Goal: Transaction & Acquisition: Purchase product/service

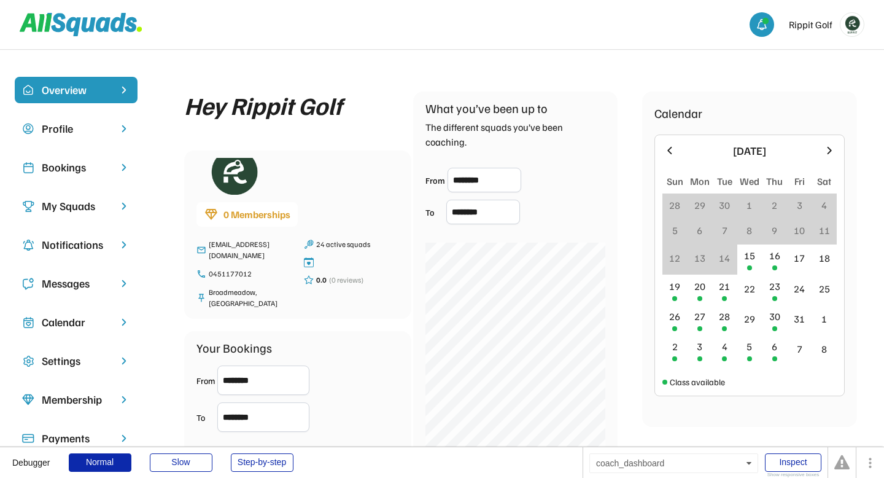
click at [504, 72] on div "Overview Profile Bookings My Squads Notifications Messages Calendar Settings Me…" at bounding box center [442, 419] width 884 height 715
click at [248, 82] on div "Hey Rippit Golf 0 Memberships front.desk@rippitgolf.com.au 0451177012 Broadmead…" at bounding box center [521, 408] width 698 height 663
click at [88, 171] on div "Bookings" at bounding box center [76, 167] width 69 height 17
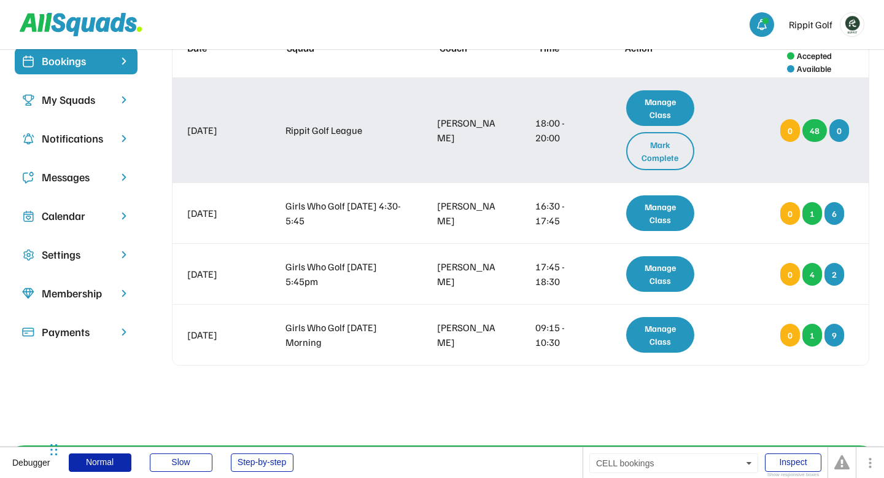
scroll to position [106, 0]
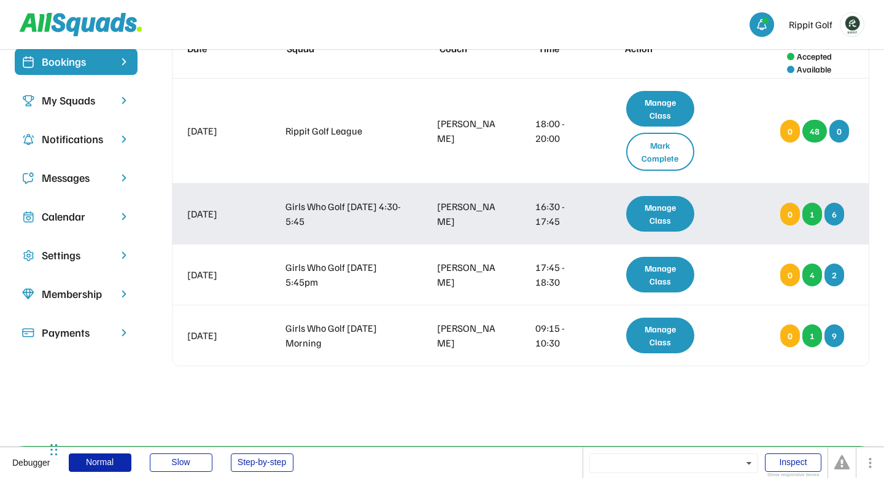
click at [432, 222] on div "16 Oct 2025 Girls Who Golf Thursday 4:30-5:45 Aaron Spalding 16:30 - 17:45 Mana…" at bounding box center [521, 214] width 697 height 60
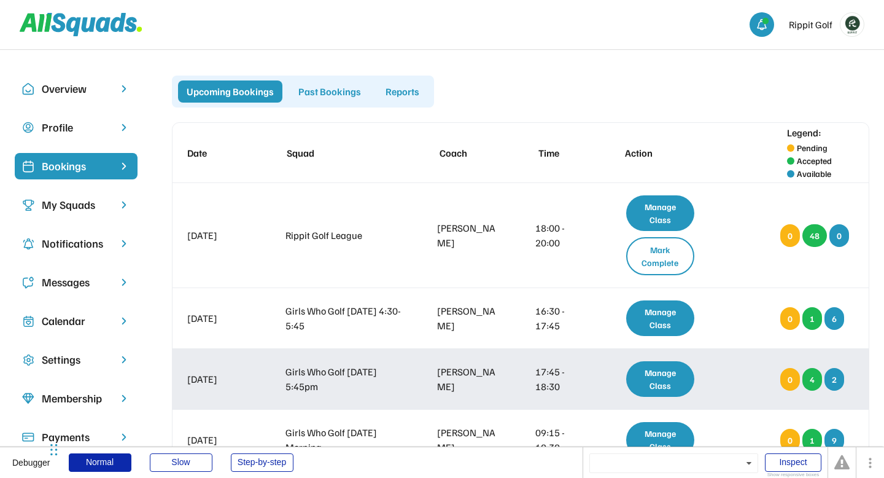
scroll to position [0, 0]
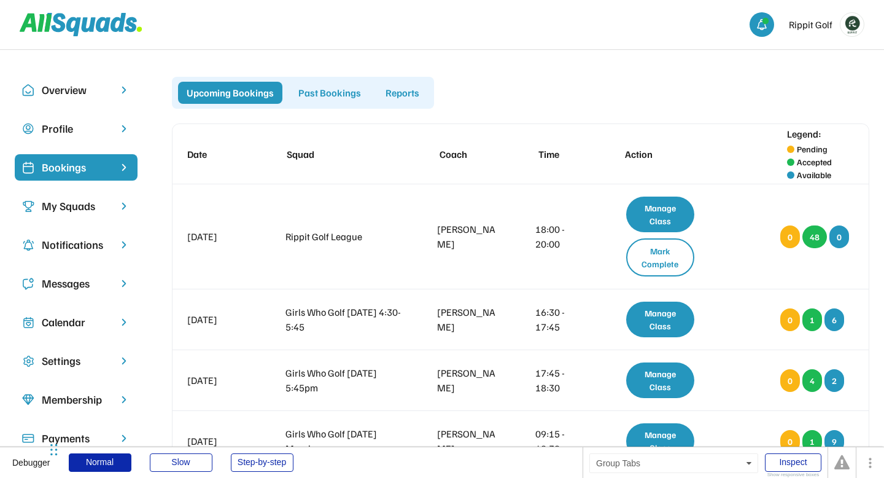
click at [566, 99] on div "Upcoming Bookings Past Bookings Reports" at bounding box center [521, 93] width 698 height 32
click at [672, 43] on div "Rippit Golf" at bounding box center [442, 24] width 884 height 49
click at [71, 213] on div "My Squads" at bounding box center [76, 206] width 69 height 17
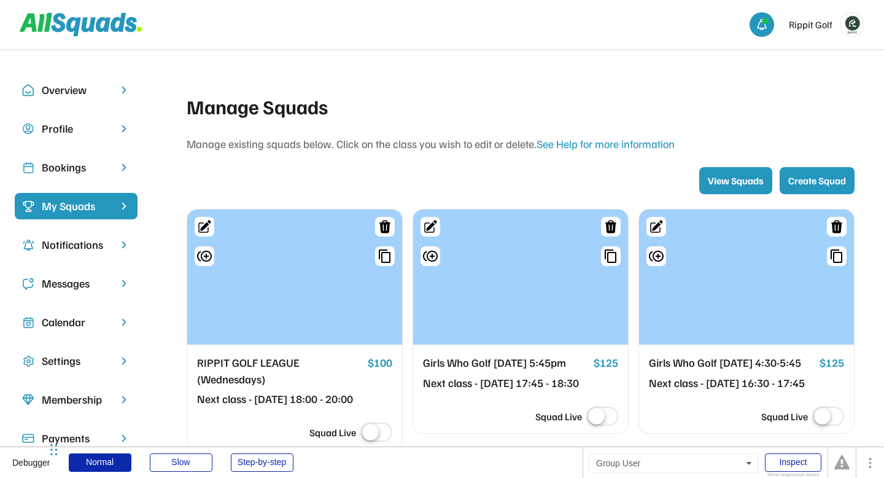
scroll to position [87, 0]
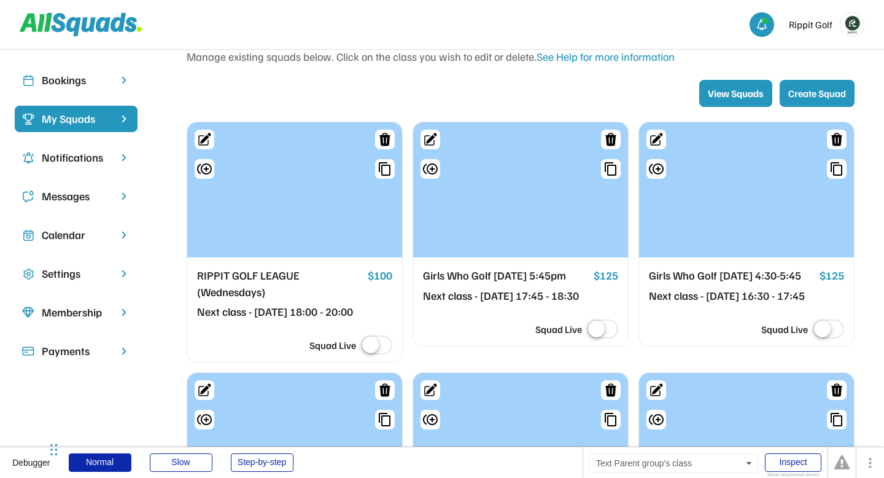
click at [526, 279] on div "Girls Who Golf [DATE] 5:45pm" at bounding box center [506, 275] width 166 height 17
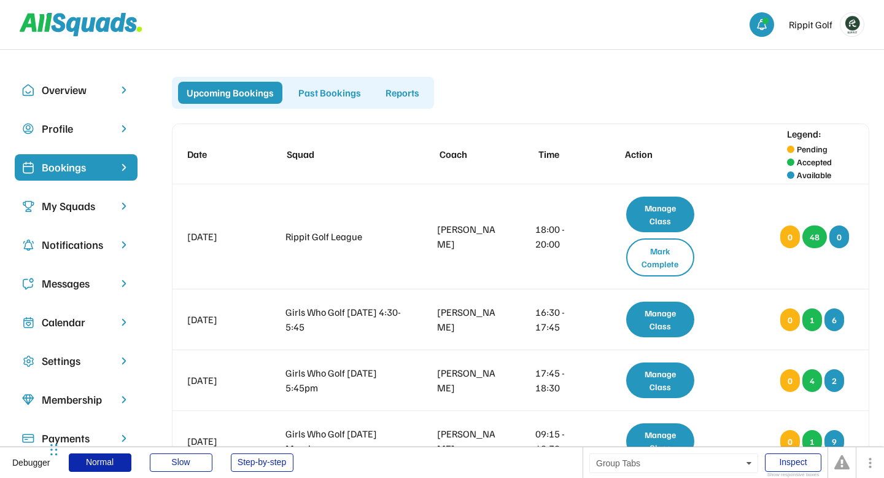
click at [553, 104] on div "Upcoming Bookings Past Bookings Reports" at bounding box center [521, 93] width 698 height 32
click at [331, 96] on div "Past Bookings" at bounding box center [330, 93] width 80 height 22
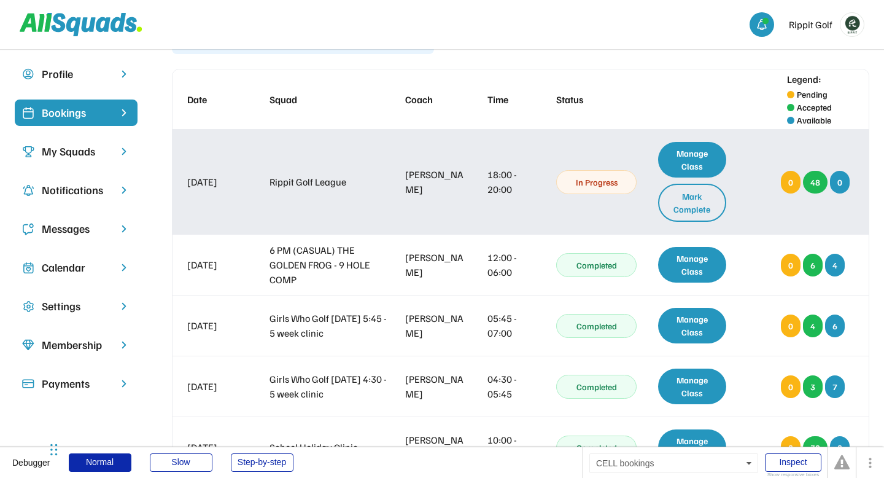
scroll to position [65, 0]
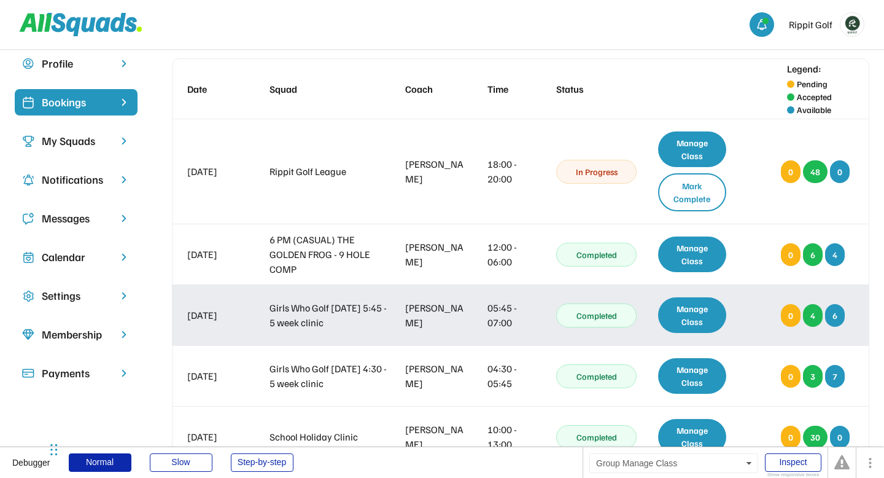
click at [696, 321] on div "Manage Class" at bounding box center [692, 315] width 68 height 36
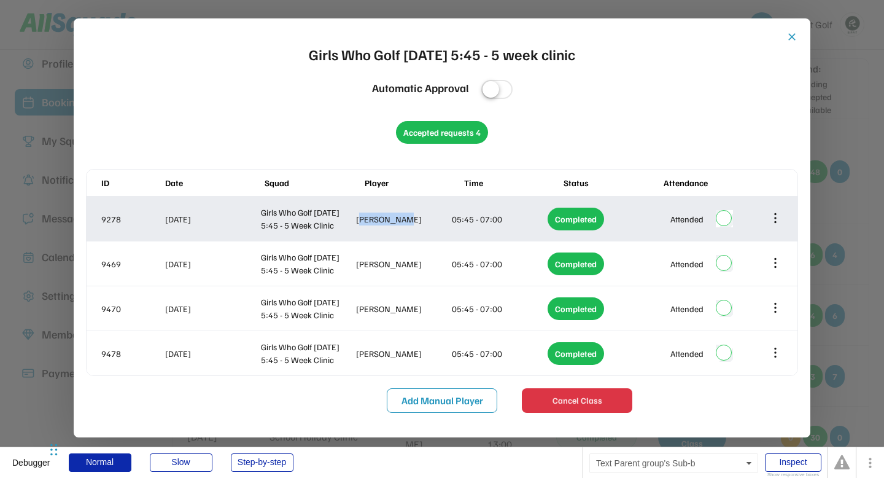
drag, startPoint x: 361, startPoint y: 221, endPoint x: 396, endPoint y: 221, distance: 35.0
click at [396, 221] on div "Charlotte Hulme" at bounding box center [402, 219] width 93 height 13
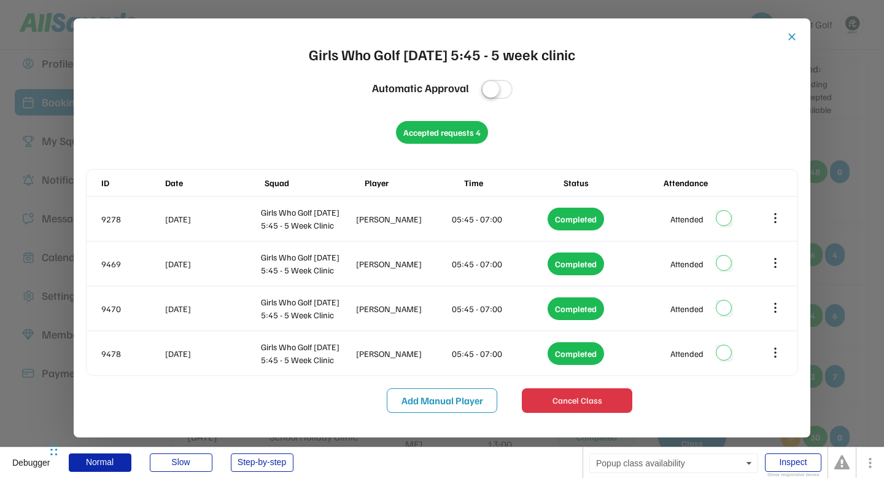
click at [319, 143] on div "close Girls Who Golf Thursday 5:45 - 5 week clinic Automatic Approval Accepted …" at bounding box center [442, 222] width 713 height 382
click at [793, 464] on div "Inspect" at bounding box center [793, 462] width 57 height 18
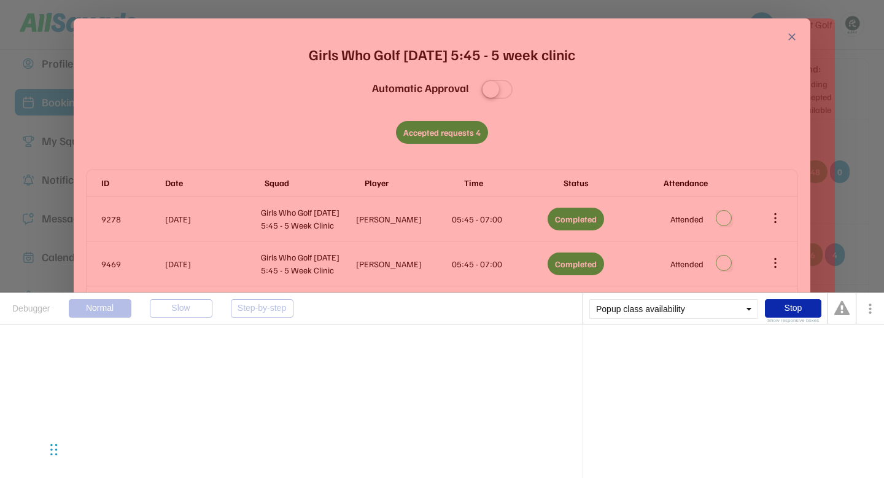
click at [313, 93] on div "close Girls Who Golf Thursday 5:45 - 5 week clinic Automatic Approval Accepted …" at bounding box center [442, 222] width 713 height 382
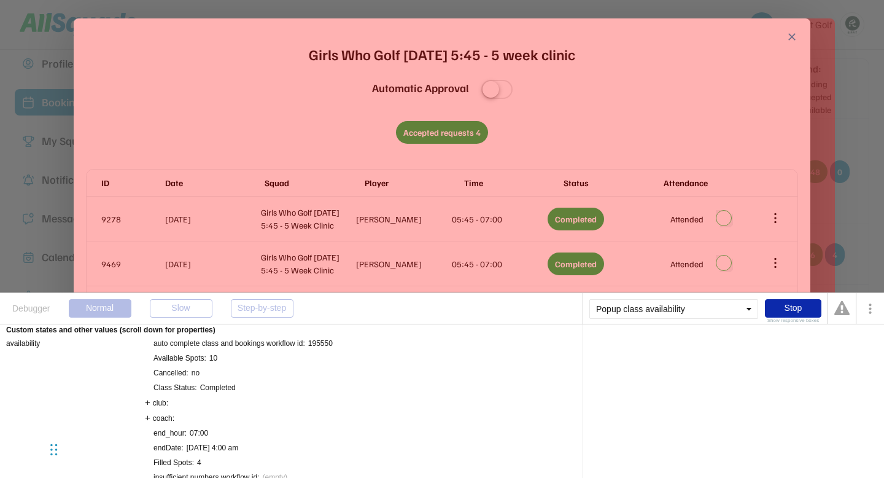
scroll to position [0, 0]
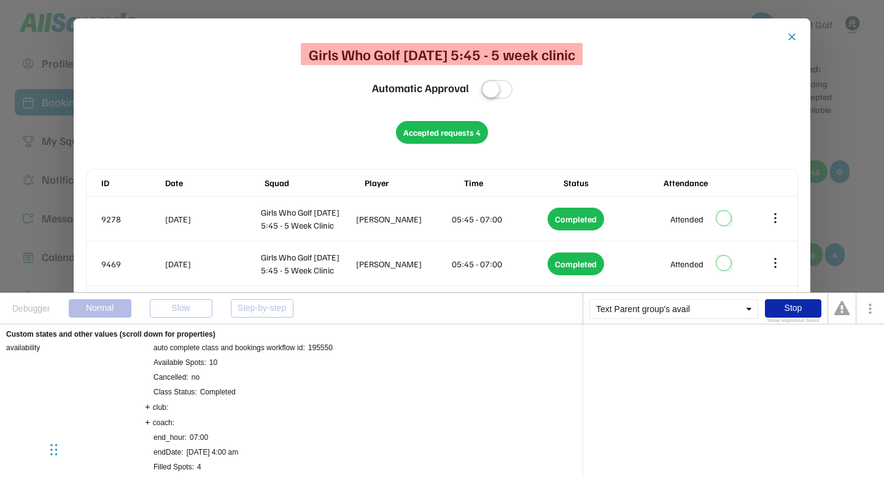
click at [326, 54] on div "Girls Who Golf Thursday 5:45 - 5 week clinic" at bounding box center [442, 54] width 267 height 22
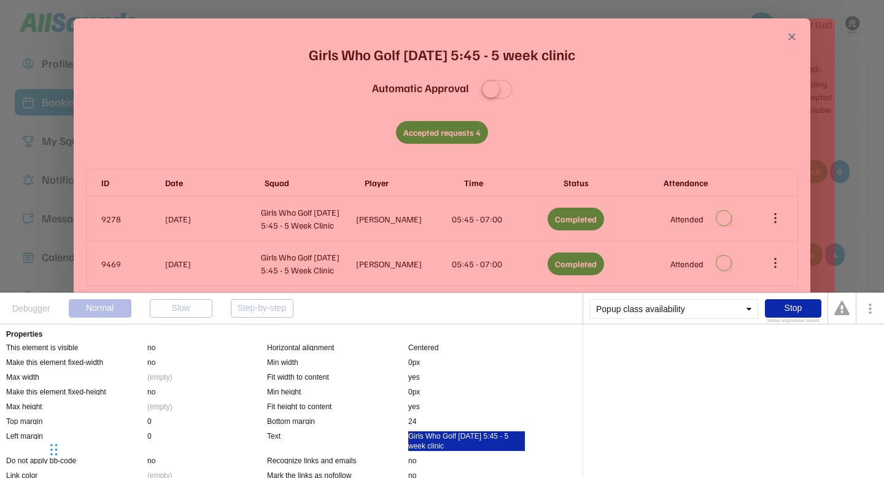
click at [420, 442] on div "Girls Who Golf Thursday 5:45 - 5 week clinic" at bounding box center [466, 441] width 117 height 20
click at [682, 348] on div "'s class" at bounding box center [685, 346] width 24 height 7
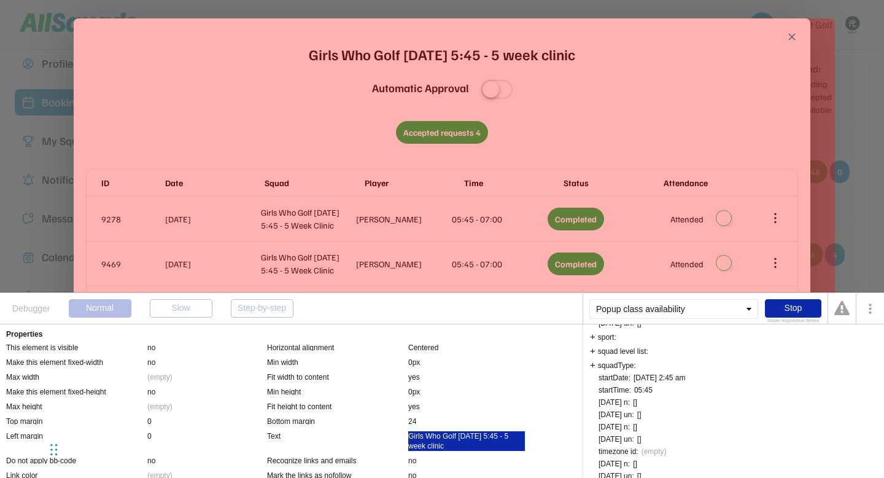
scroll to position [661, 0]
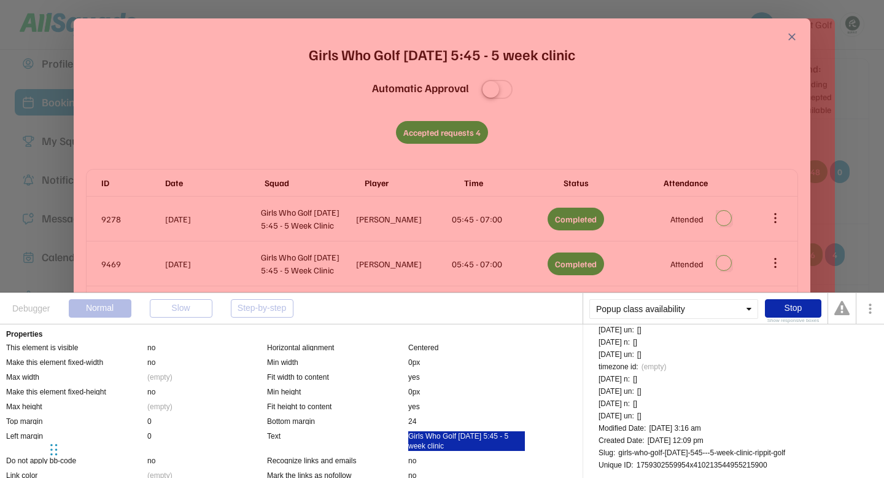
click at [682, 464] on div "1759302559954x410213544955215900" at bounding box center [702, 464] width 131 height 7
copy div "1759302559954x410213544955215900"
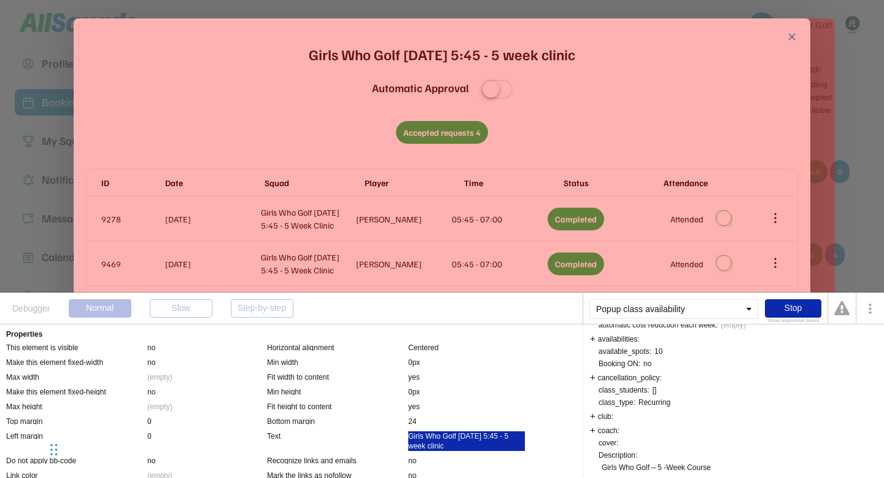
scroll to position [0, 0]
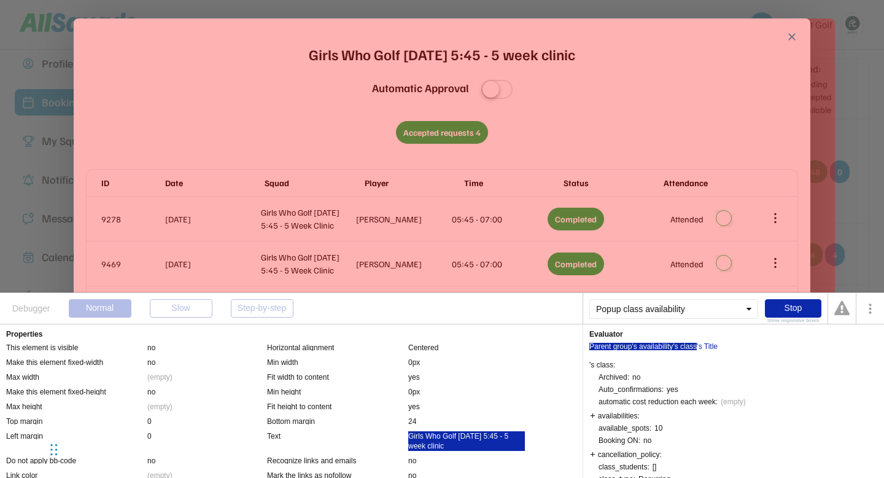
click at [666, 346] on div "Parent group's availability" at bounding box center [632, 346] width 84 height 7
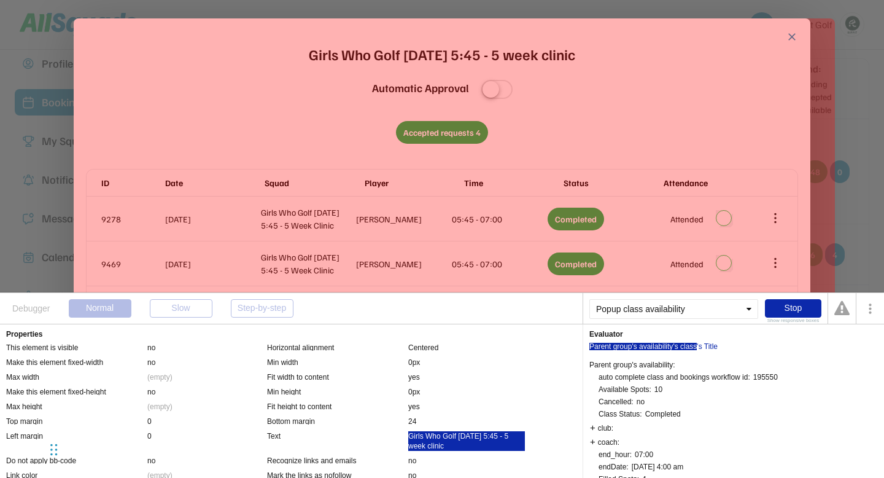
click at [689, 347] on div "'s class" at bounding box center [685, 346] width 24 height 7
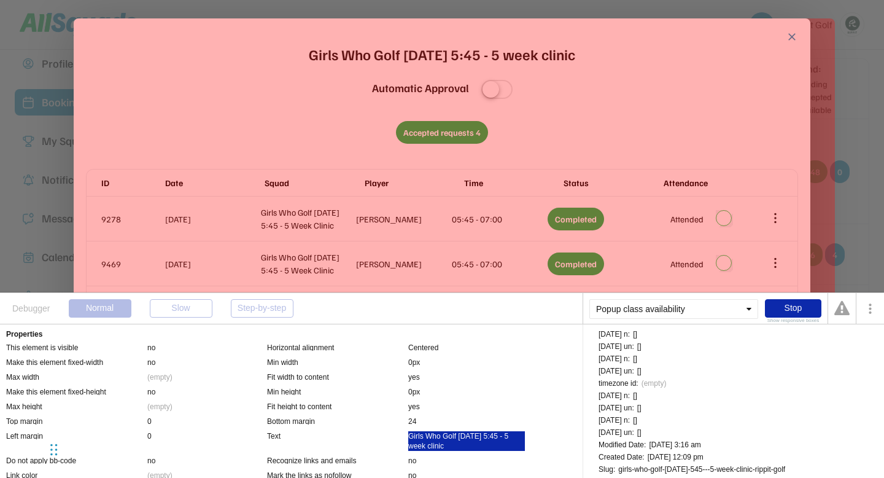
scroll to position [661, 0]
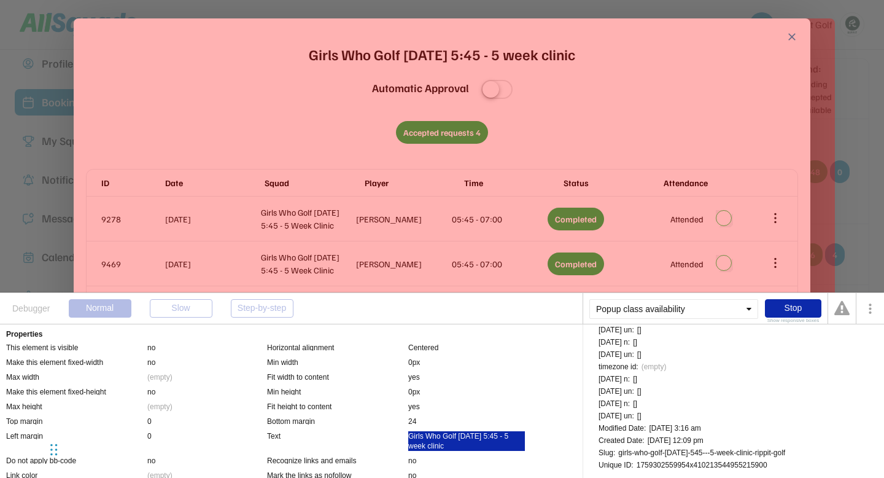
click at [665, 466] on div "1759302559954x410213544955215900" at bounding box center [702, 464] width 131 height 7
copy div "1759302559954x410213544955215900"
click at [347, 155] on div "close Girls Who Golf Thursday 5:45 - 5 week clinic Automatic Approval Accepted …" at bounding box center [442, 222] width 713 height 382
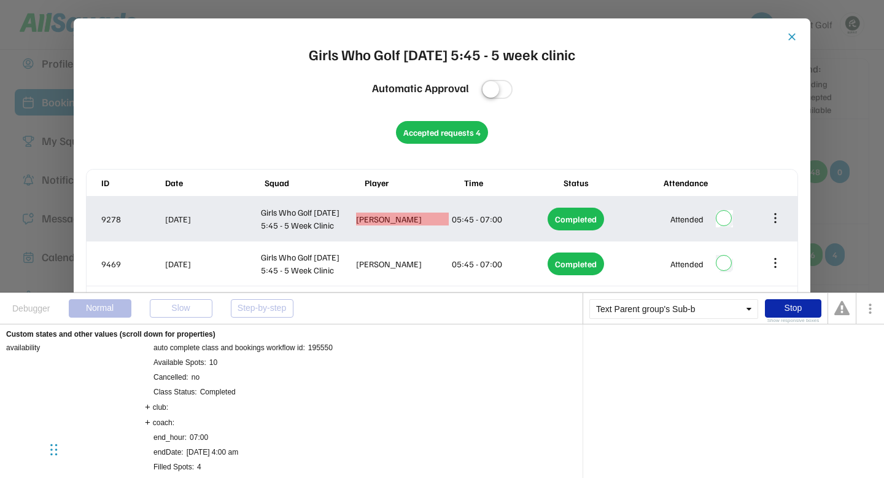
click at [378, 217] on div "Charlotte Hulme" at bounding box center [402, 219] width 93 height 13
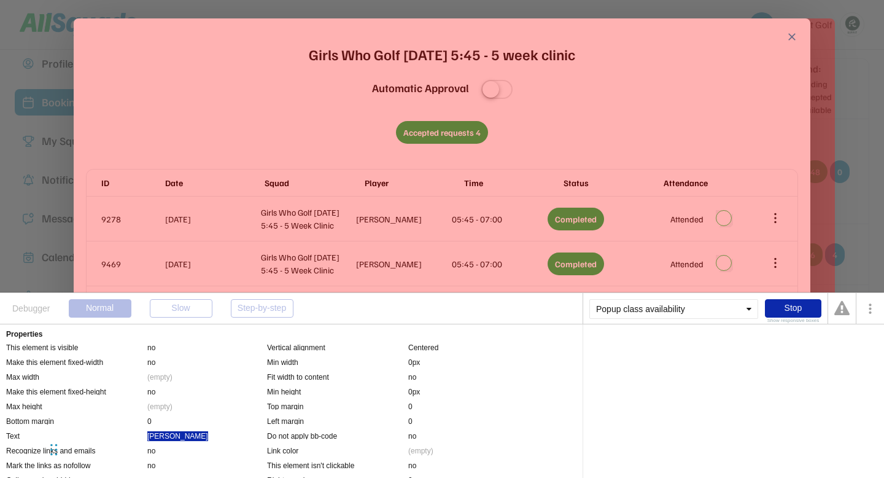
click at [174, 437] on div "Charlotte Hulme" at bounding box center [177, 436] width 61 height 10
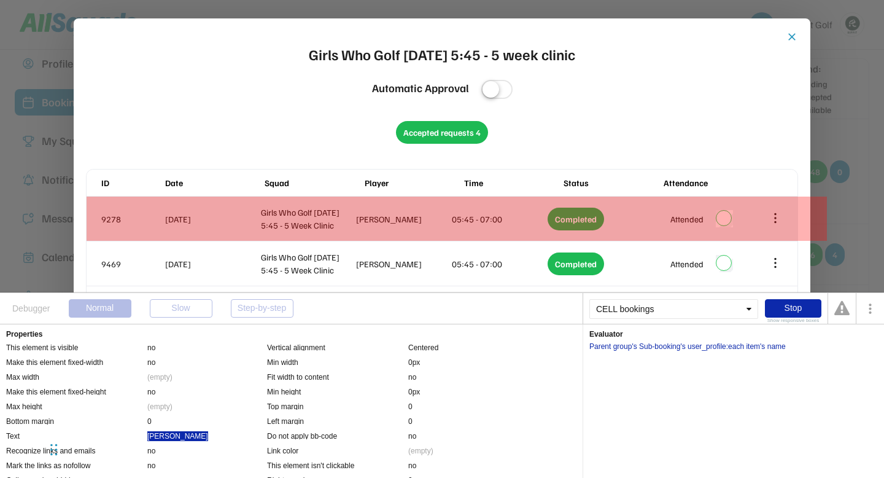
click at [216, 204] on div "9278 13 Oct 2025 Girls Who Golf Thursday 5:45 - 5 Week Clinic Charlotte Hulme 0…" at bounding box center [442, 219] width 711 height 44
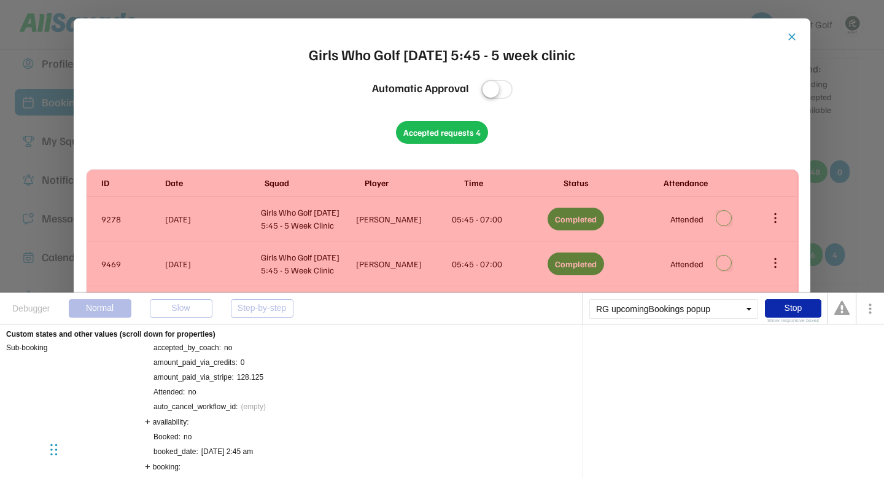
click at [98, 169] on div "ID Date Squad Player Time Status Attendance 9278 13 Oct 2025 Girls Who Golf Thu…" at bounding box center [442, 272] width 713 height 207
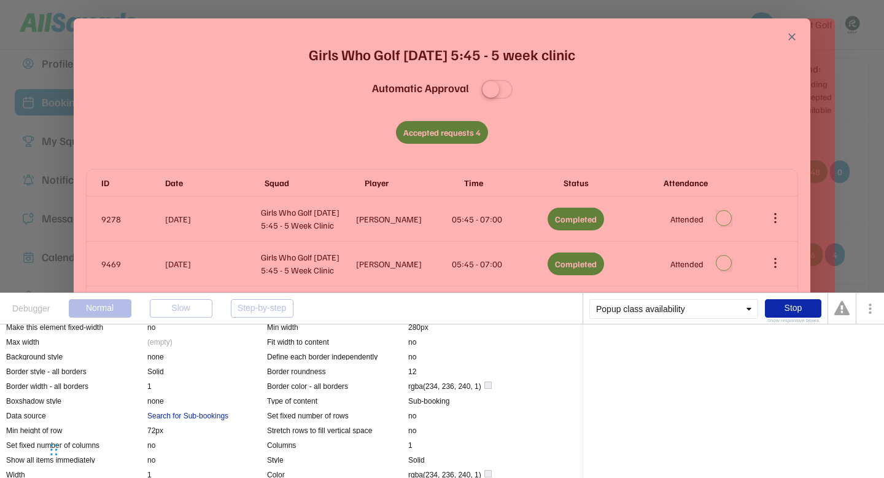
scroll to position [2050, 0]
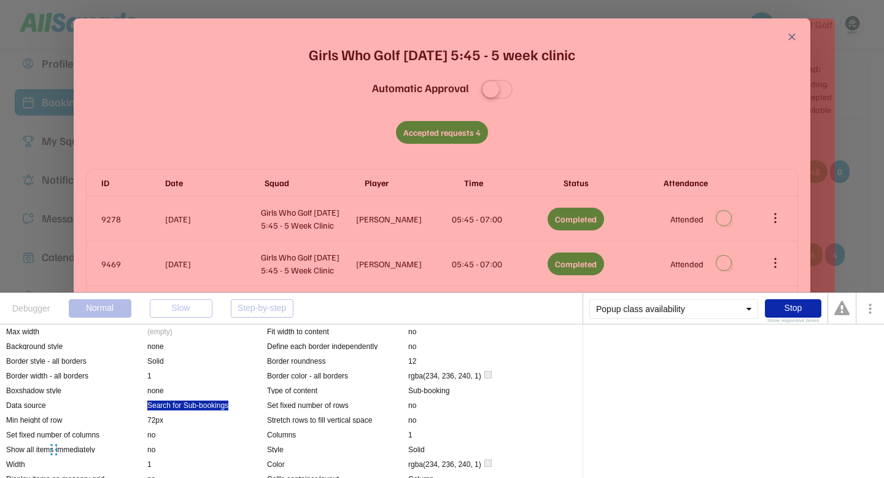
click at [211, 403] on div "Search for Sub-bookings" at bounding box center [187, 405] width 81 height 10
click at [604, 348] on div "Search for Sub-bookings" at bounding box center [630, 346] width 81 height 7
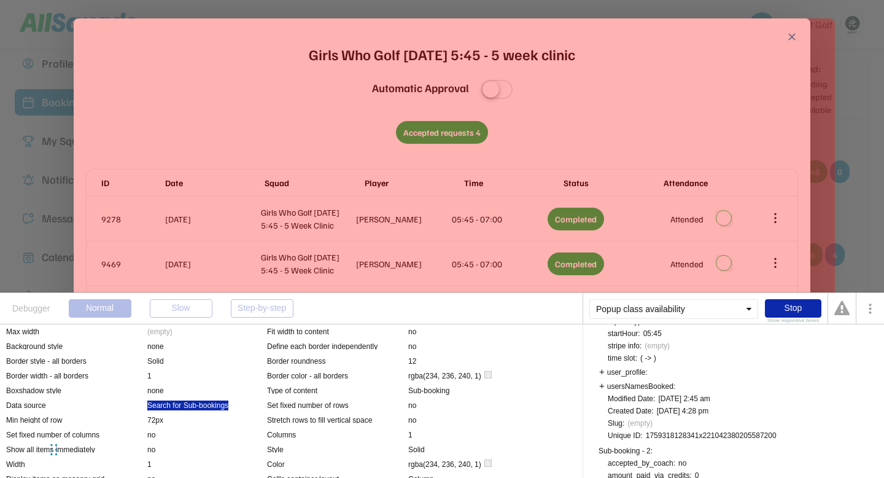
scroll to position [563, 0]
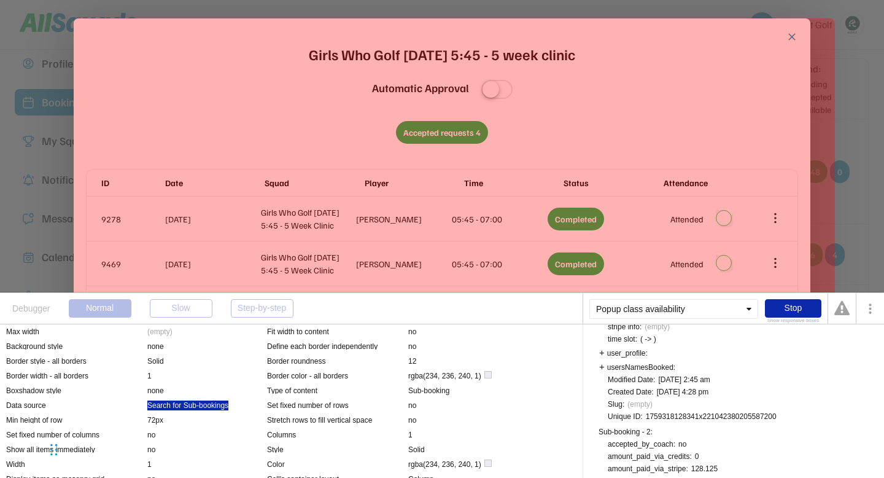
click at [704, 414] on div "1759318128341x221042380205587200" at bounding box center [711, 416] width 131 height 7
copy div "1759318128341x221042380205587200"
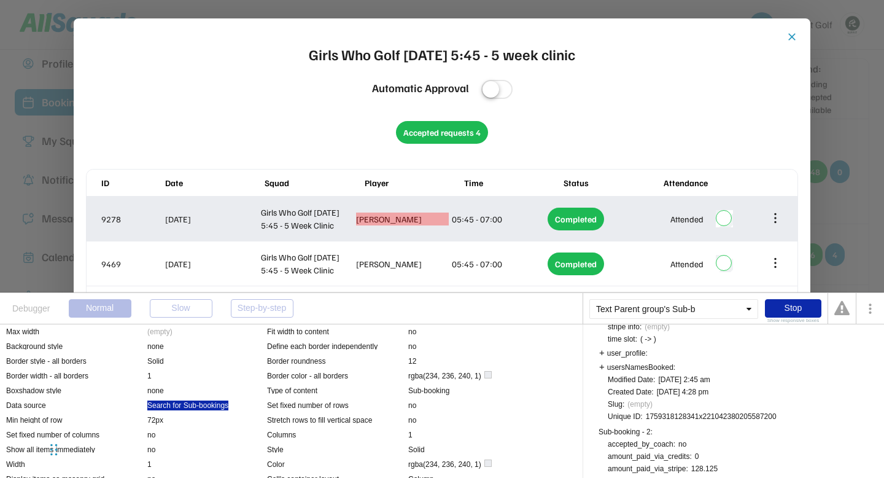
click at [386, 219] on div "Charlotte Hulme" at bounding box center [402, 219] width 93 height 13
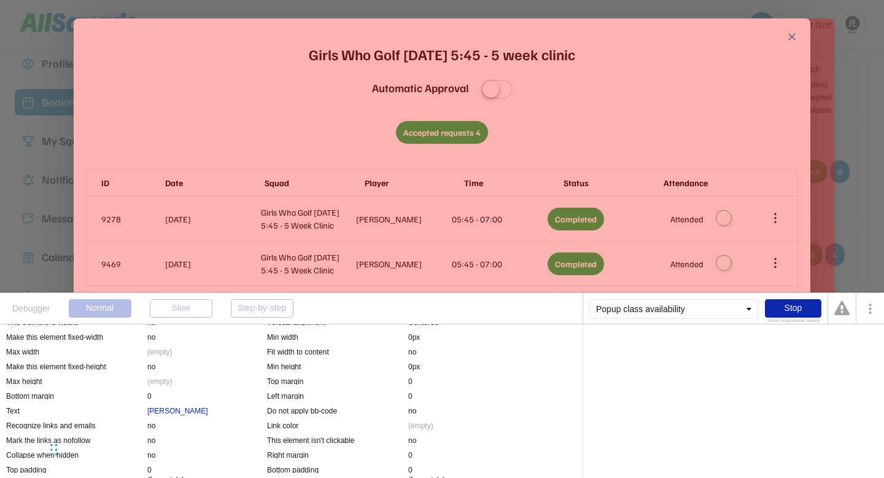
scroll to position [0, 0]
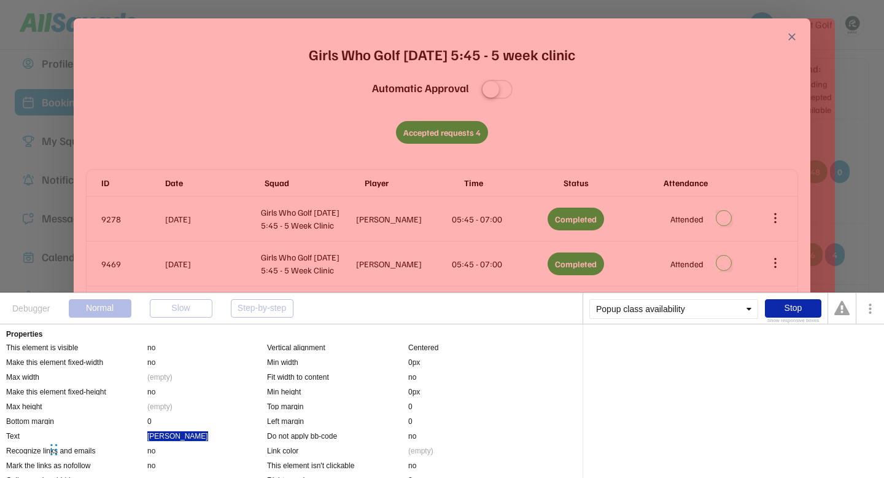
click at [187, 436] on div "Charlotte Hulme" at bounding box center [177, 436] width 61 height 10
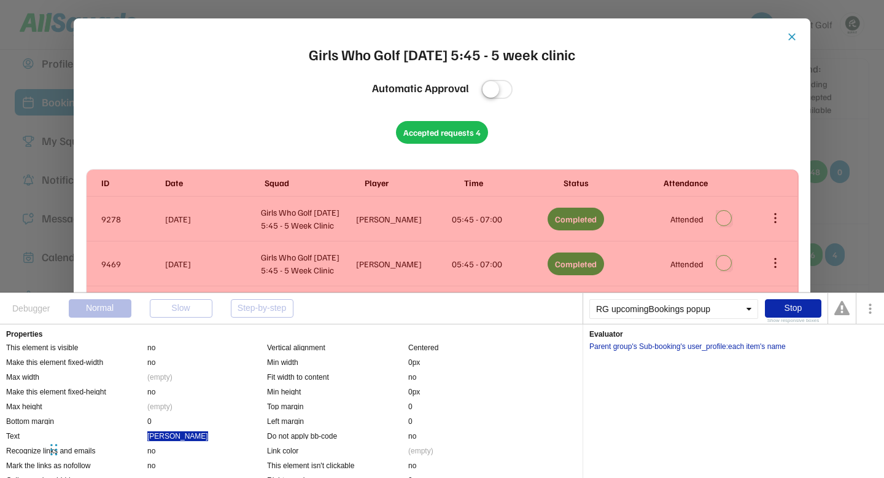
click at [91, 169] on div "ID Date Squad Player Time Status Attendance 9278 13 Oct 2025 Girls Who Golf Thu…" at bounding box center [442, 272] width 713 height 207
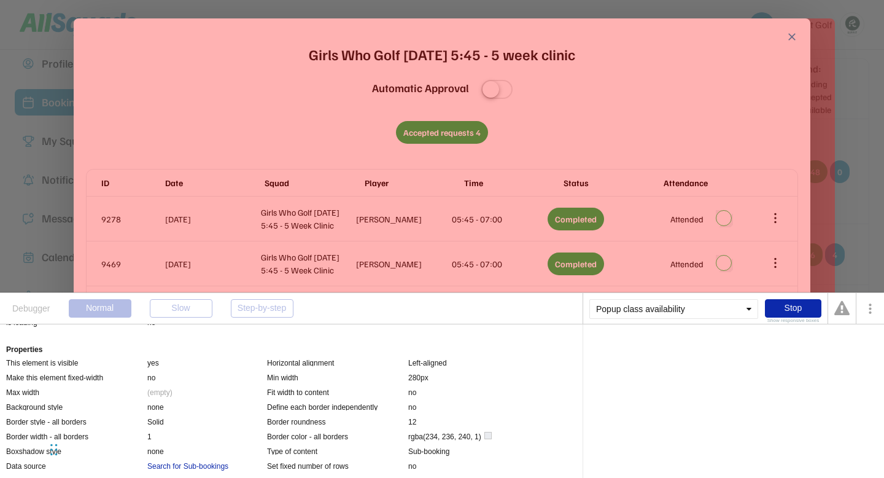
scroll to position [2034, 0]
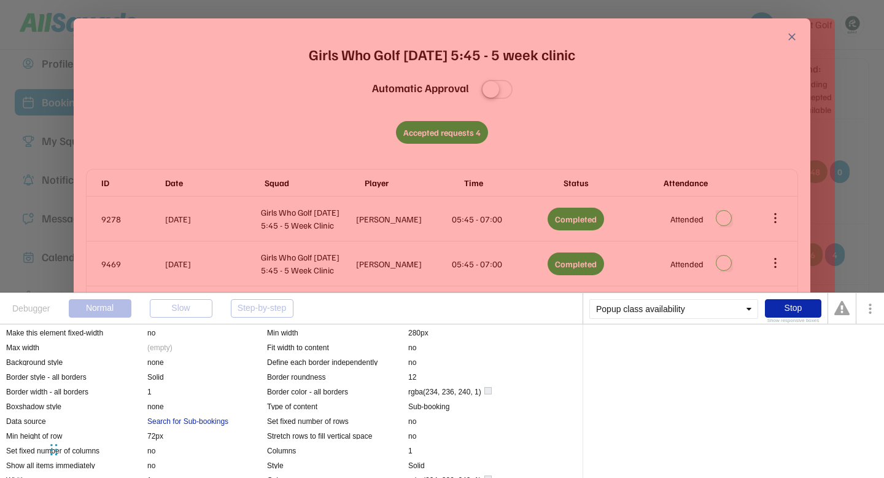
click at [197, 415] on div "Custom states and other values (scroll down for properties) List of Sub-booking…" at bounding box center [291, 401] width 583 height 154
click at [196, 418] on div "Search for Sub-bookings" at bounding box center [187, 421] width 81 height 10
click at [646, 348] on div "Search for Sub-bookings" at bounding box center [630, 346] width 81 height 7
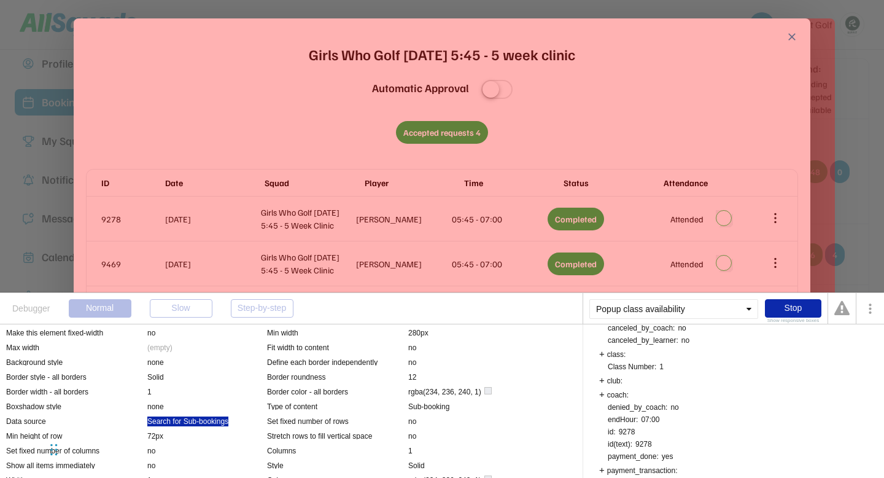
scroll to position [392, 0]
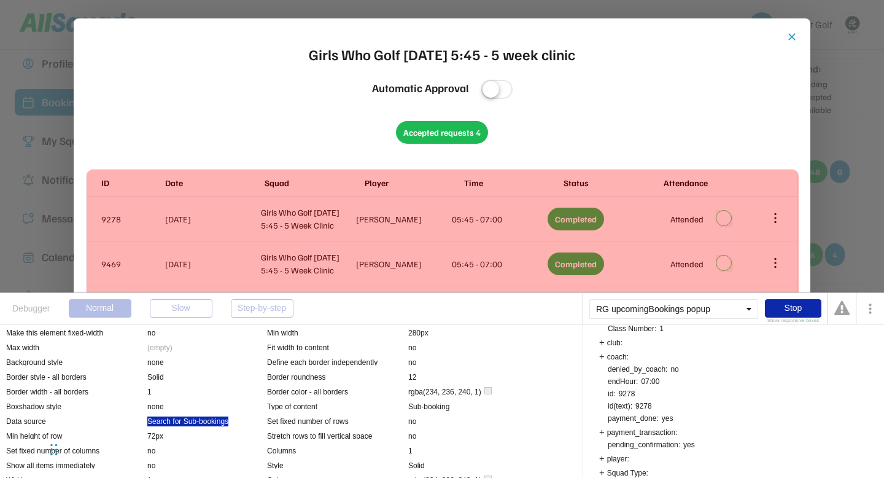
click at [103, 169] on div "ID Date Squad Player Time Status Attendance 9278 13 Oct 2025 Girls Who Golf Thu…" at bounding box center [442, 272] width 713 height 207
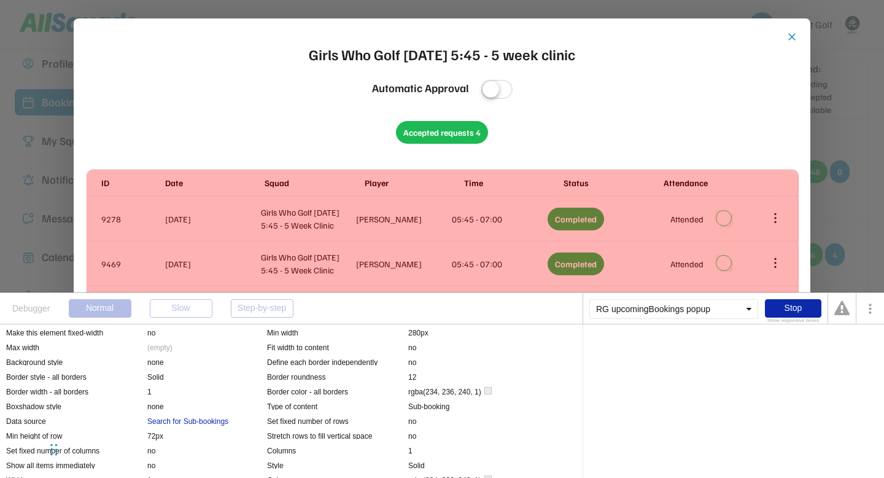
scroll to position [0, 0]
click at [91, 169] on div "ID Date Squad Player Time Status Attendance 9278 13 Oct 2025 Girls Who Golf Thu…" at bounding box center [442, 272] width 713 height 207
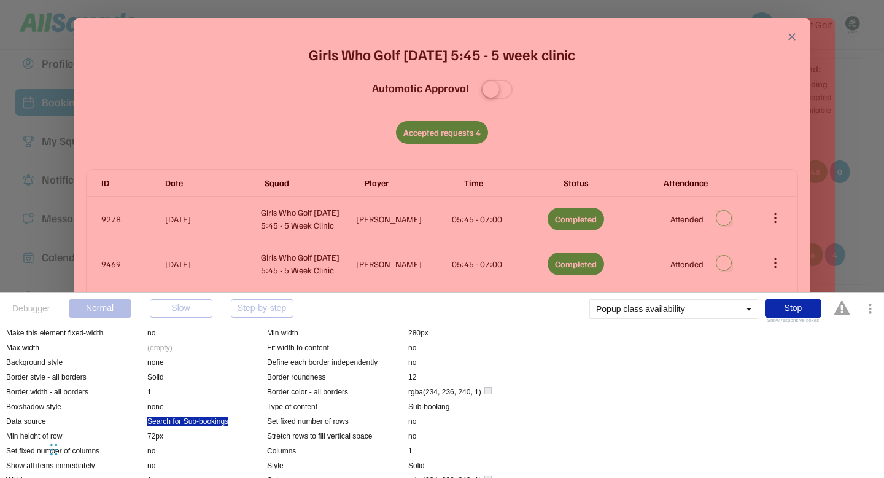
click at [174, 423] on div "Search for Sub-bookings" at bounding box center [187, 421] width 81 height 10
click at [644, 348] on div "Search for Sub-bookings" at bounding box center [630, 346] width 81 height 7
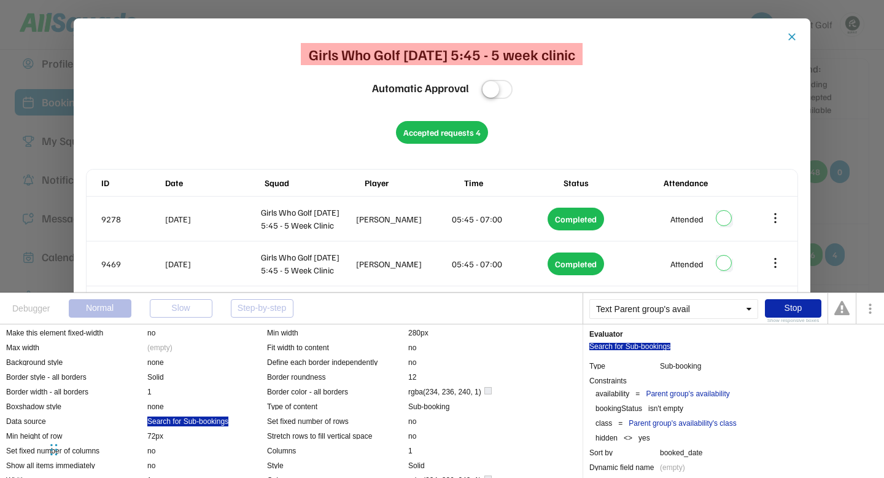
click at [326, 56] on div "Girls Who Golf Thursday 5:45 - 5 week clinic" at bounding box center [442, 54] width 267 height 22
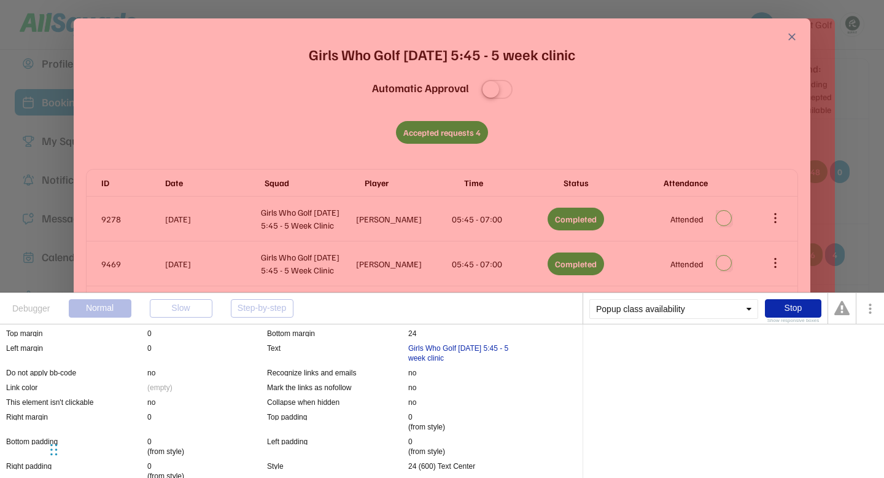
scroll to position [72, 0]
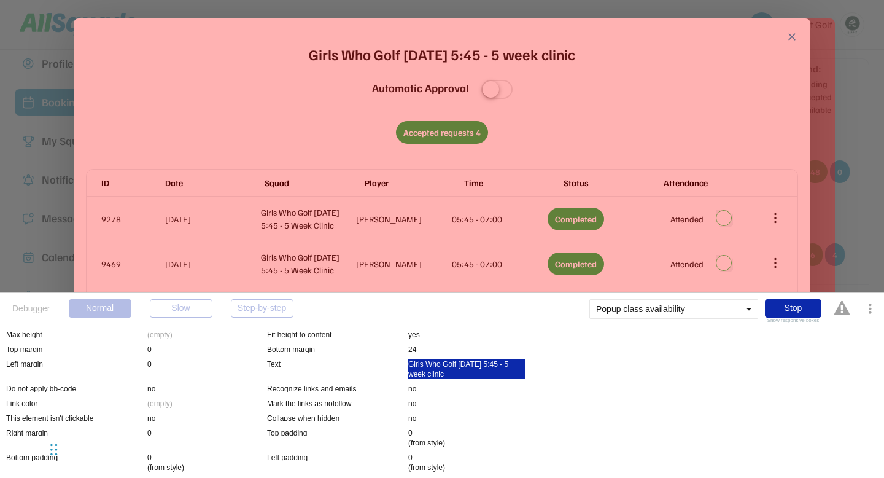
click at [428, 369] on div "Girls Who Golf Thursday 5:45 - 5 week clinic" at bounding box center [466, 369] width 117 height 20
click at [689, 347] on div "'s class" at bounding box center [685, 346] width 24 height 7
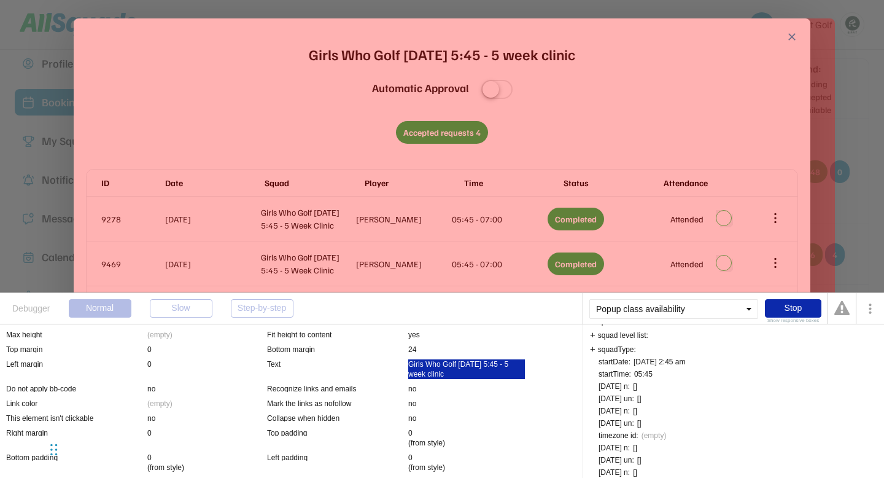
scroll to position [661, 0]
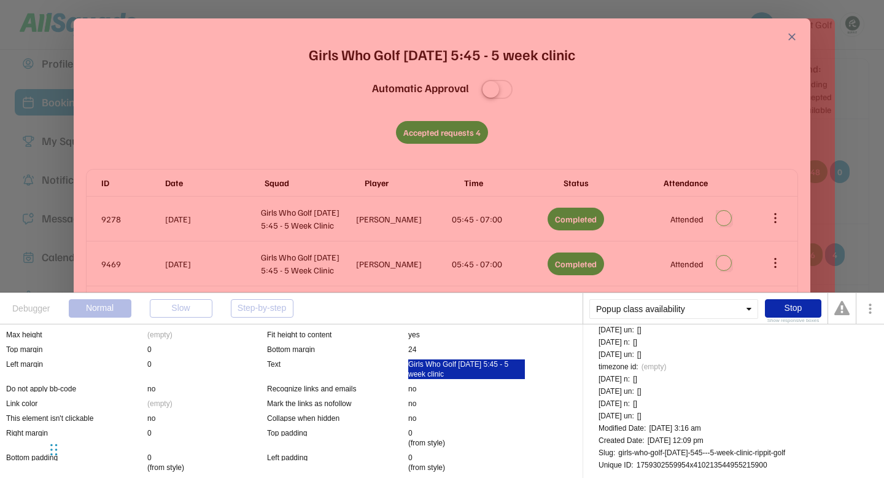
click at [685, 464] on div "1759302559954x410213544955215900" at bounding box center [702, 464] width 131 height 7
copy div "1759302559954x410213544955215900"
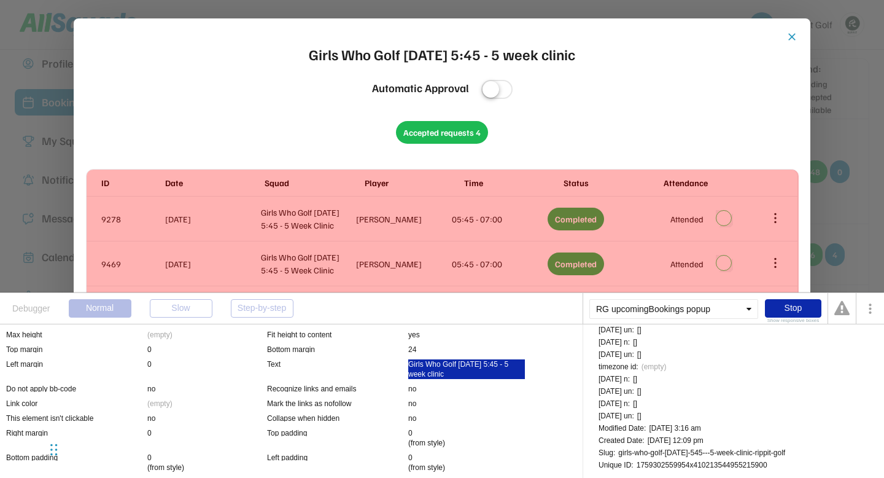
click at [87, 170] on div "ID Date Squad Player Time Status Attendance 9278 13 Oct 2025 Girls Who Golf Thu…" at bounding box center [442, 205] width 711 height 71
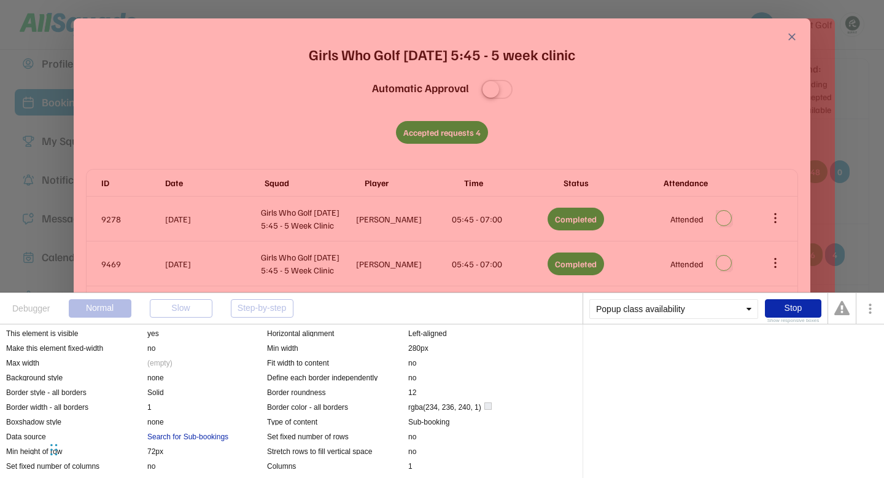
scroll to position [2068, 0]
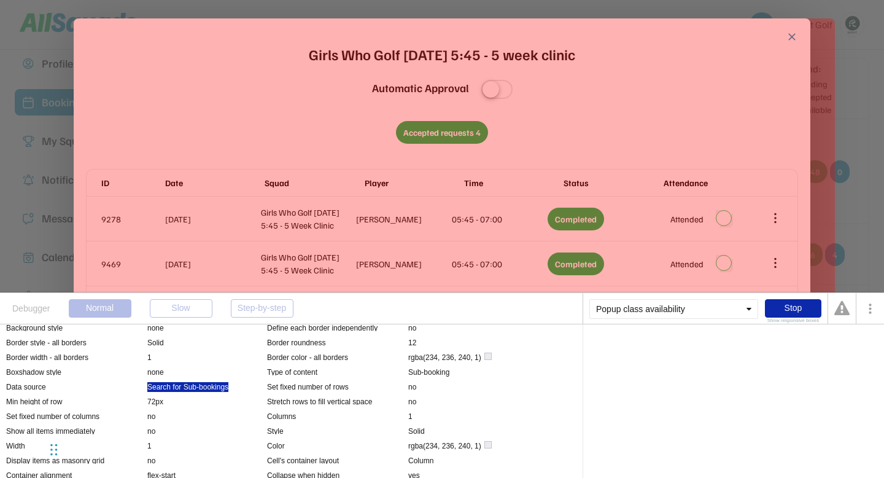
click at [217, 386] on div "Search for Sub-bookings" at bounding box center [187, 387] width 81 height 10
click at [628, 344] on div "Search for Sub-bookings" at bounding box center [630, 346] width 81 height 7
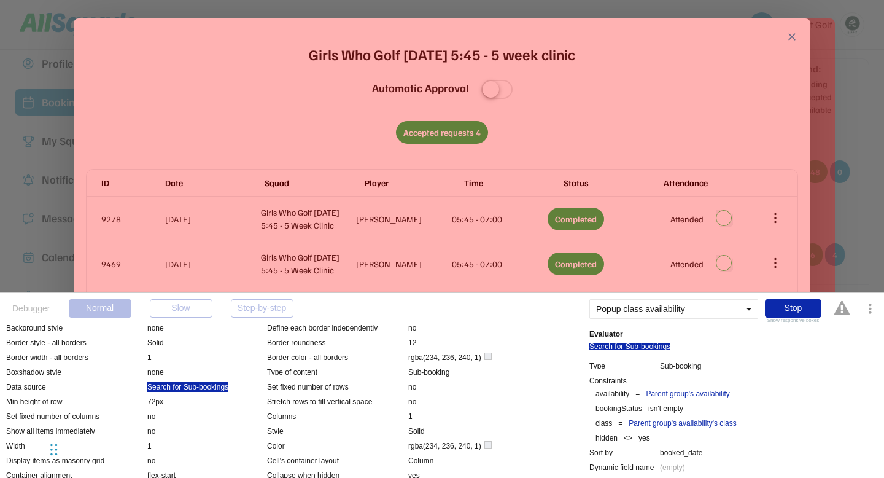
scroll to position [17, 0]
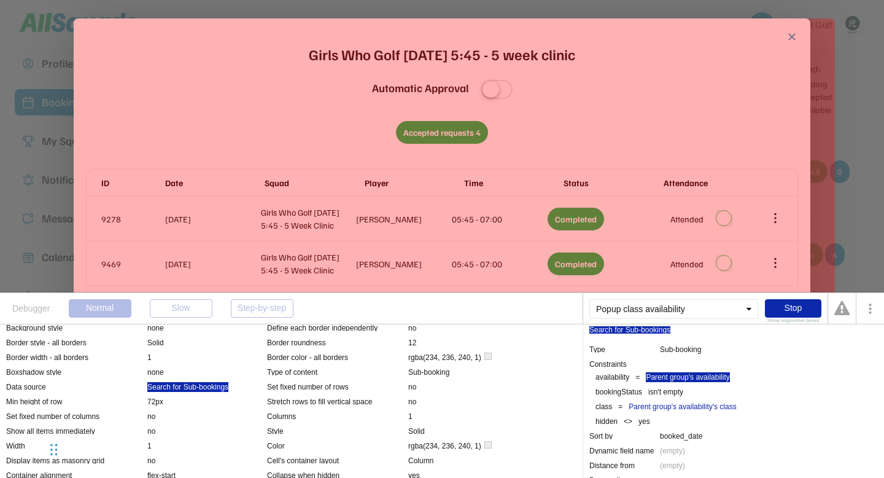
click at [719, 373] on div "Parent group's availability" at bounding box center [688, 377] width 84 height 10
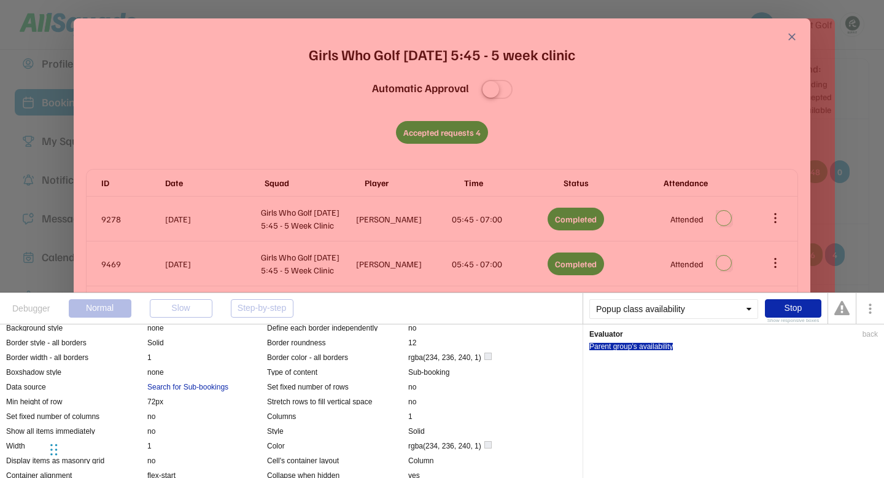
click at [663, 348] on div "Parent group's availability" at bounding box center [632, 346] width 84 height 7
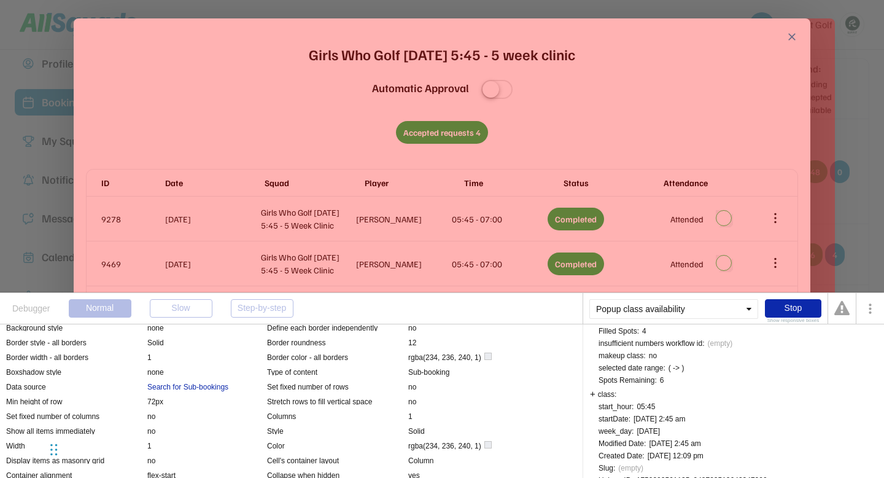
scroll to position [163, 0]
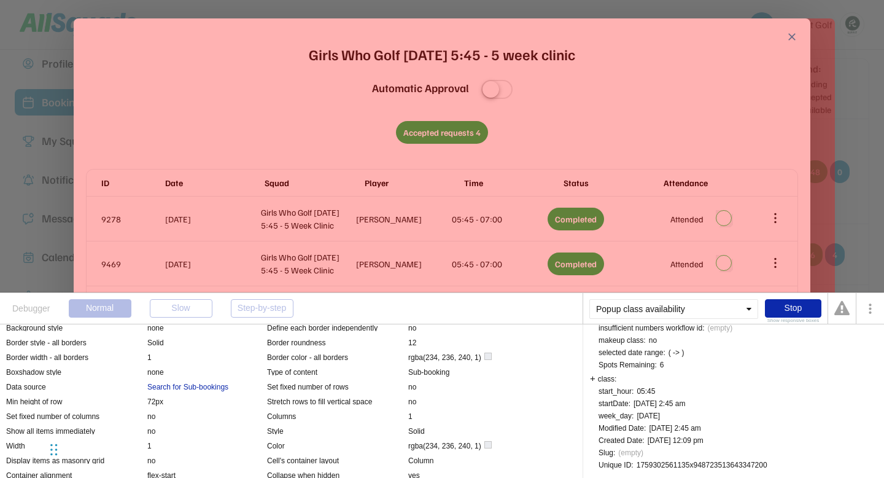
click at [671, 464] on div "1759302561135x948723513643347200" at bounding box center [702, 464] width 131 height 7
copy div "1759302561135x948723513643347200"
click at [95, 163] on div "close Girls Who Golf Thursday 5:45 - 5 week clinic Automatic Approval Accepted …" at bounding box center [442, 222] width 713 height 382
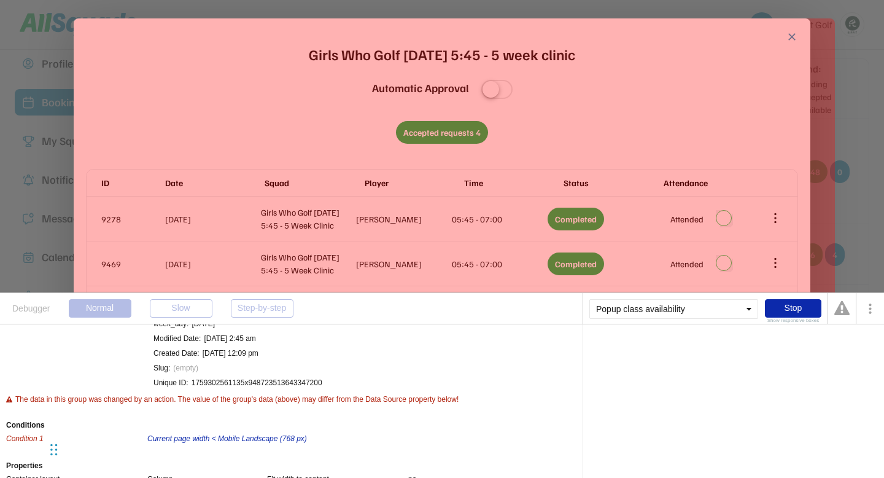
scroll to position [0, 0]
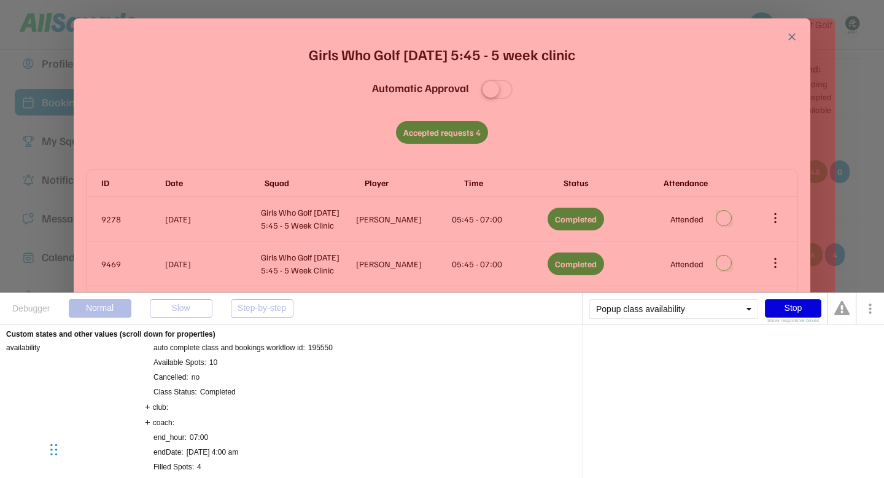
click at [786, 305] on div "Stop" at bounding box center [793, 308] width 57 height 18
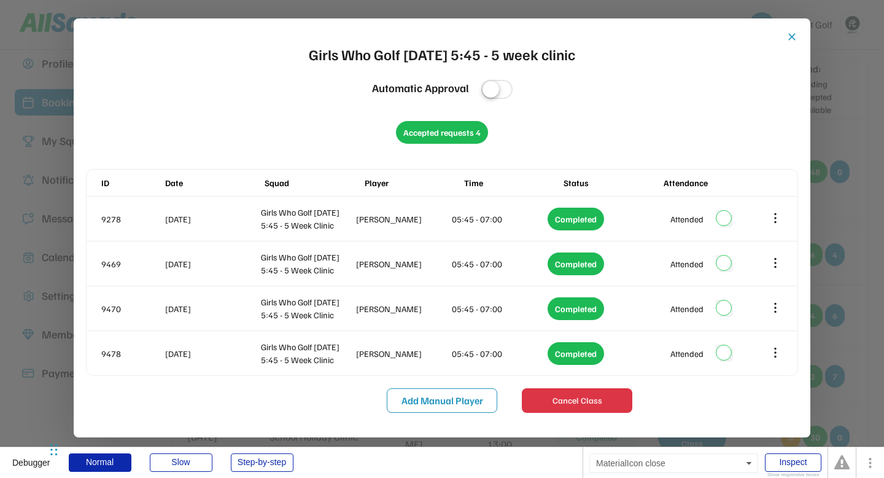
click at [793, 36] on button "close" at bounding box center [792, 37] width 12 height 12
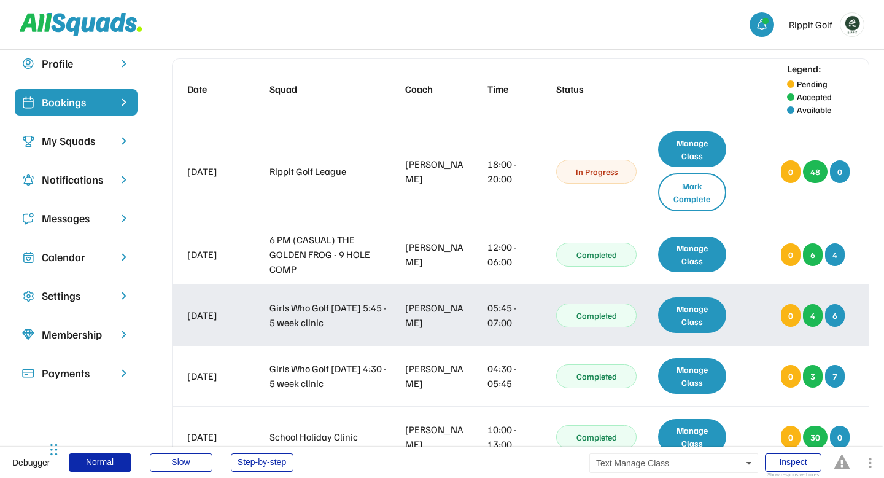
click at [690, 313] on div "Manage Class" at bounding box center [692, 315] width 68 height 36
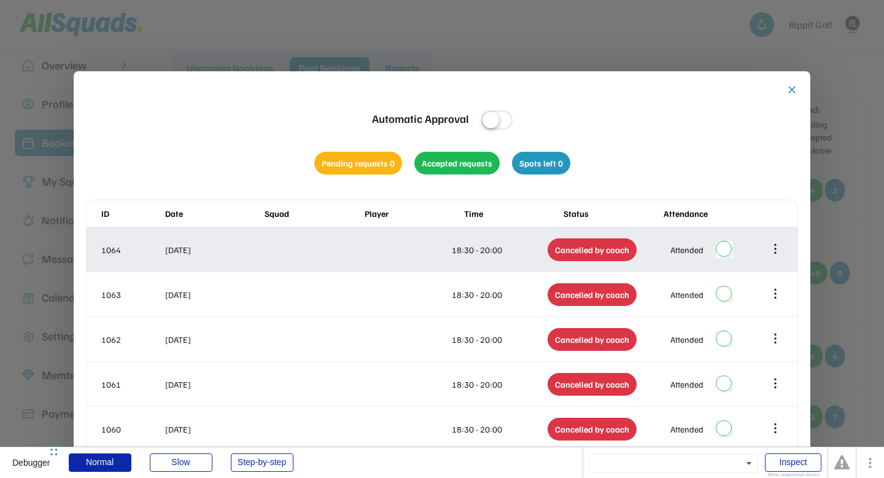
scroll to position [32, 0]
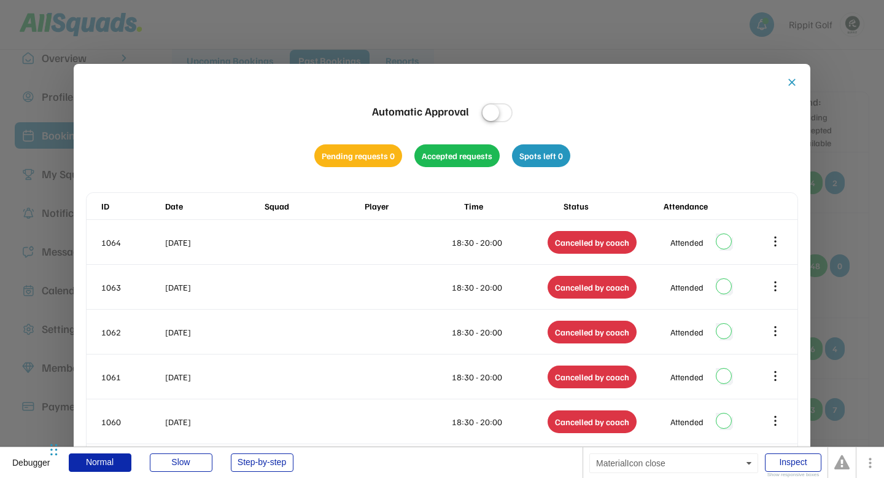
click at [791, 85] on button "close" at bounding box center [792, 82] width 12 height 12
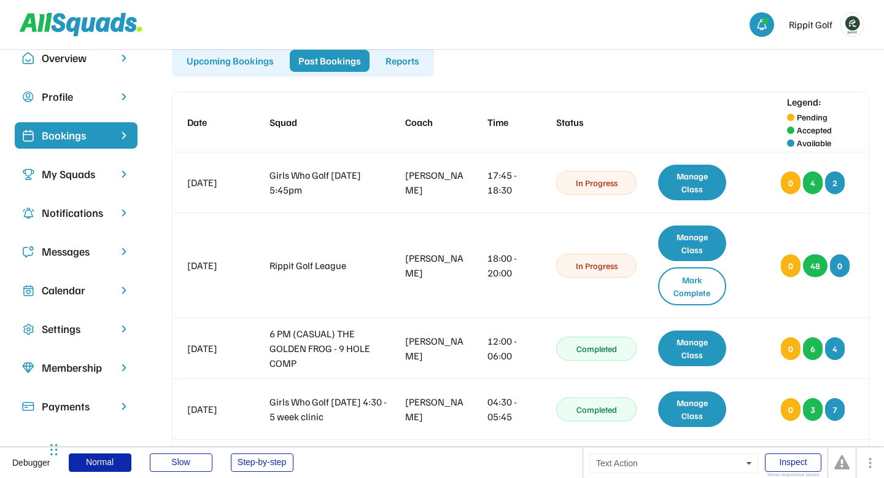
scroll to position [0, 0]
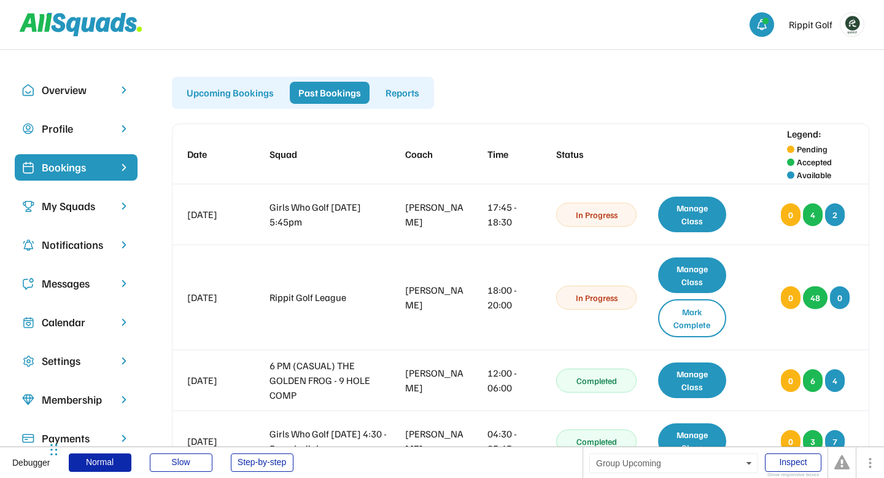
click at [214, 92] on div "Upcoming Bookings" at bounding box center [230, 93] width 104 height 22
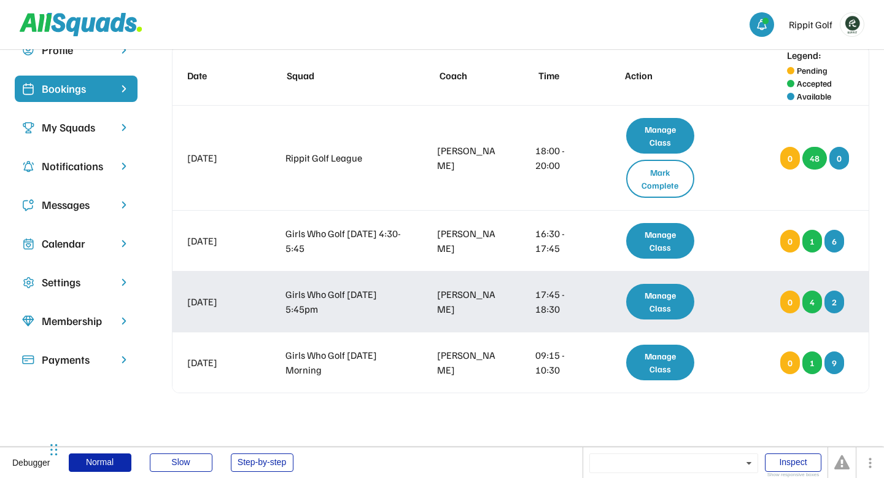
scroll to position [79, 0]
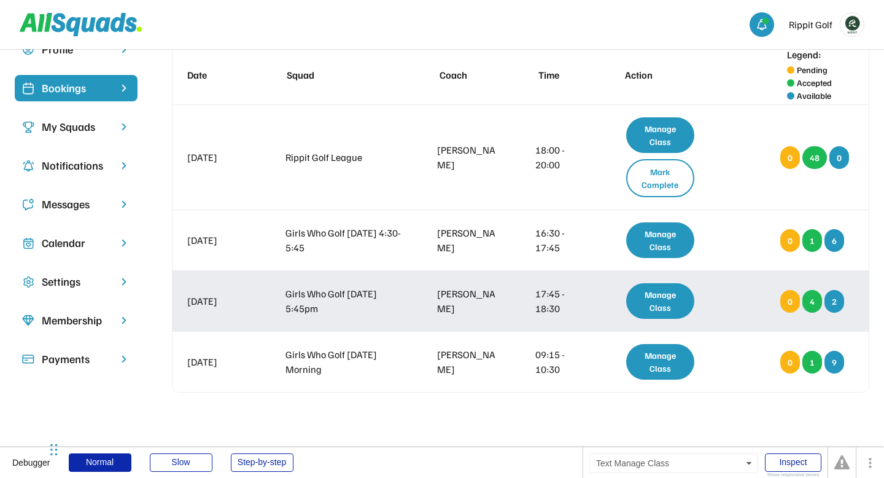
click at [662, 306] on div "Manage Class" at bounding box center [661, 301] width 68 height 36
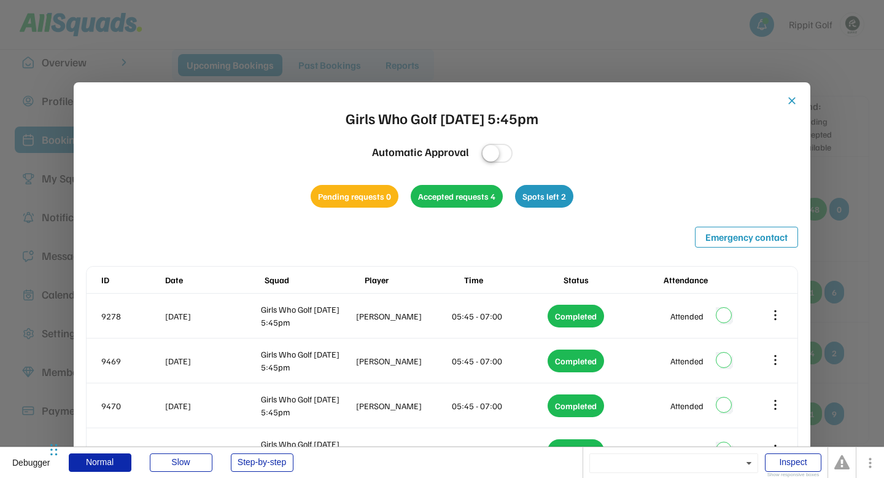
scroll to position [0, 0]
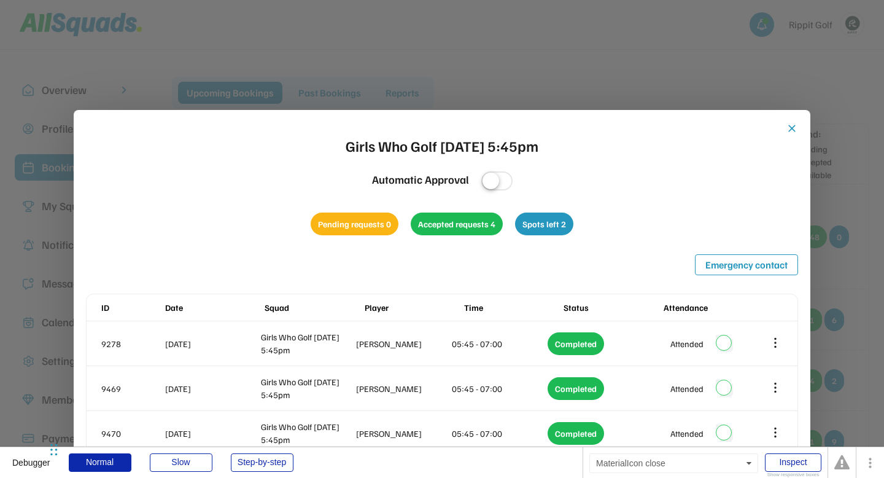
click at [794, 130] on button "close" at bounding box center [792, 128] width 12 height 12
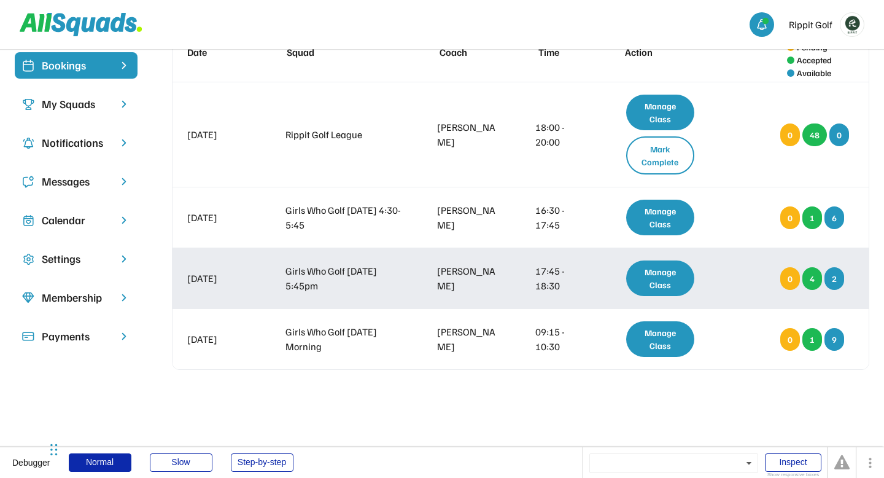
scroll to position [103, 0]
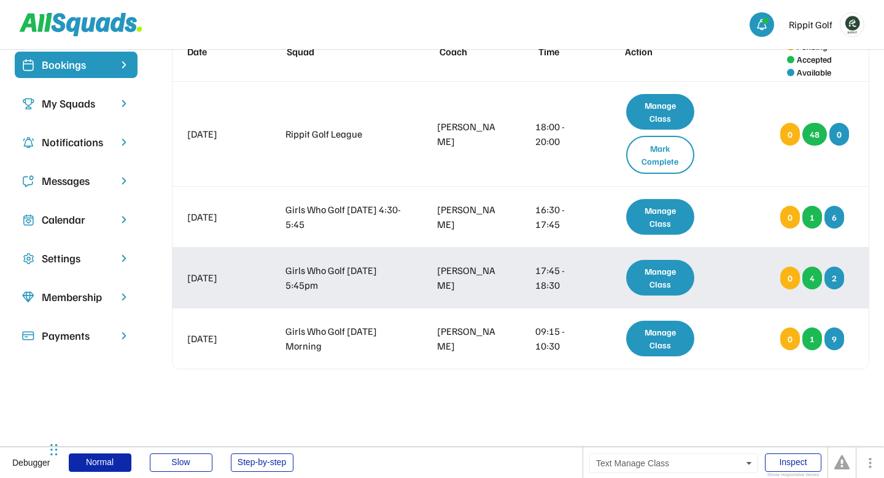
click at [662, 281] on div "Manage Class" at bounding box center [661, 278] width 68 height 36
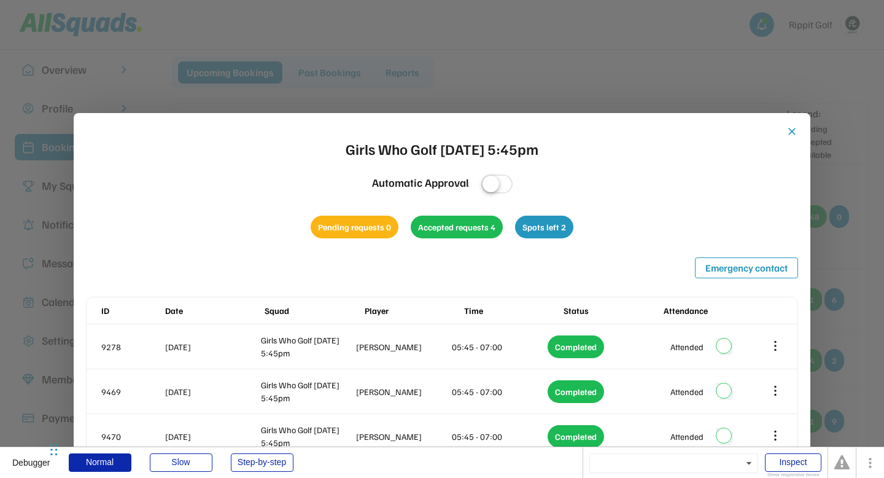
scroll to position [7, 0]
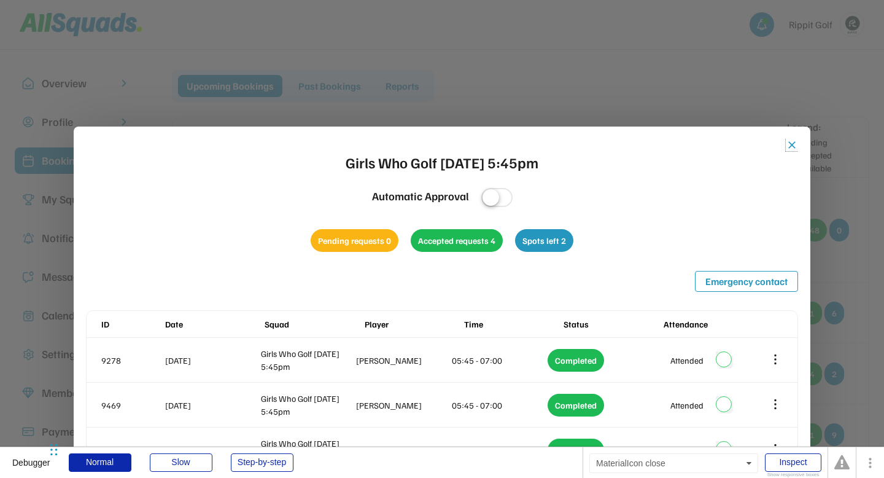
click at [789, 146] on button "close" at bounding box center [792, 145] width 12 height 12
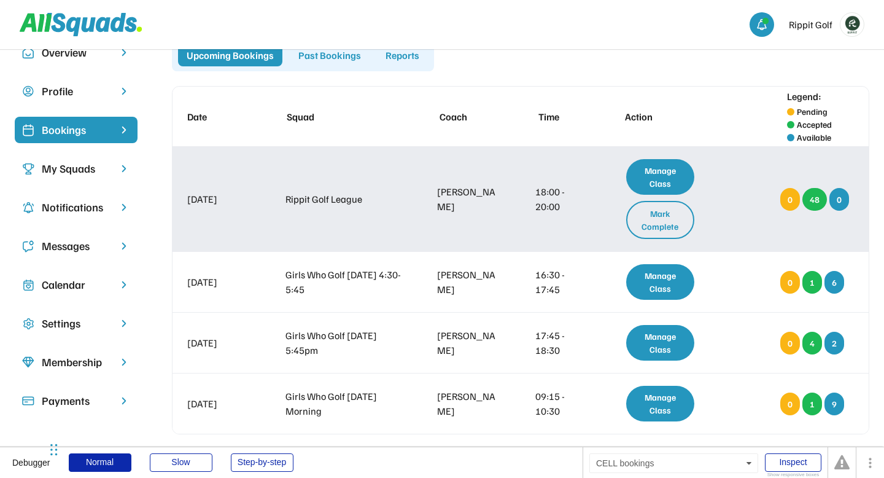
scroll to position [50, 0]
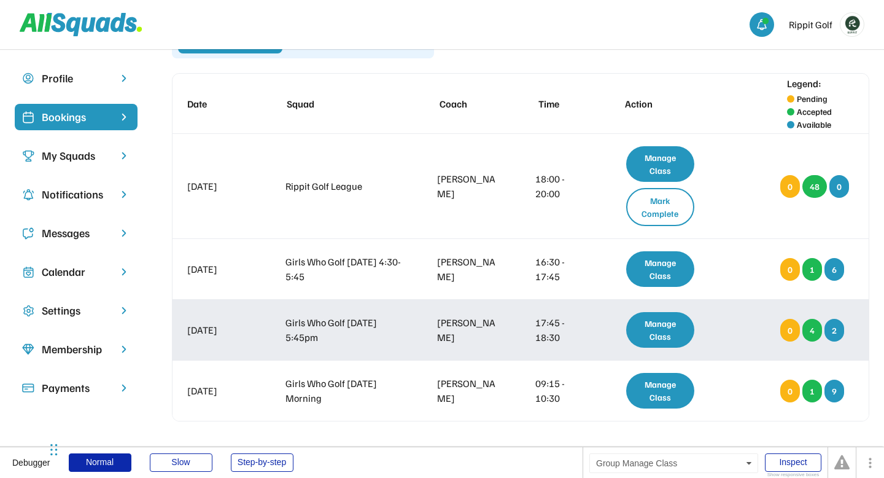
click at [657, 327] on div "Manage Class" at bounding box center [661, 330] width 68 height 36
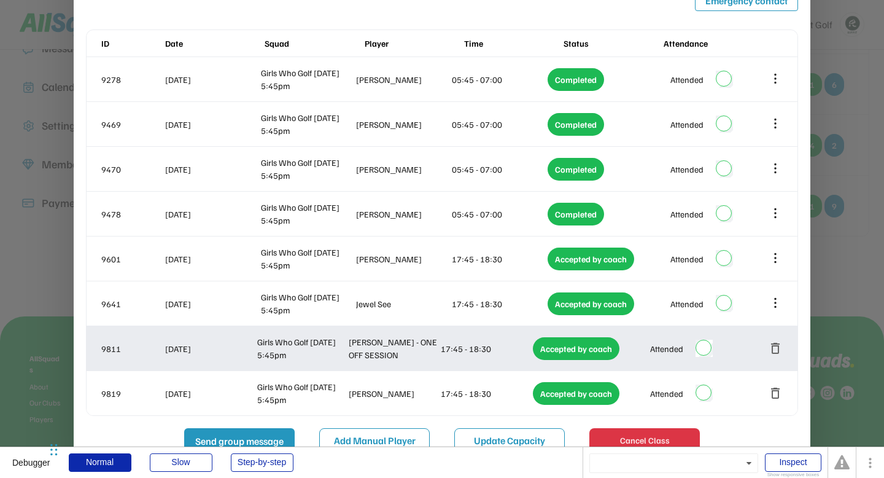
scroll to position [223, 0]
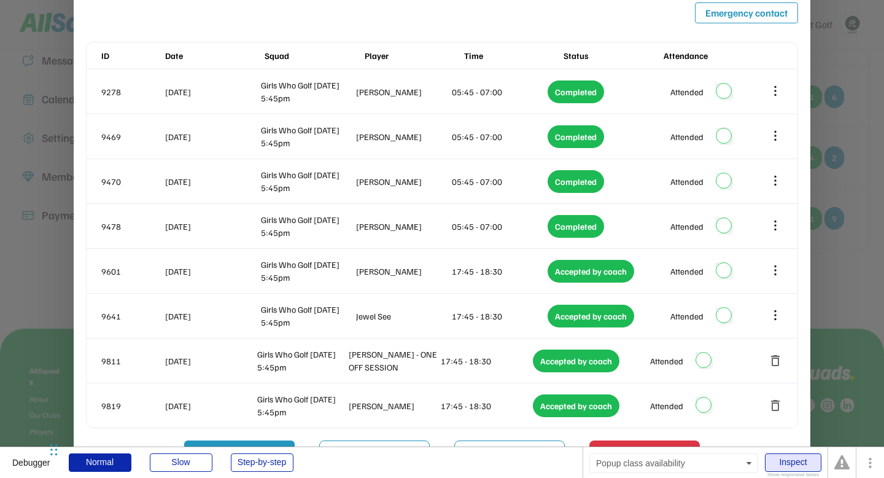
click at [795, 461] on div "Inspect" at bounding box center [793, 462] width 57 height 18
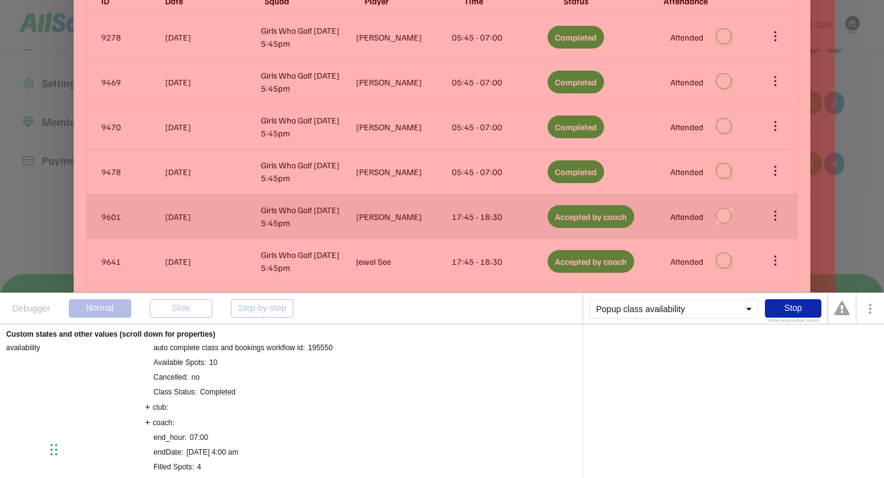
scroll to position [278, 0]
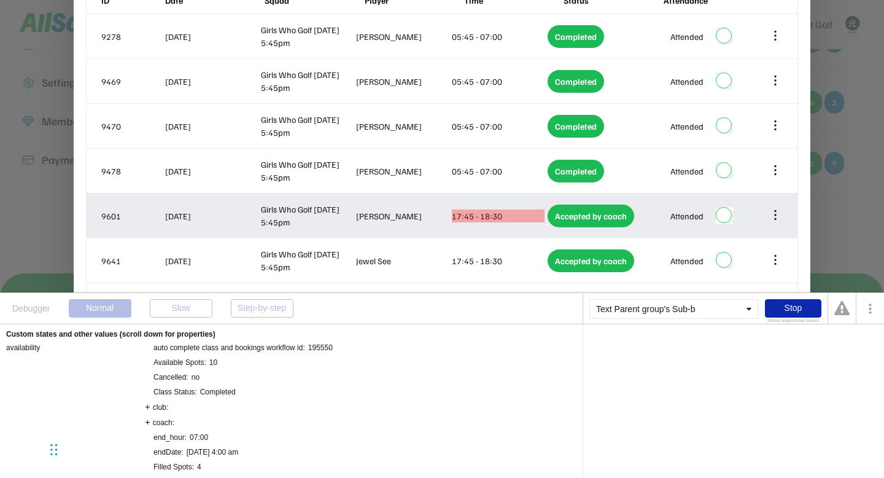
click at [463, 214] on div "17:45 - 18:30" at bounding box center [498, 215] width 93 height 13
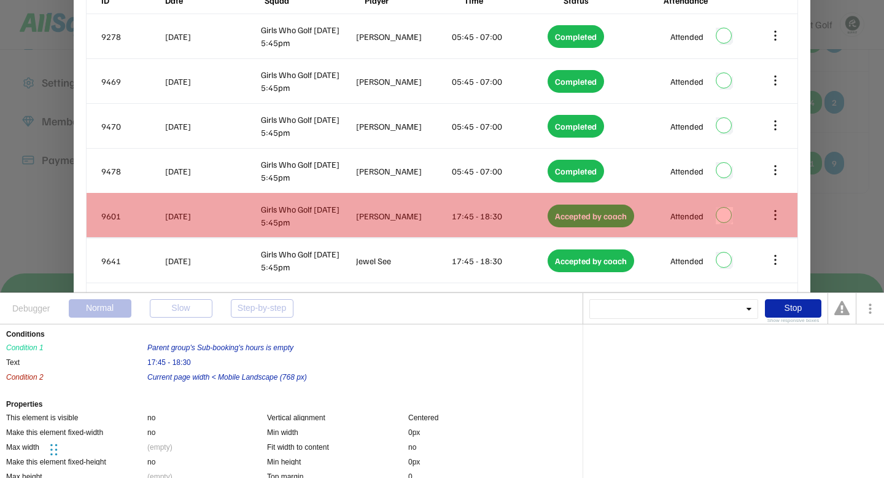
click at [399, 204] on div "9601 16 Oct 2025 Girls Who Golf Thursday 5:45pm Fiona Mackenzie 17:45 - 18:30 A…" at bounding box center [442, 215] width 711 height 44
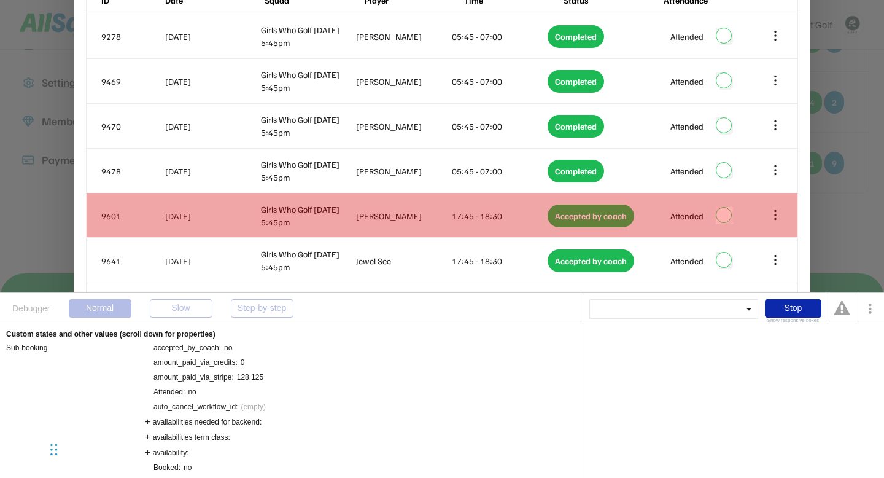
click at [450, 201] on div "9601 16 Oct 2025 Girls Who Golf Thursday 5:45pm Fiona Mackenzie 17:45 - 18:30 A…" at bounding box center [442, 215] width 711 height 44
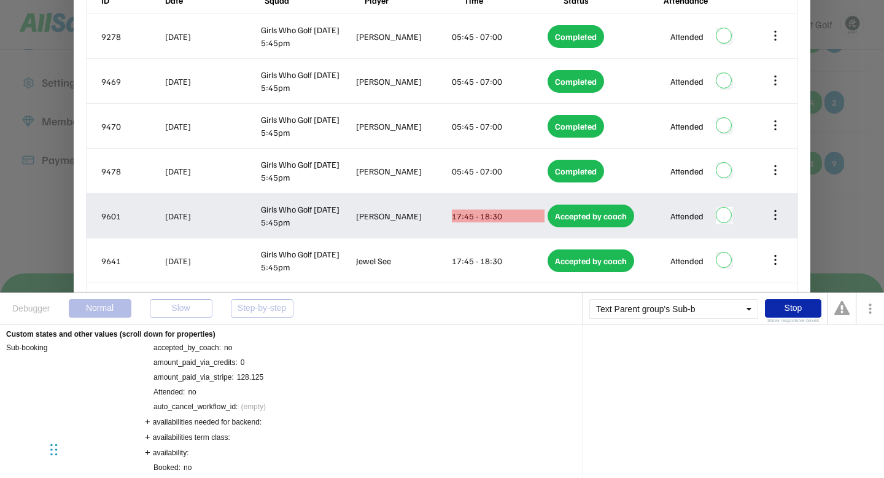
click at [460, 211] on div "17:45 - 18:30" at bounding box center [498, 215] width 93 height 13
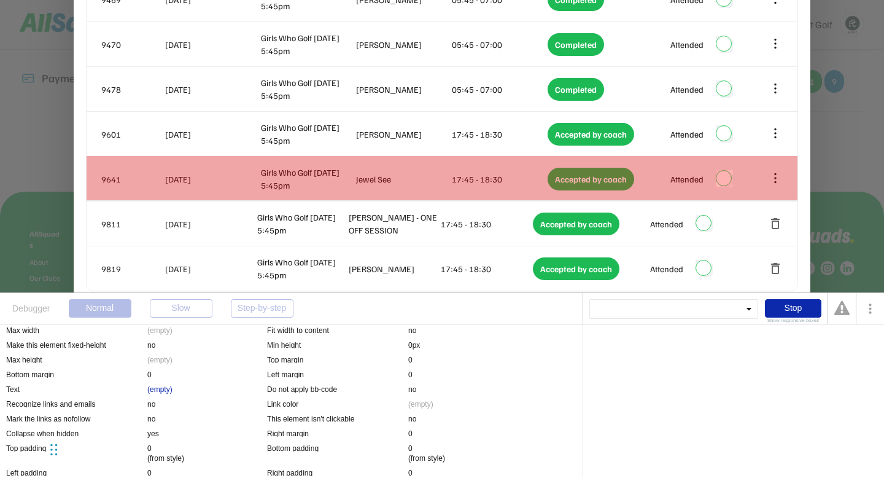
scroll to position [349, 0]
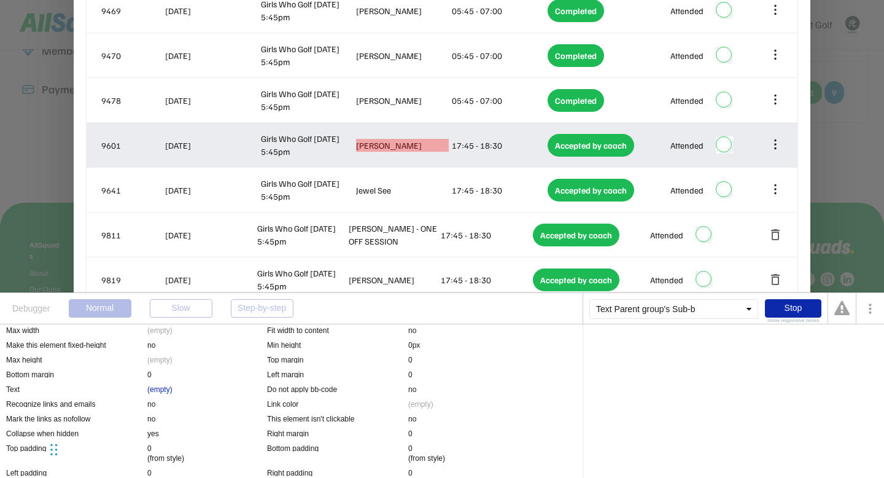
click at [400, 147] on div "Fiona Mackenzie" at bounding box center [402, 145] width 93 height 13
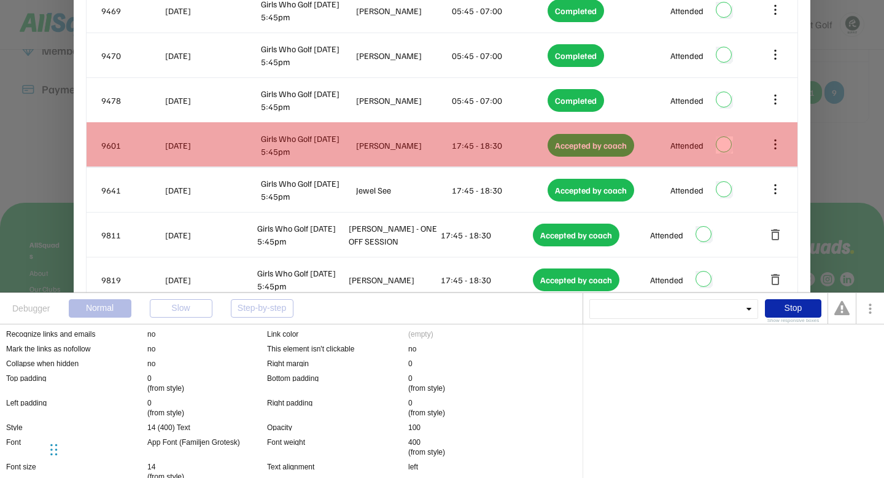
click at [381, 153] on div "9601 16 Oct 2025 Girls Who Golf Thursday 5:45pm Fiona Mackenzie 17:45 - 18:30 A…" at bounding box center [442, 145] width 711 height 44
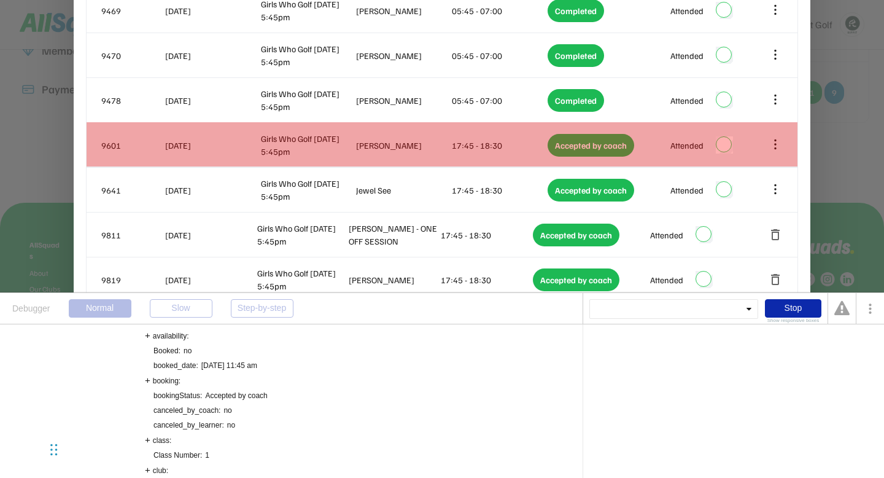
click at [362, 158] on div "9601 16 Oct 2025 Girls Who Golf Thursday 5:45pm Fiona Mackenzie 17:45 - 18:30 A…" at bounding box center [442, 145] width 711 height 44
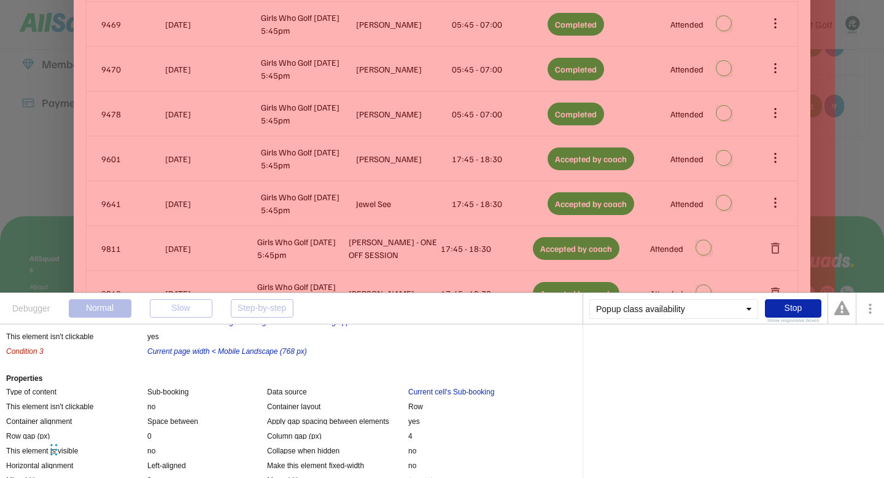
scroll to position [639, 0]
click at [464, 392] on div "Current cell's Sub-booking" at bounding box center [451, 391] width 86 height 10
click at [663, 348] on div "Current cell's Sub-booking" at bounding box center [633, 346] width 86 height 7
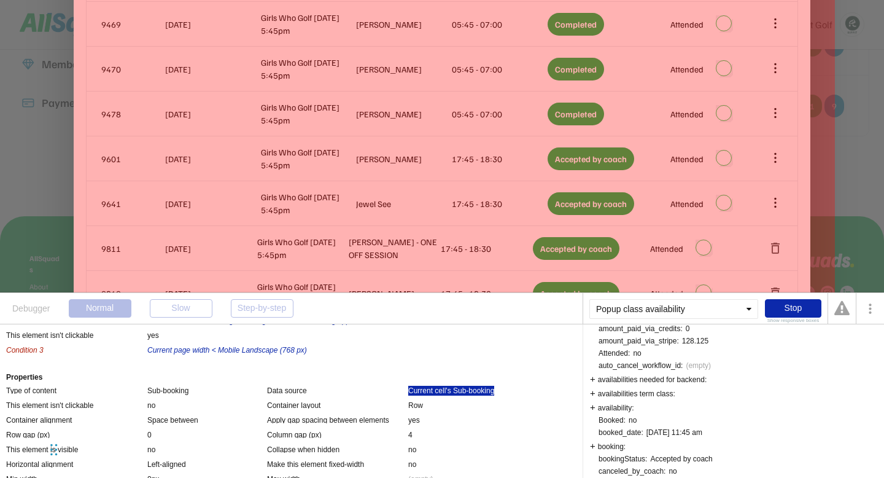
scroll to position [88, 0]
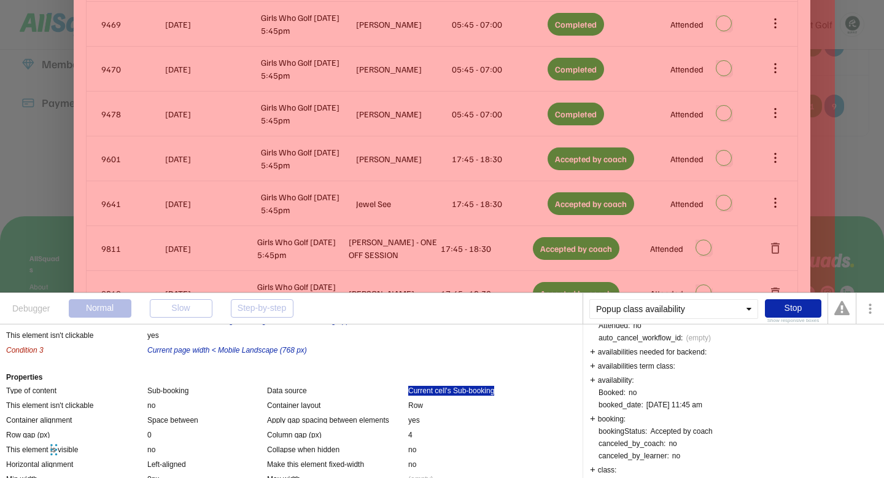
click at [591, 381] on div "availability:" at bounding box center [612, 379] width 44 height 9
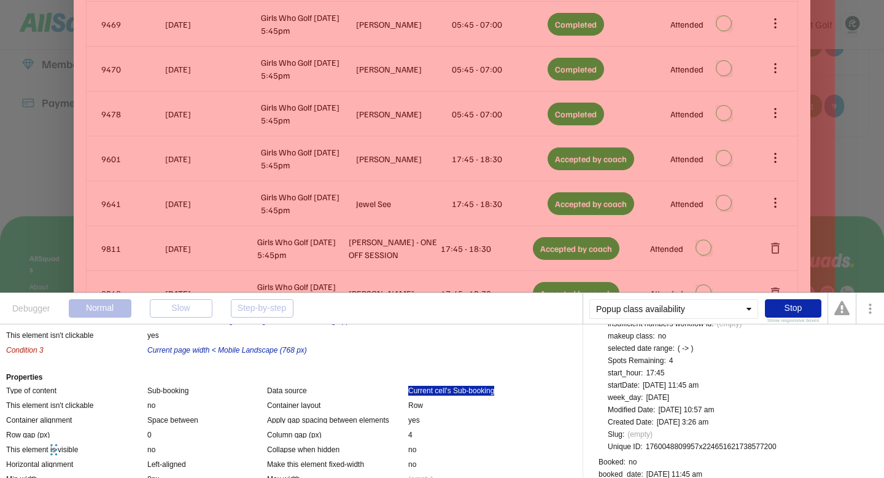
scroll to position [278, 0]
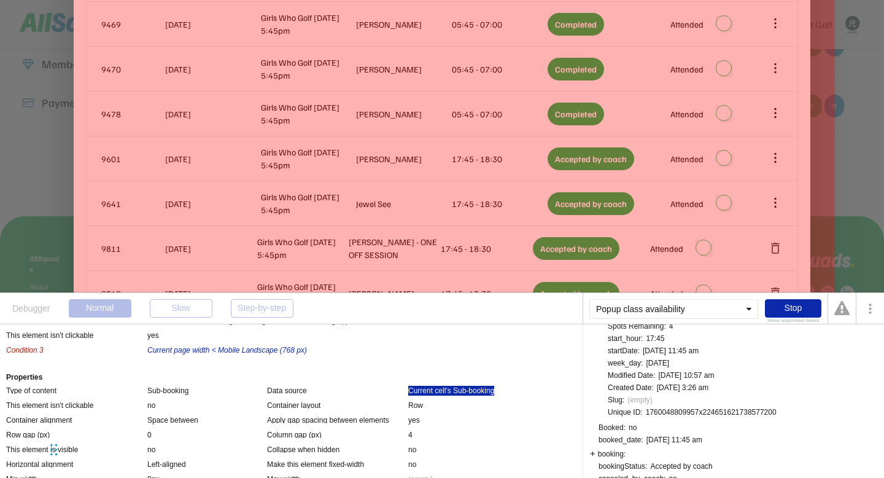
click at [682, 414] on div "1760048809957x224651621738577200" at bounding box center [711, 411] width 131 height 7
copy div "1760048809957x224651621738577200"
click at [758, 409] on div "1760048809957x224651621738577200" at bounding box center [711, 411] width 131 height 7
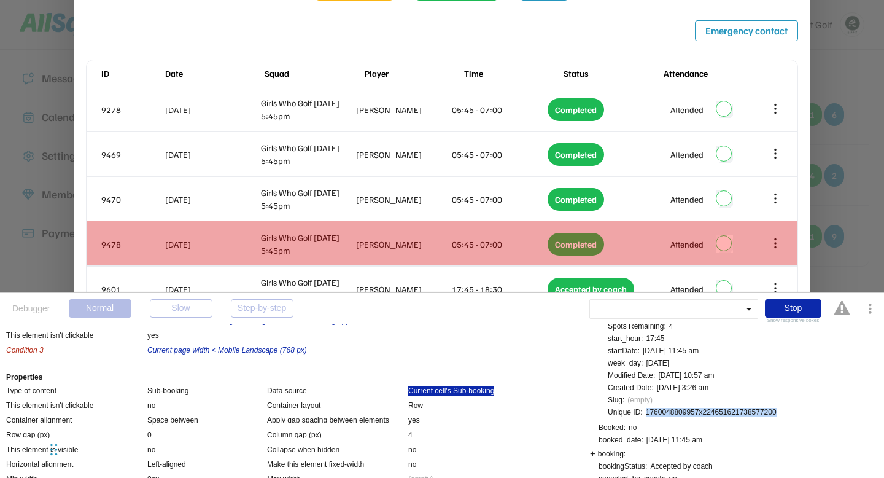
scroll to position [201, 0]
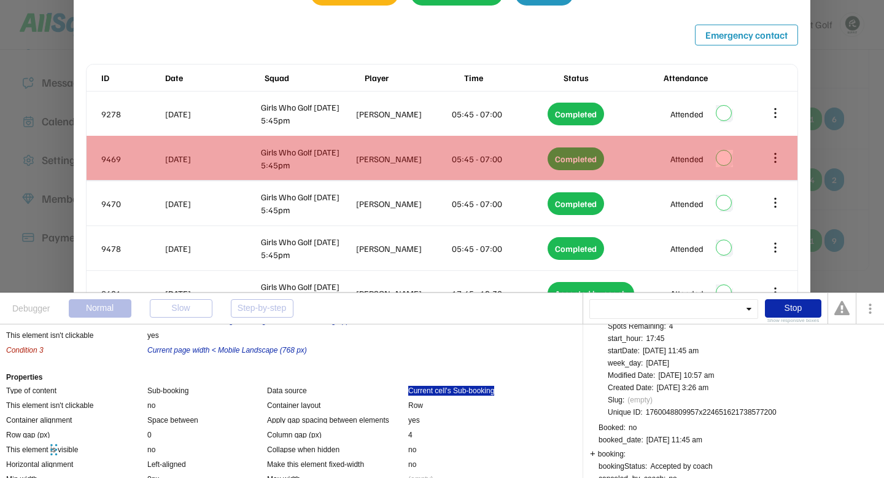
click at [352, 142] on div "9469 13 Oct 2025 Girls Who Golf Thursday 5:45pm Ellen Freedman 05:45 - 07:00 Co…" at bounding box center [442, 158] width 711 height 44
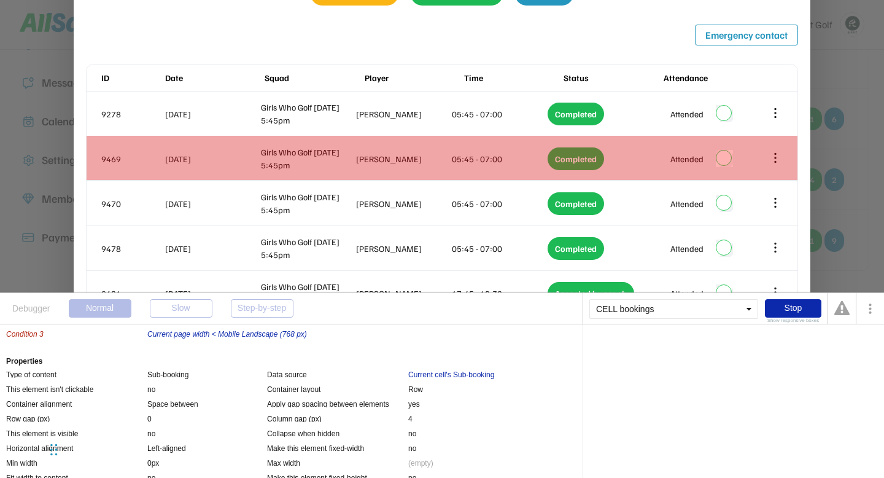
scroll to position [0, 0]
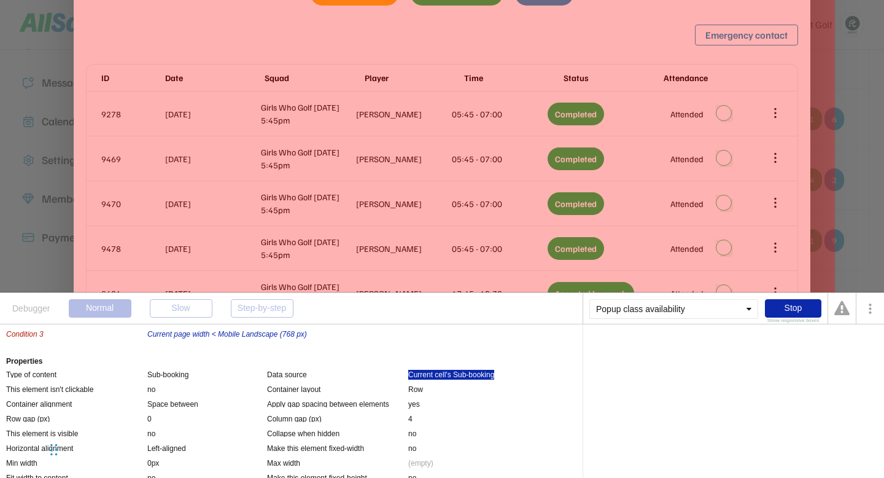
click at [475, 374] on div "Current cell's Sub-booking" at bounding box center [451, 375] width 86 height 10
click at [653, 348] on div "Current cell's Sub-booking" at bounding box center [633, 346] width 86 height 7
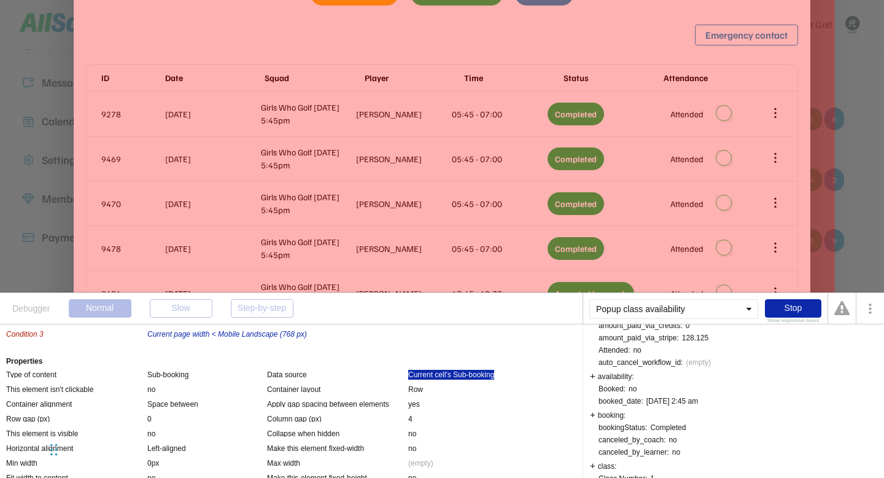
scroll to position [65, 0]
click at [592, 376] on div "availability:" at bounding box center [612, 374] width 44 height 9
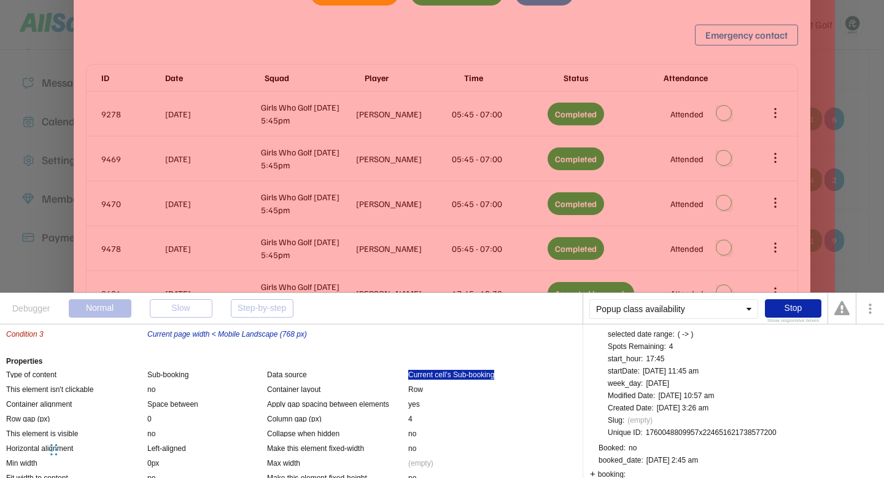
scroll to position [246, 0]
click at [706, 429] on div "1760048809957x224651621738577200" at bounding box center [711, 429] width 131 height 7
copy div "1760048809957x224651621738577200"
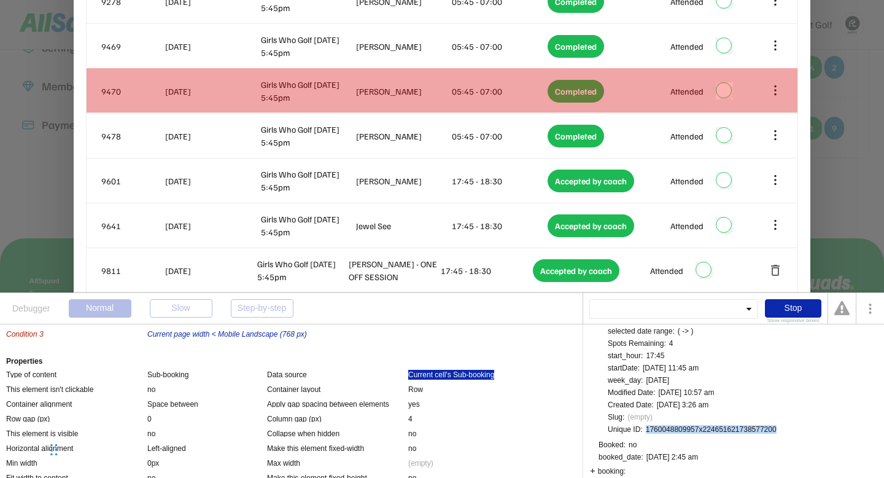
scroll to position [314, 0]
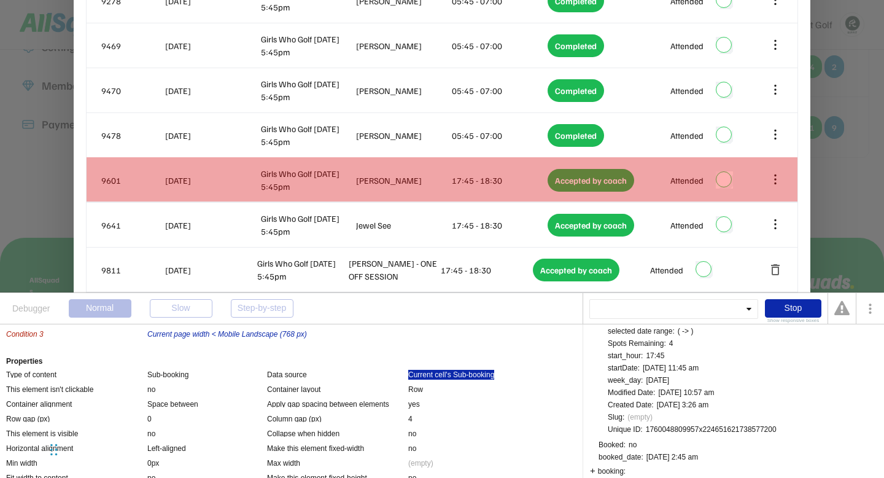
click at [431, 189] on div "9601 16 Oct 2025 Girls Who Golf Thursday 5:45pm Fiona Mackenzie 17:45 - 18:30 A…" at bounding box center [442, 180] width 711 height 44
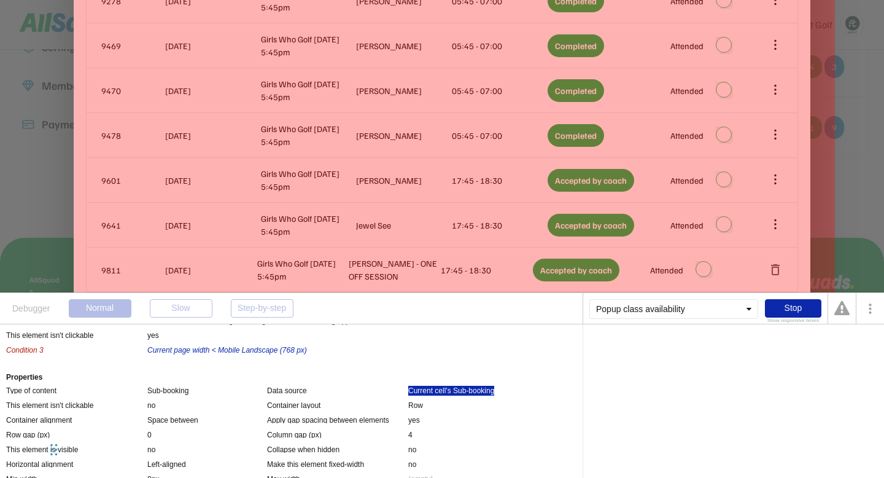
click at [478, 390] on div "Current cell's Sub-booking" at bounding box center [451, 391] width 86 height 10
click at [662, 351] on div "Evaluator Current cell's Sub-booking" at bounding box center [734, 401] width 302 height 154
click at [662, 346] on div "Current cell's Sub-booking" at bounding box center [633, 346] width 86 height 7
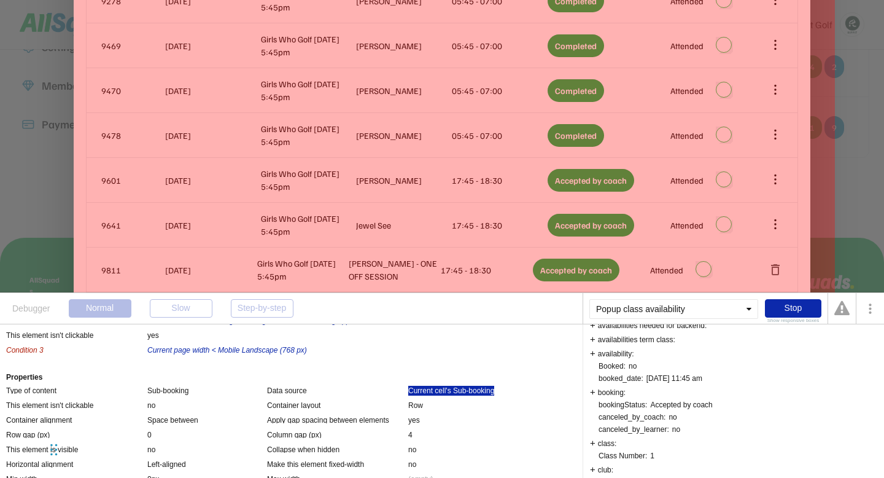
scroll to position [114, 0]
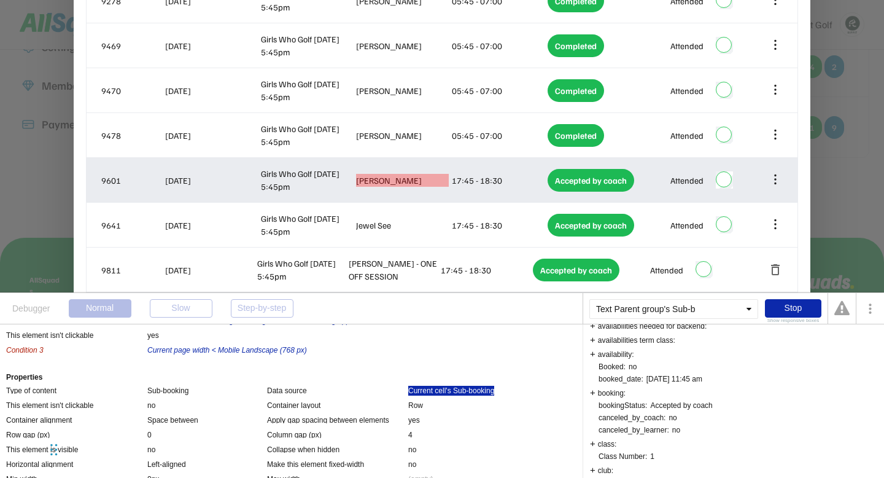
click at [386, 179] on div "Fiona Mackenzie" at bounding box center [402, 180] width 93 height 13
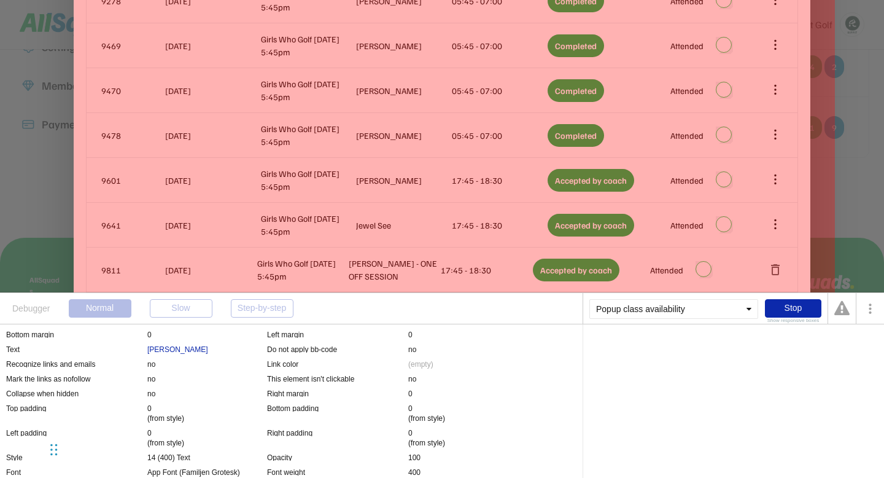
scroll to position [47, 0]
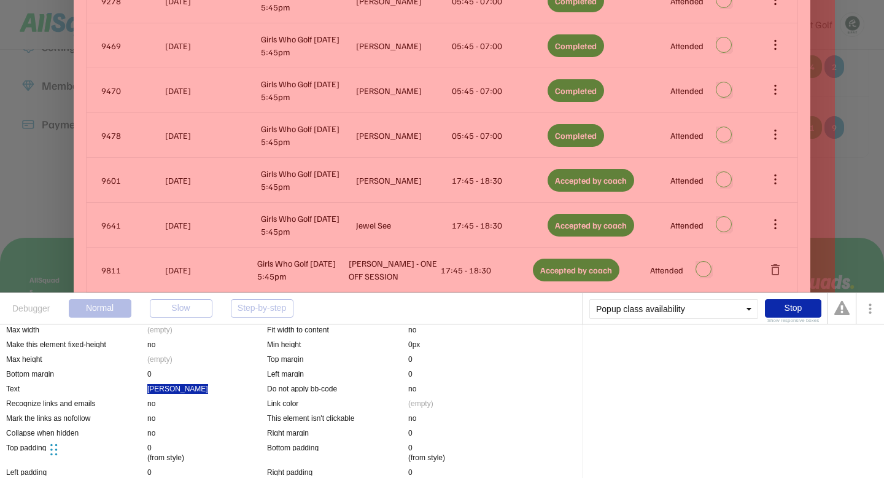
click at [180, 388] on div "Fiona Mackenzie" at bounding box center [177, 389] width 61 height 10
click at [665, 343] on div "Parent group's Sub-booking" at bounding box center [635, 346] width 91 height 7
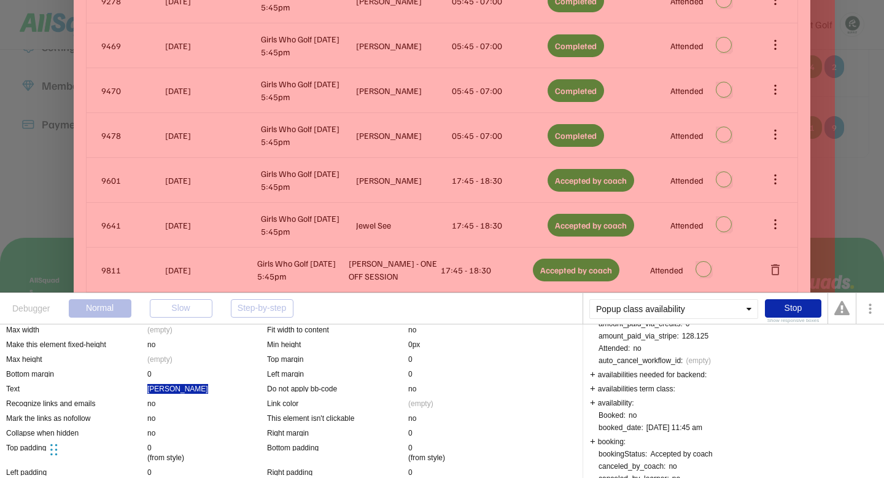
scroll to position [70, 0]
click at [593, 400] on div "availability:" at bounding box center [612, 397] width 44 height 9
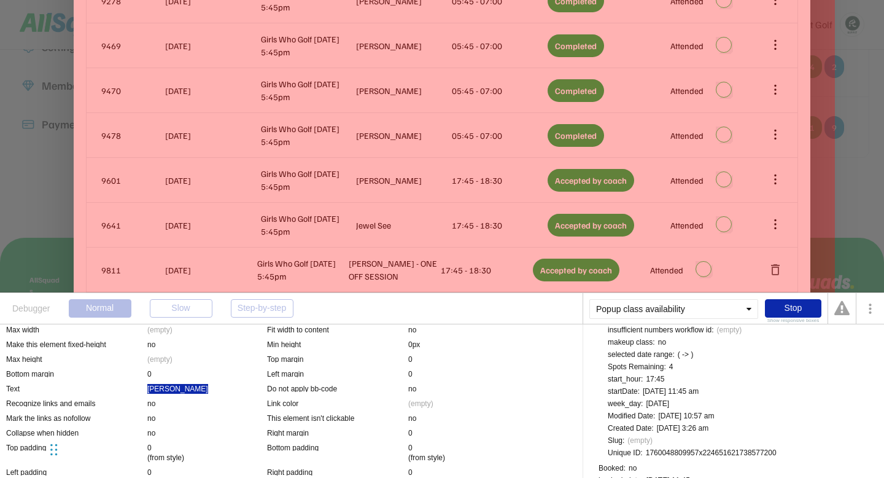
scroll to position [286, 0]
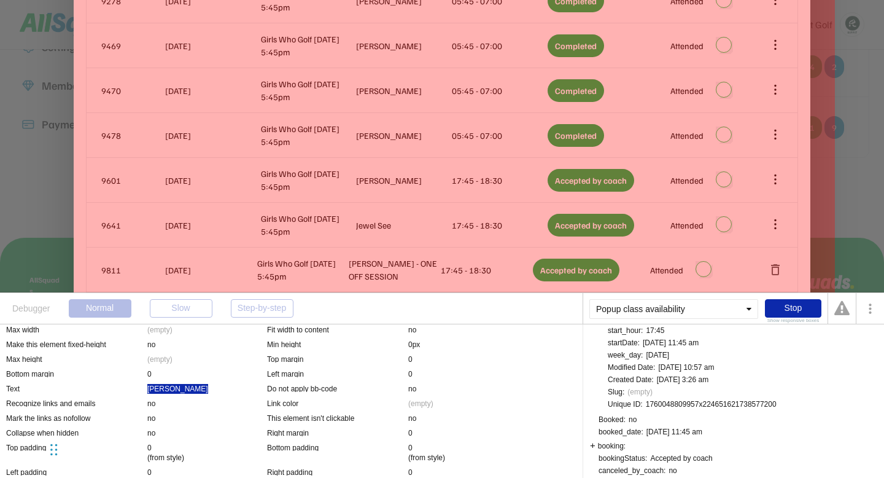
click at [732, 405] on div "1760048809957x224651621738577200" at bounding box center [711, 403] width 131 height 7
copy div "1760048809957x224651621738577200"
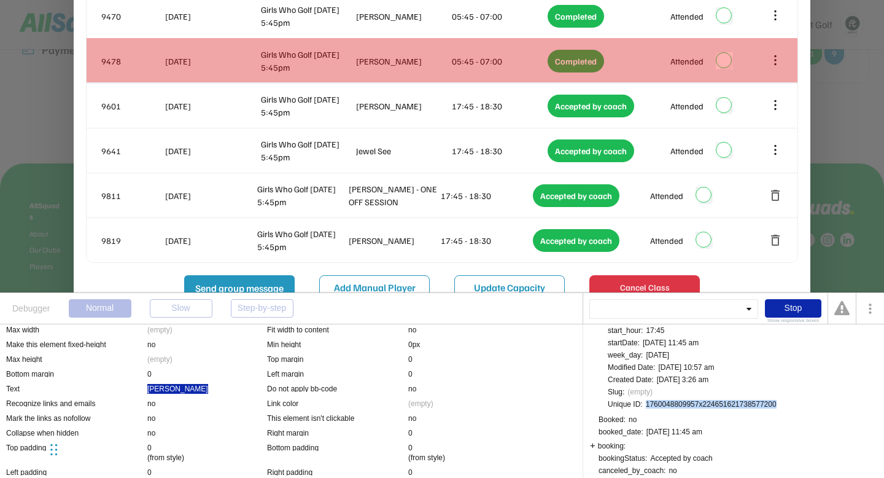
scroll to position [391, 0]
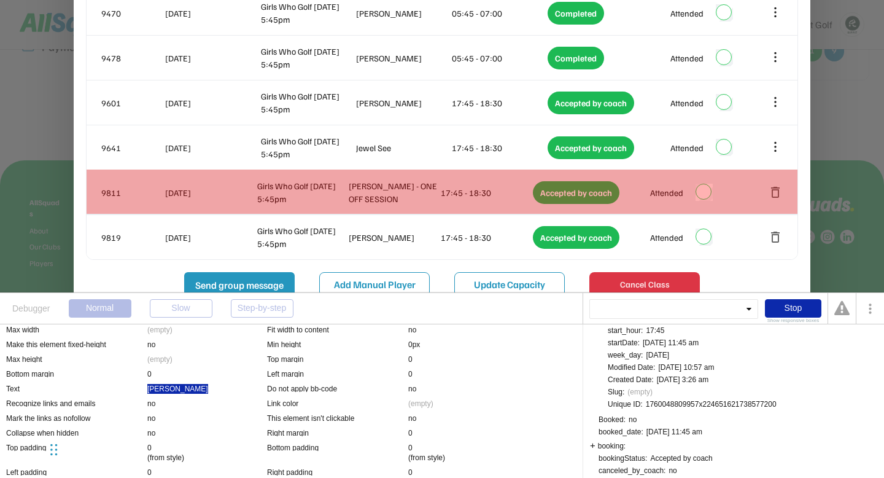
click at [439, 207] on div "9811 16 Oct 2025 Girls Who Golf Thursday 5:45pm Linda Matunny - ONE OFF SESSION…" at bounding box center [442, 192] width 711 height 44
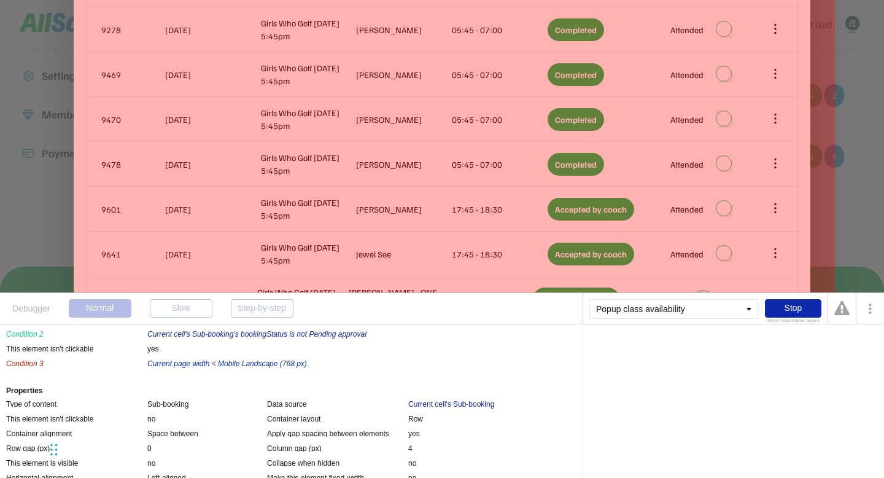
scroll to position [627, 0]
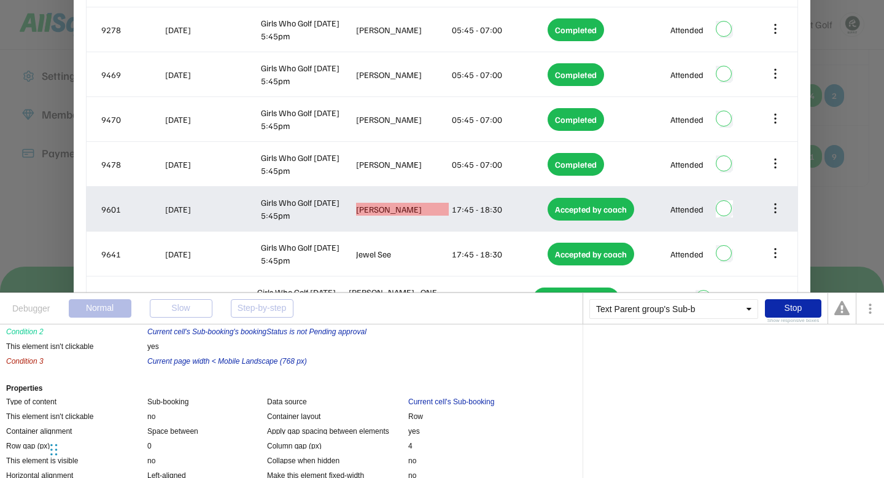
click at [386, 210] on div "Fiona Mackenzie" at bounding box center [402, 209] width 93 height 13
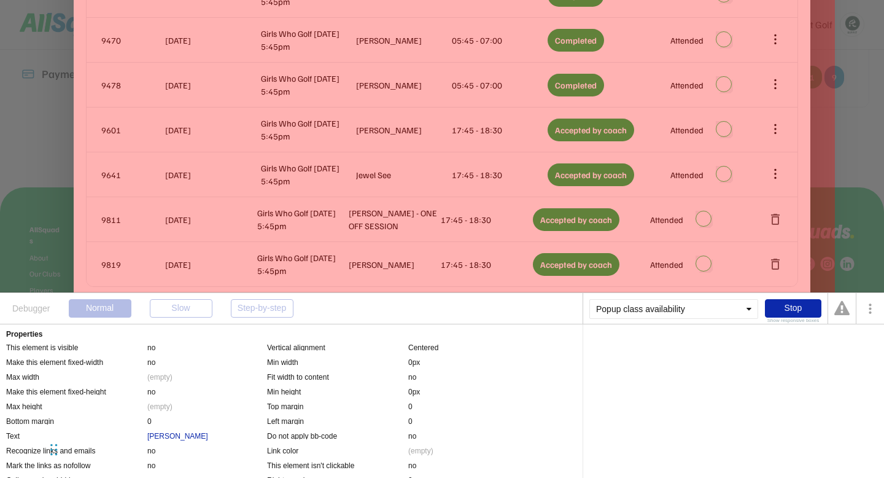
scroll to position [357, 0]
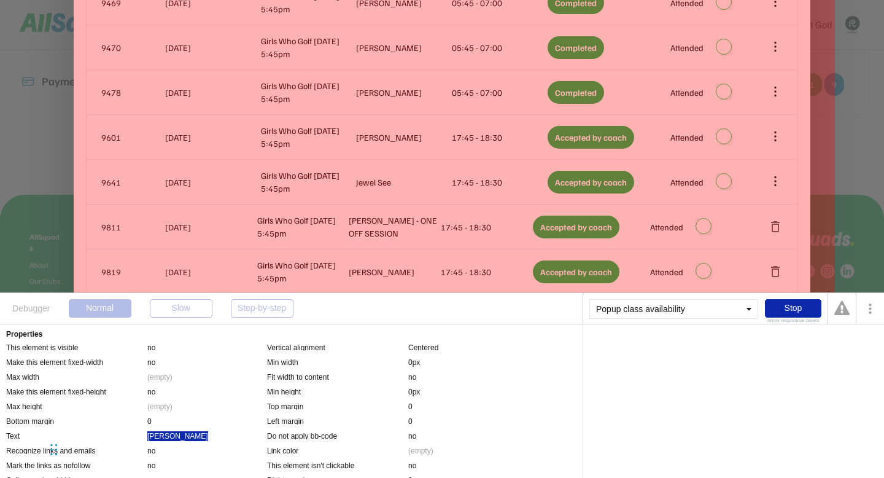
click at [172, 438] on div "Fiona Mackenzie" at bounding box center [177, 436] width 61 height 10
click at [665, 346] on div "Parent group's Sub-booking" at bounding box center [635, 346] width 91 height 7
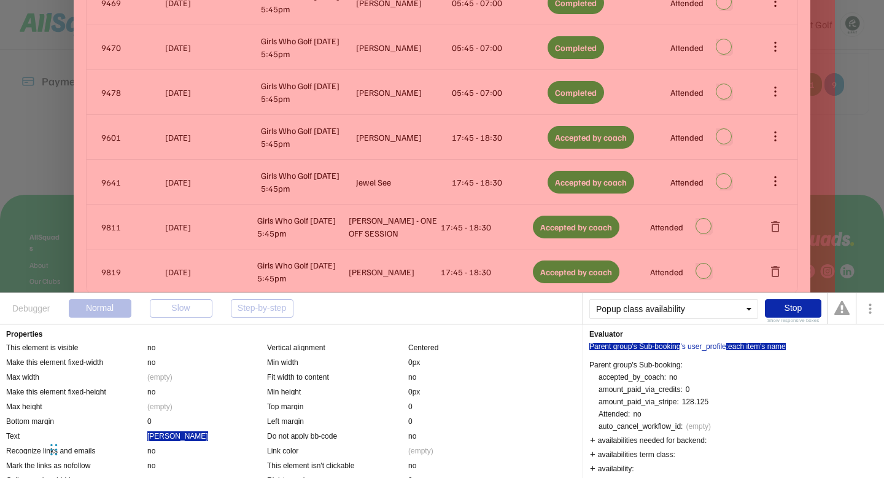
click at [765, 345] on div ":each item's name" at bounding box center [757, 346] width 60 height 7
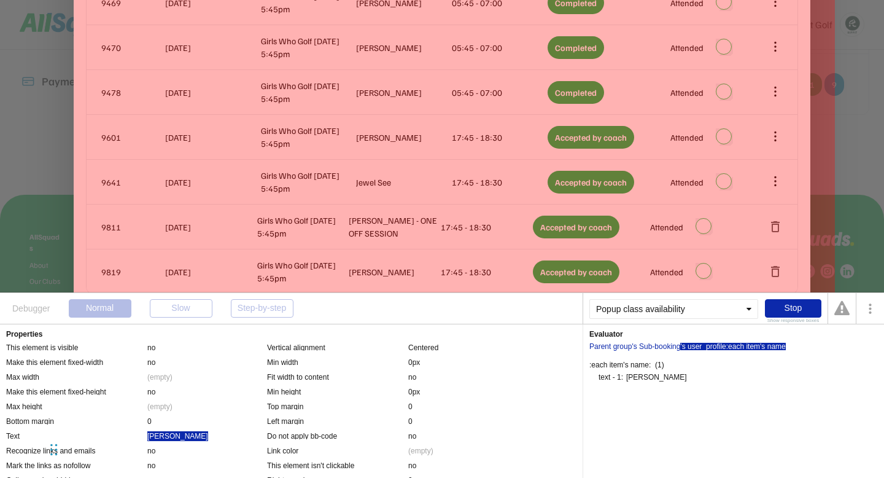
click at [706, 348] on div "'s user_profile" at bounding box center [703, 346] width 45 height 7
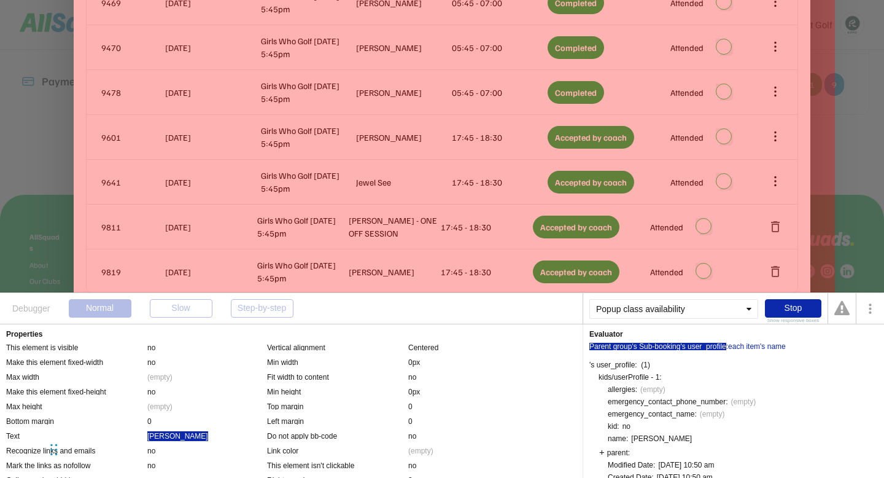
click at [666, 346] on div "Parent group's Sub-booking" at bounding box center [635, 346] width 91 height 7
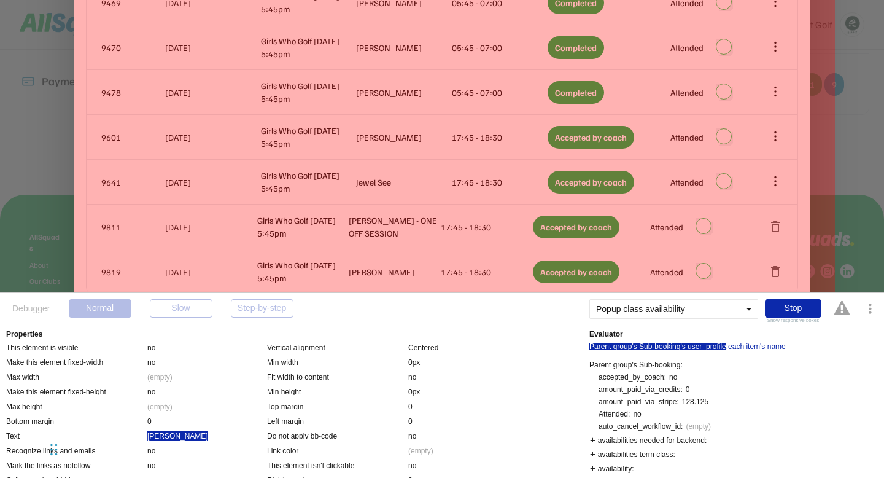
click at [698, 343] on div "'s user_profile" at bounding box center [703, 346] width 45 height 7
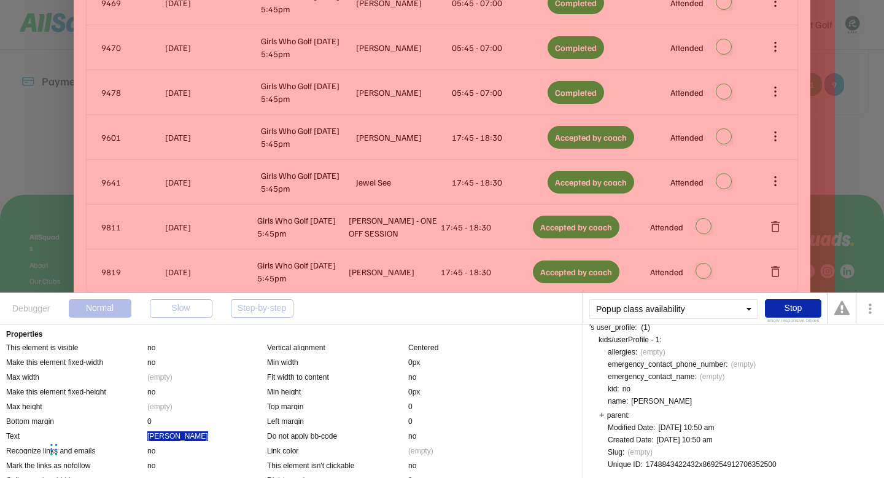
scroll to position [40, 0]
click at [730, 463] on div "1748843422432x869254912706352500" at bounding box center [711, 461] width 131 height 7
copy div "1748843422432x869254912706352500"
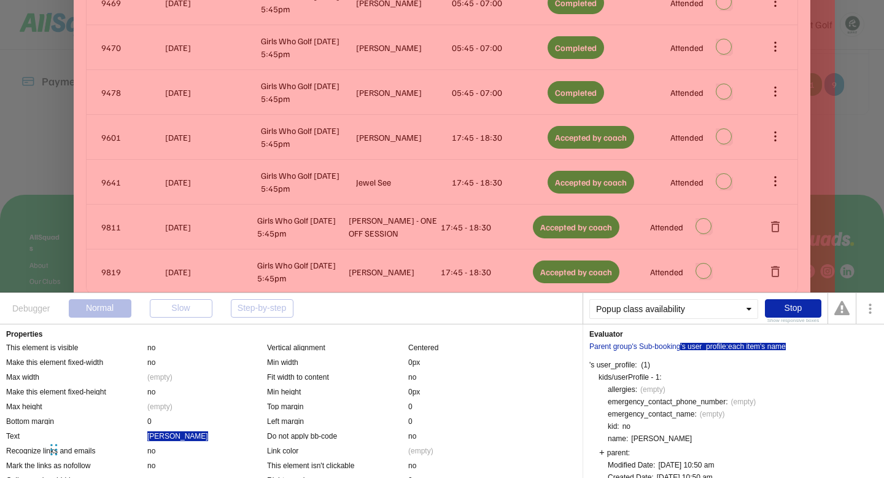
click at [773, 346] on div ":each item's name" at bounding box center [757, 346] width 60 height 7
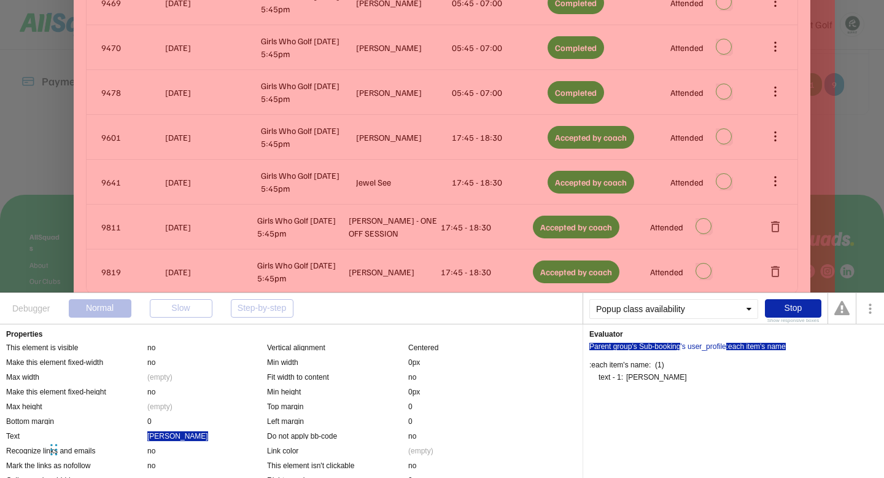
click at [669, 349] on div "Parent group's Sub-booking" at bounding box center [635, 346] width 91 height 7
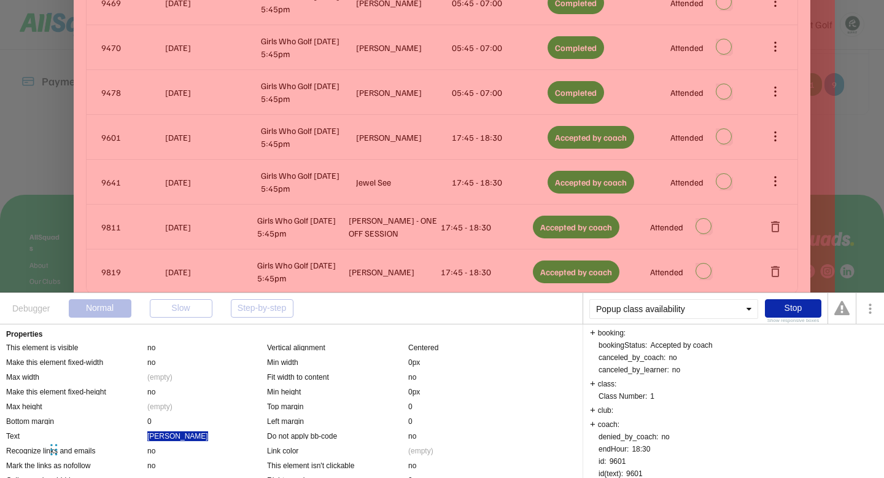
scroll to position [176, 0]
click at [593, 333] on div "booking:" at bounding box center [608, 330] width 36 height 9
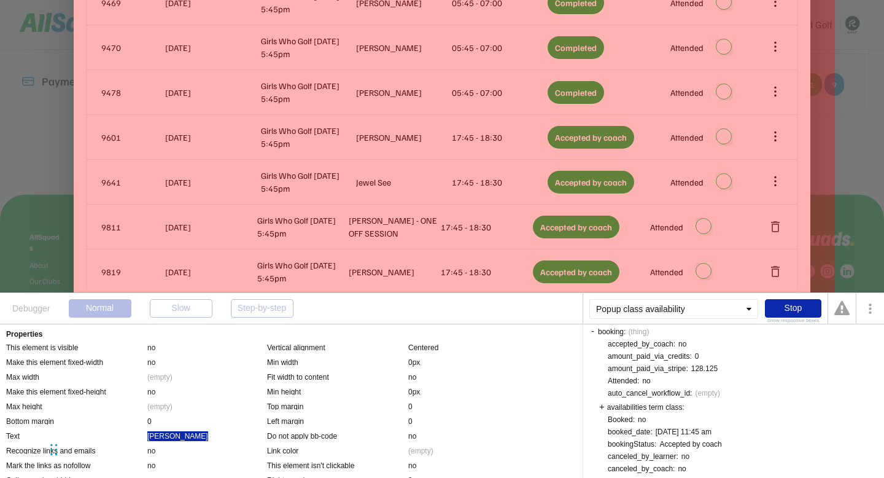
click at [593, 333] on div "booking: (thing)" at bounding box center [619, 330] width 59 height 9
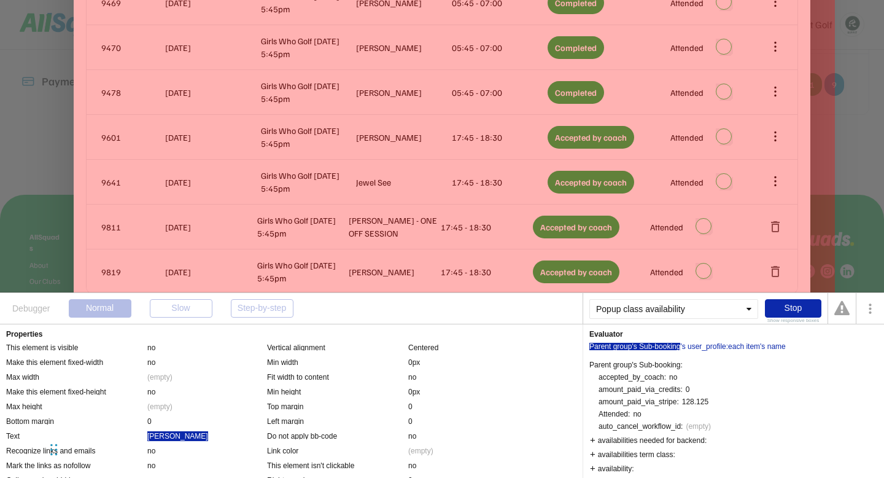
scroll to position [15, 0]
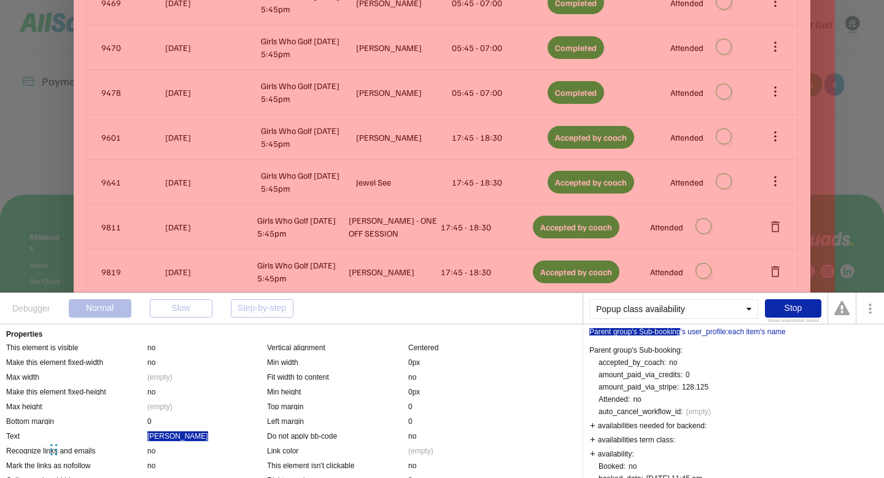
click at [668, 334] on div "Parent group's Sub-booking" at bounding box center [635, 331] width 91 height 7
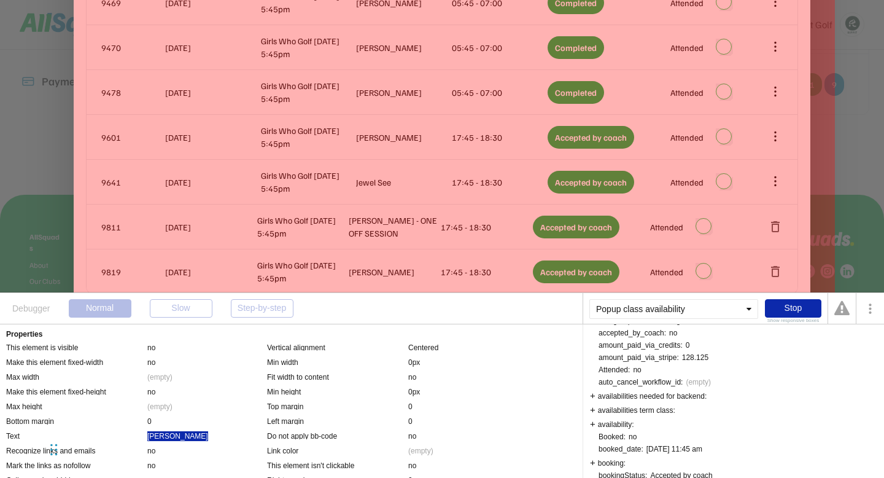
scroll to position [68, 0]
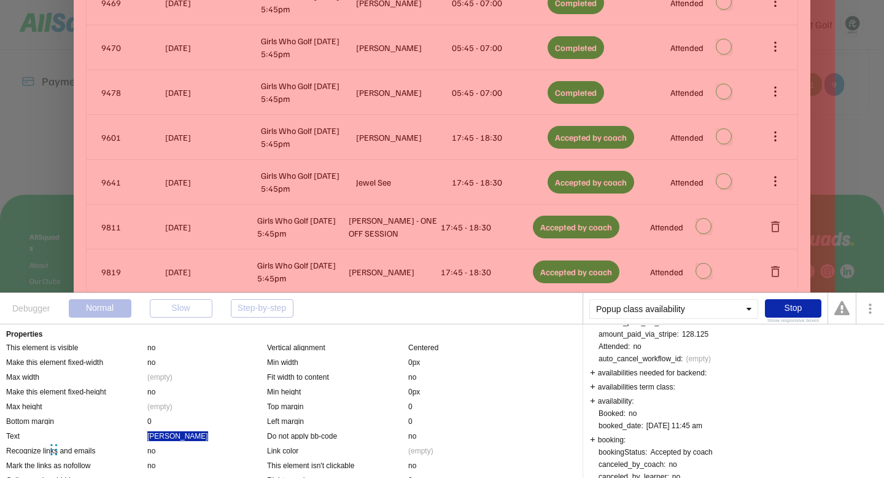
click at [595, 401] on div "availability:" at bounding box center [612, 400] width 44 height 9
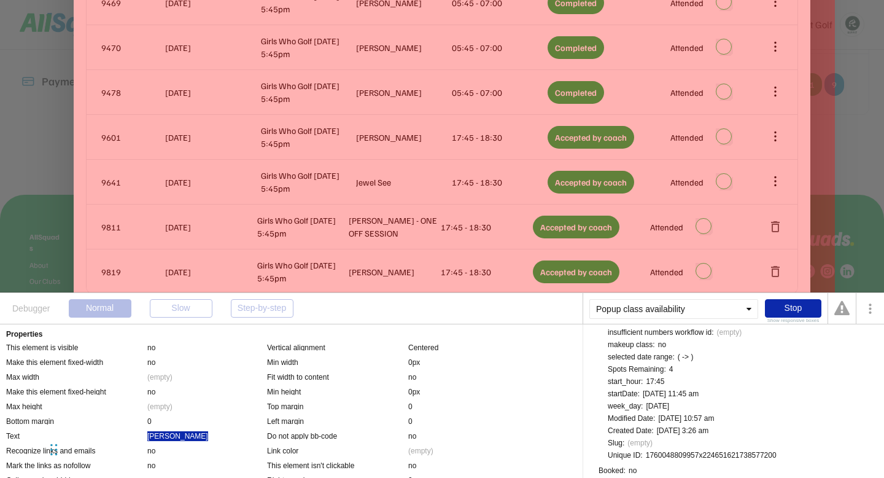
scroll to position [264, 0]
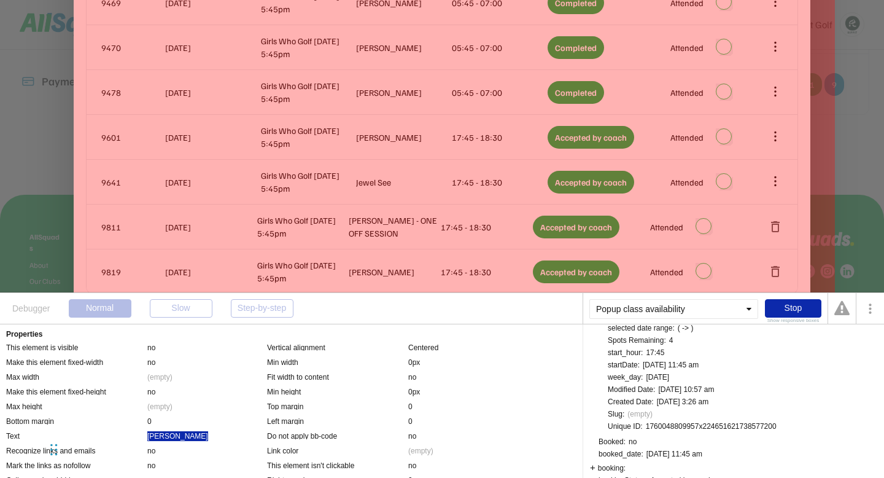
click at [685, 426] on div "1760048809957x224651621738577200" at bounding box center [711, 426] width 131 height 7
copy div "1760048809957x224651621738577200"
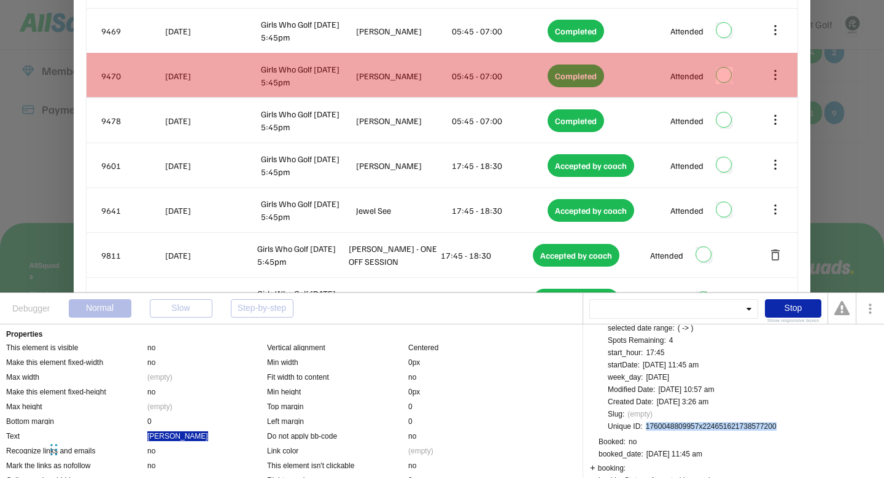
scroll to position [386, 0]
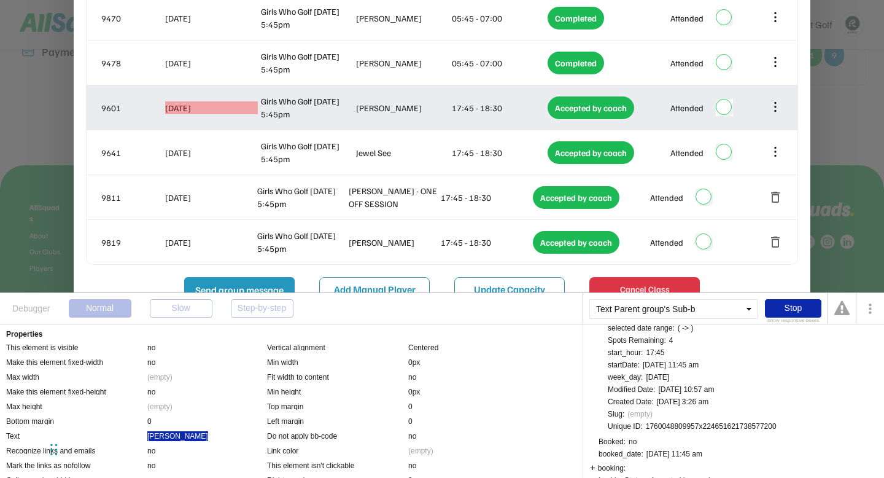
click at [192, 111] on div "16 Oct 2025" at bounding box center [211, 107] width 93 height 13
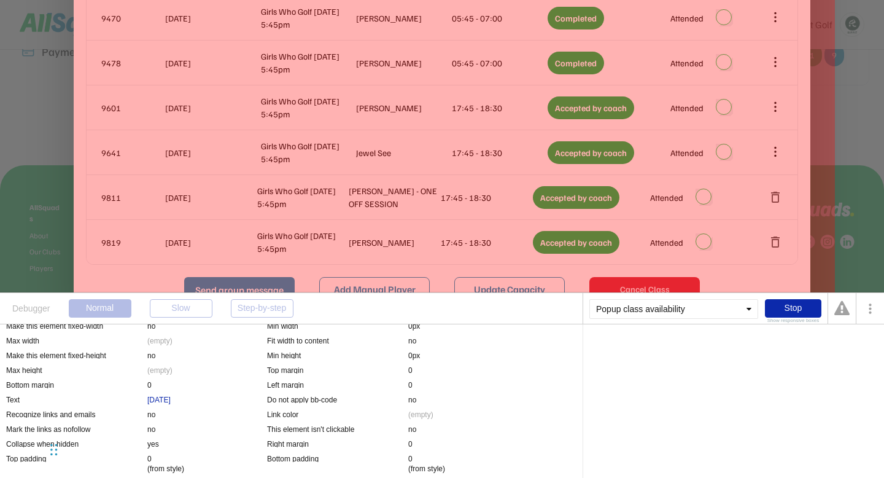
scroll to position [79, 0]
click at [171, 402] on div "16 Oct 2025" at bounding box center [158, 398] width 23 height 10
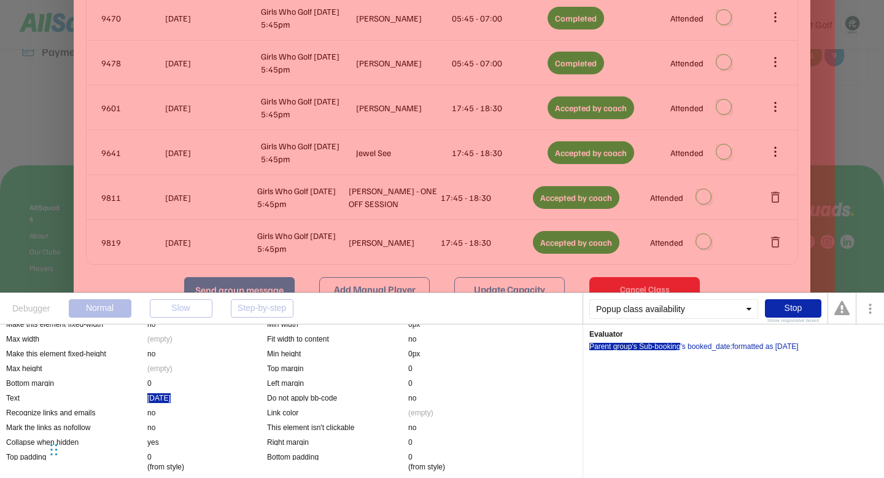
click at [671, 348] on div "Parent group's Sub-booking" at bounding box center [635, 346] width 91 height 7
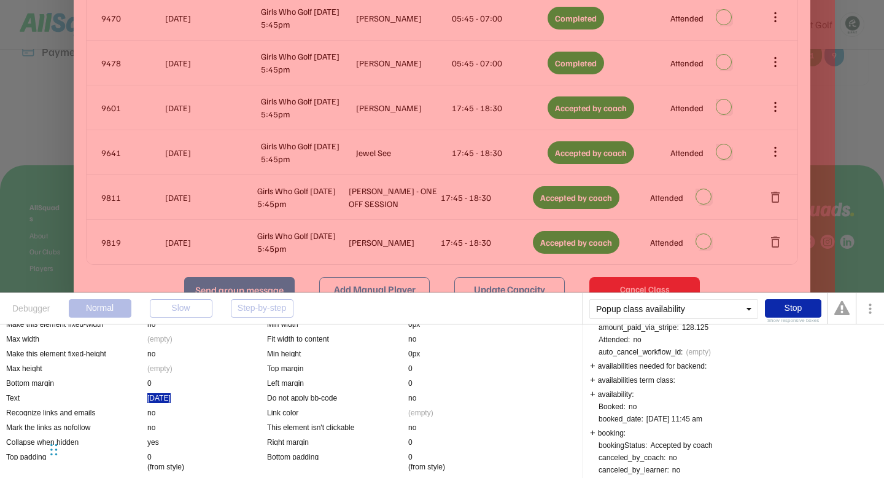
scroll to position [72, 0]
click at [595, 396] on div "availability:" at bounding box center [612, 395] width 44 height 9
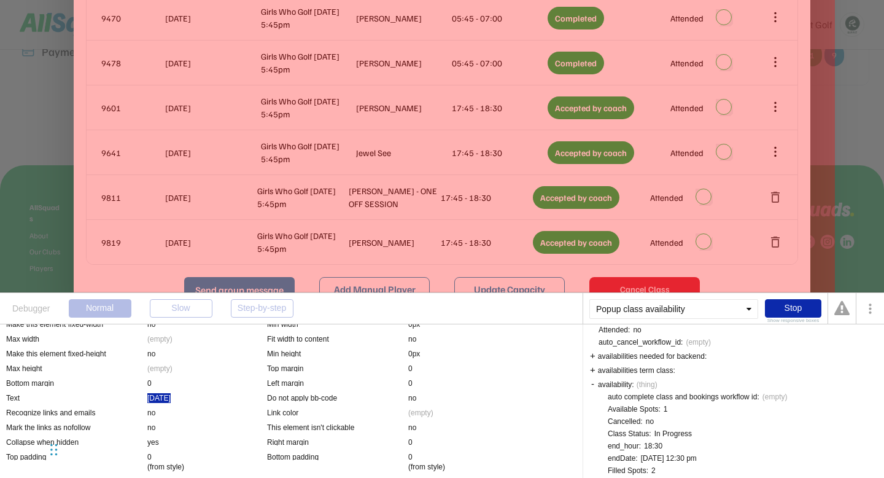
scroll to position [83, 0]
click at [595, 388] on div "availability: (thing)" at bounding box center [624, 384] width 68 height 9
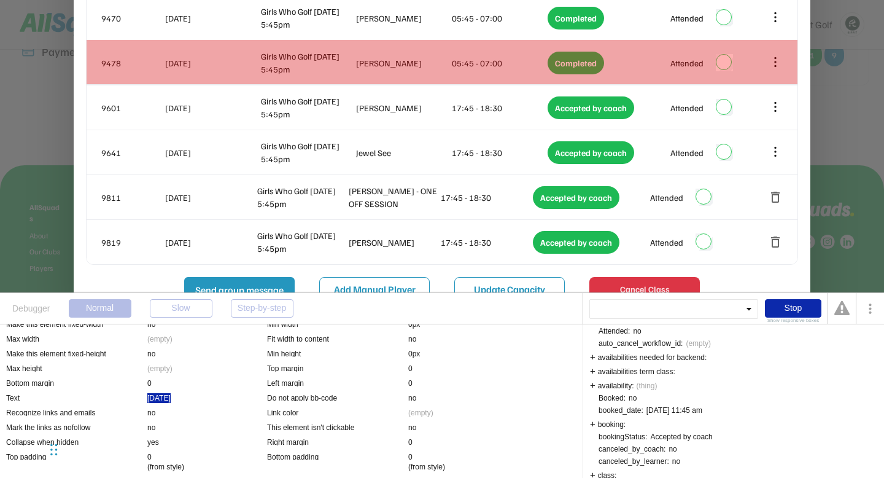
click at [123, 74] on div "9478 13 Oct 2025 Girls Who Golf Thursday 5:45pm Abby Saunders 05:45 - 07:00 Com…" at bounding box center [442, 63] width 711 height 44
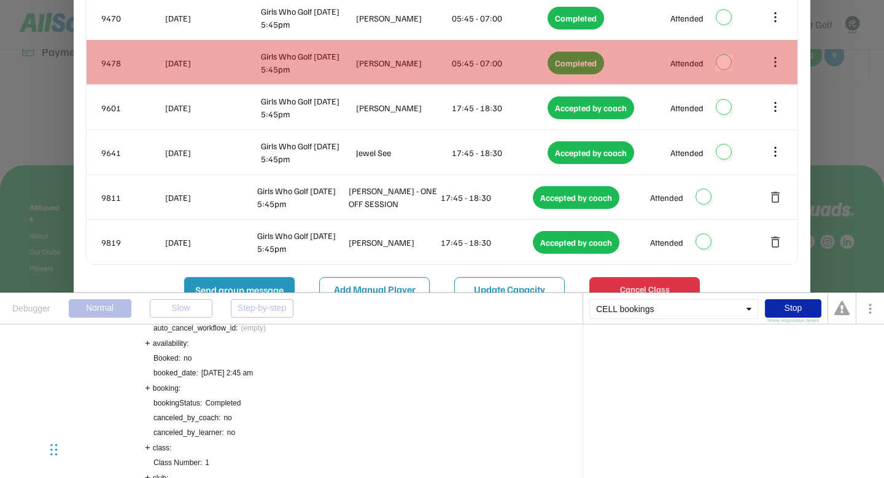
scroll to position [0, 0]
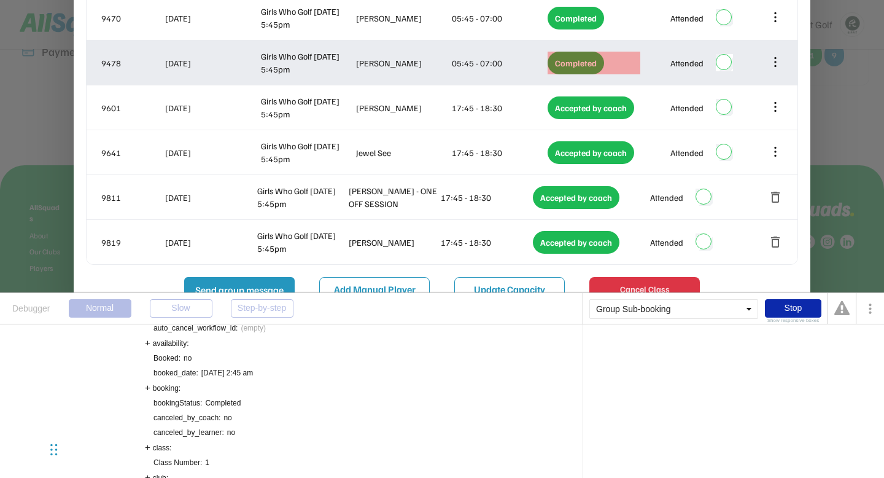
click at [564, 67] on div "Completed" at bounding box center [576, 63] width 57 height 23
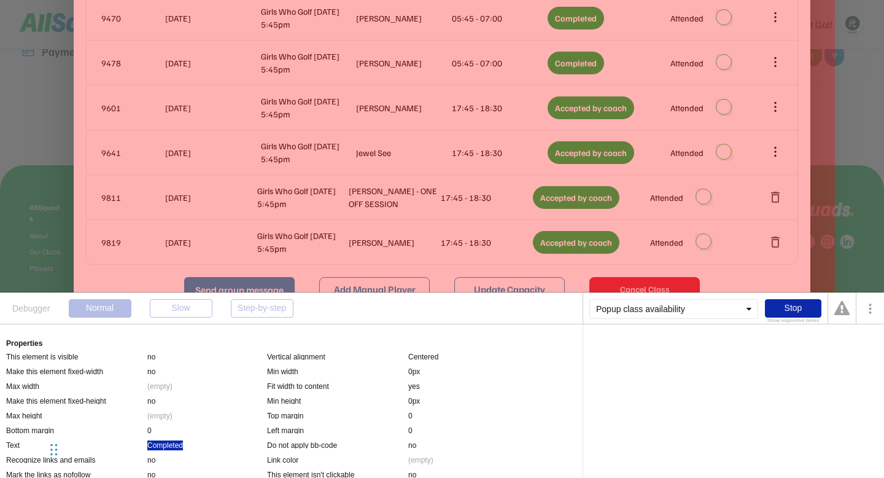
click at [168, 448] on div "Completed" at bounding box center [165, 445] width 36 height 10
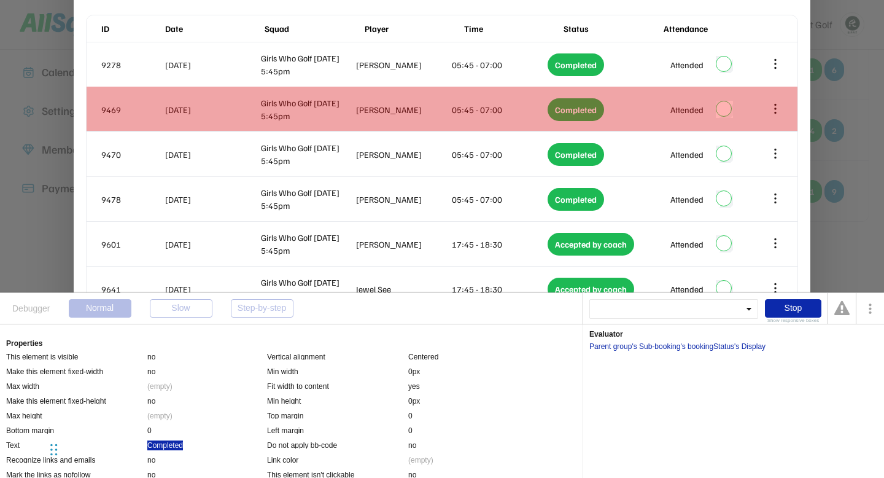
scroll to position [292, 0]
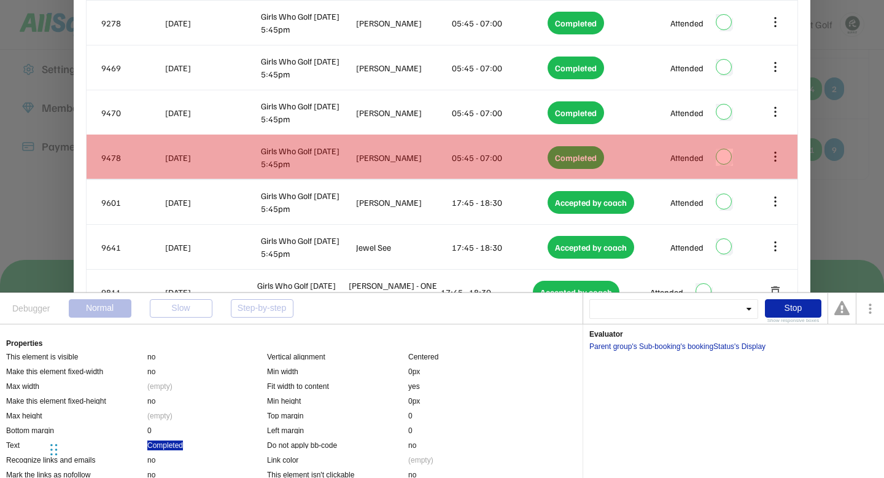
click at [151, 173] on div "9478 13 Oct 2025 Girls Who Golf Thursday 5:45pm Abby Saunders 05:45 - 07:00 Com…" at bounding box center [442, 157] width 711 height 44
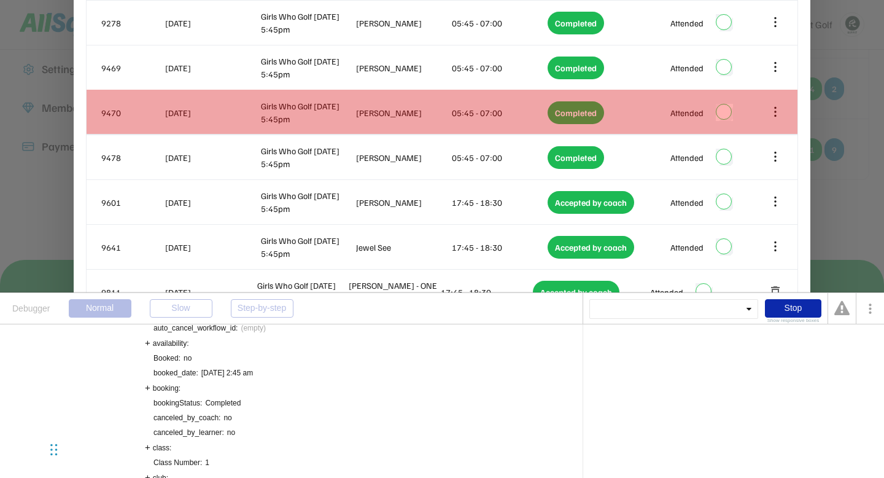
click at [146, 125] on div "9470 13 Oct 2025 Girls Who Golf Thursday 5:45pm April Shearer 05:45 - 07:00 Com…" at bounding box center [442, 112] width 711 height 44
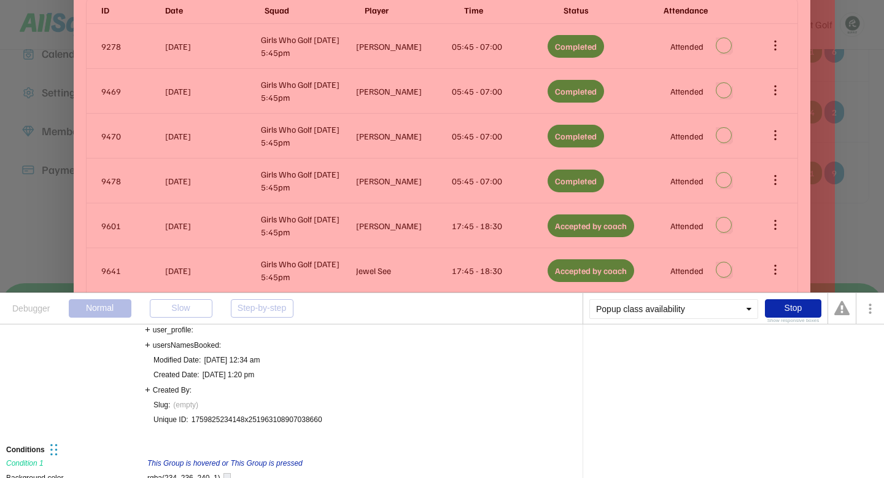
scroll to position [488, 0]
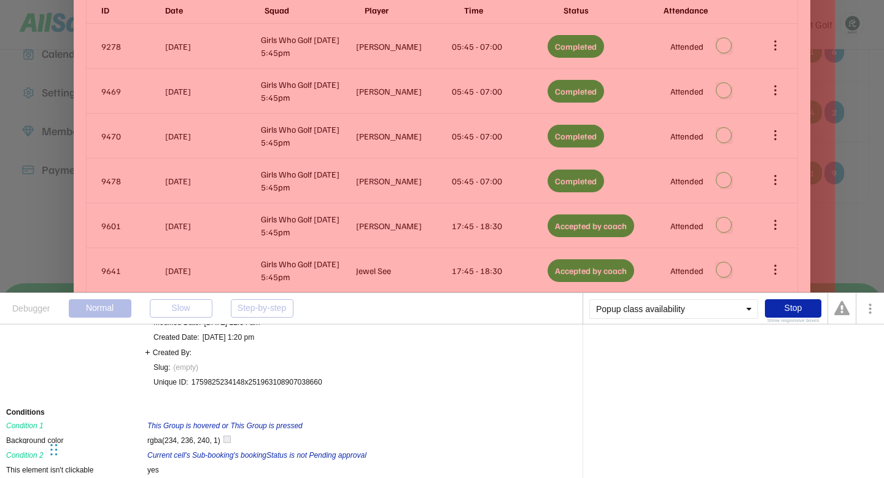
click at [229, 380] on div "1759825234148x251963108907038660" at bounding box center [257, 382] width 131 height 10
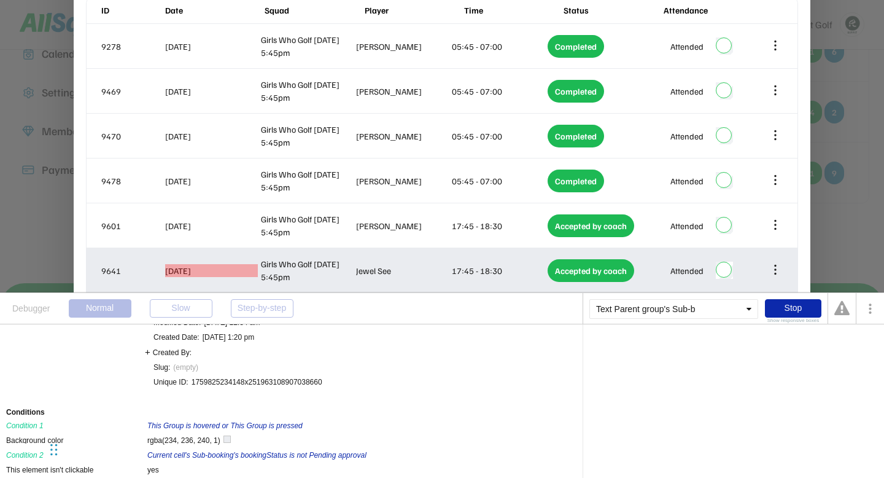
click at [184, 271] on div "16 Oct 2025" at bounding box center [211, 270] width 93 height 13
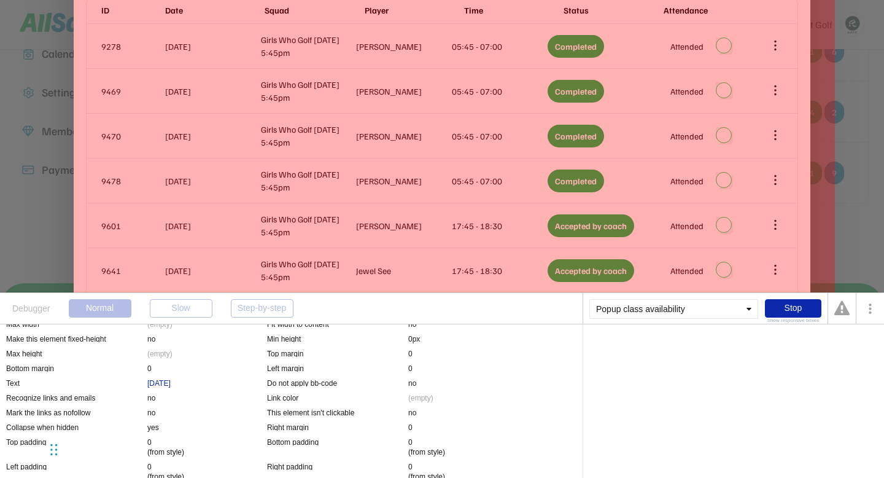
scroll to position [59, 0]
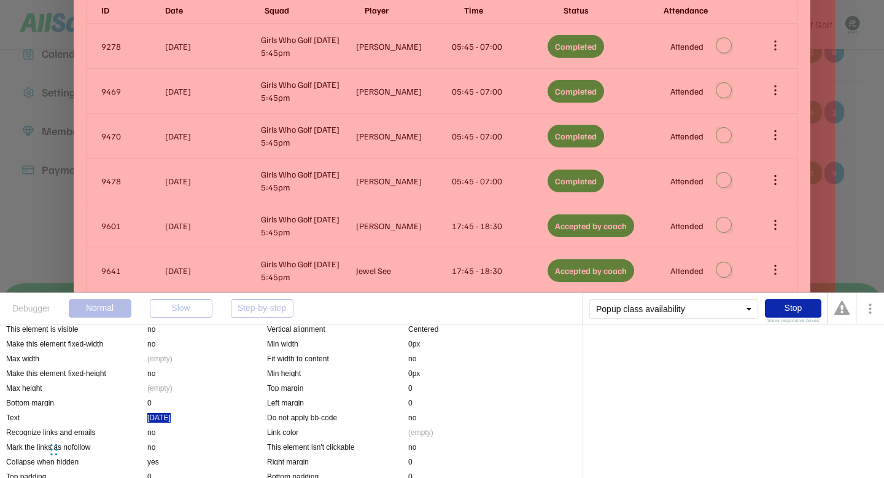
click at [171, 420] on div "16 Oct 2025" at bounding box center [158, 418] width 23 height 10
click at [715, 347] on div "'s booked_date" at bounding box center [706, 346] width 50 height 7
drag, startPoint x: 647, startPoint y: 365, endPoint x: 725, endPoint y: 365, distance: 78.6
click at [725, 365] on div "'s booked_date: This user is a user without an ID, created when no cookies were…" at bounding box center [734, 362] width 289 height 12
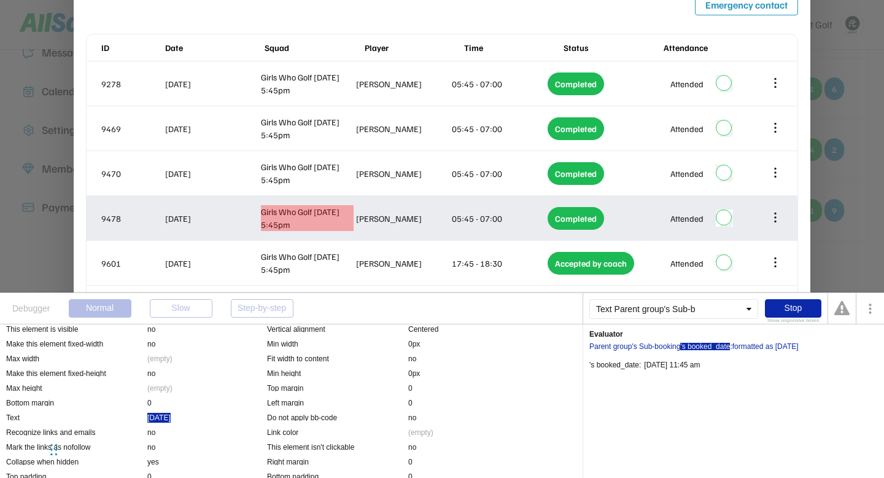
scroll to position [226, 0]
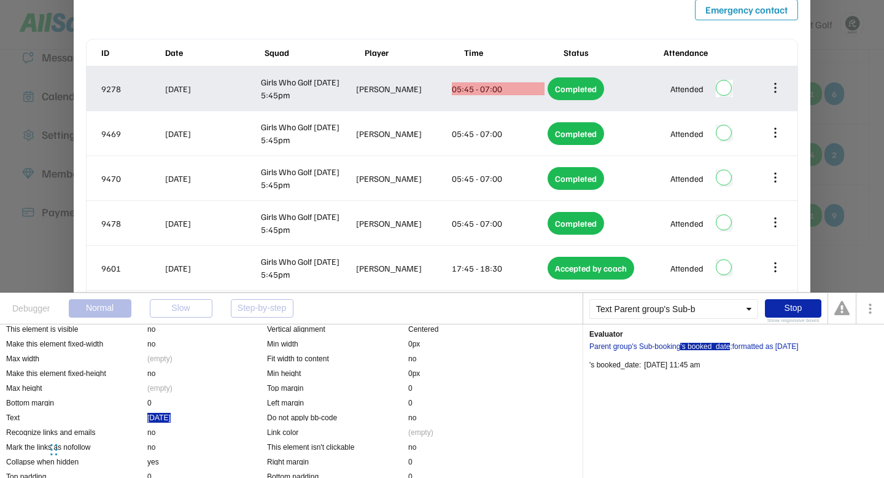
click at [457, 92] on div "05:45 - 07:00" at bounding box center [498, 88] width 93 height 13
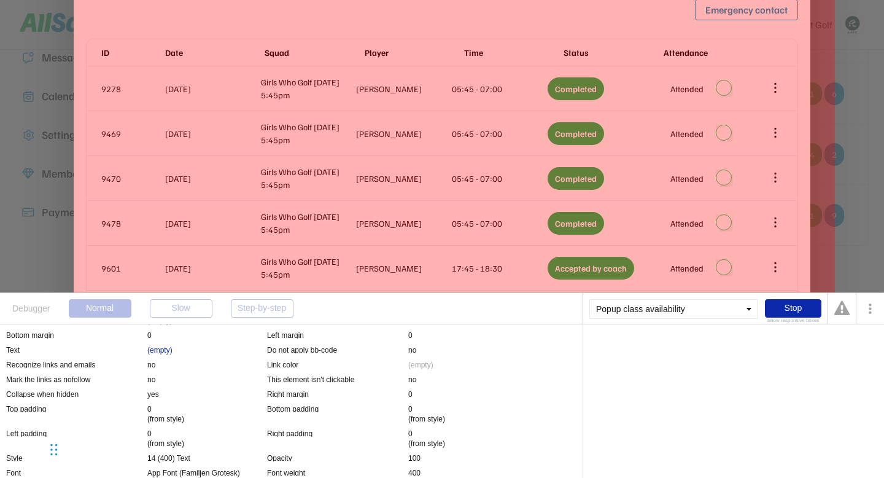
scroll to position [150, 0]
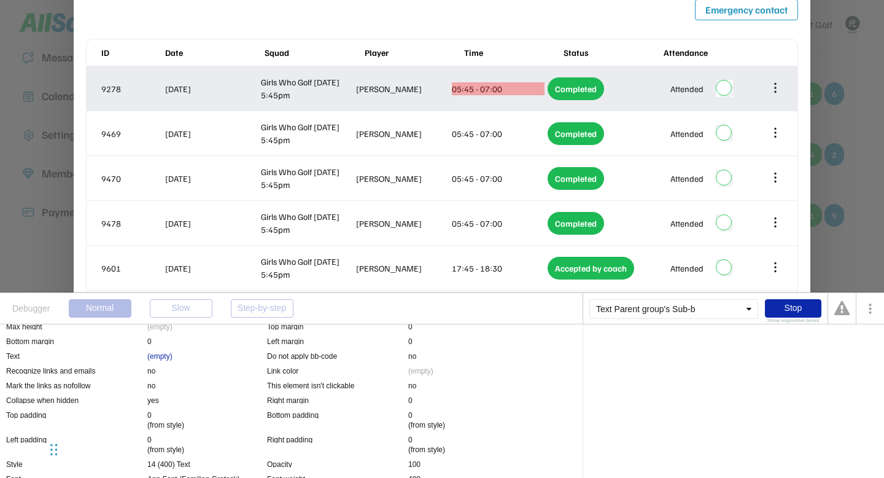
click at [466, 91] on div "05:45 - 07:00" at bounding box center [498, 88] width 93 height 13
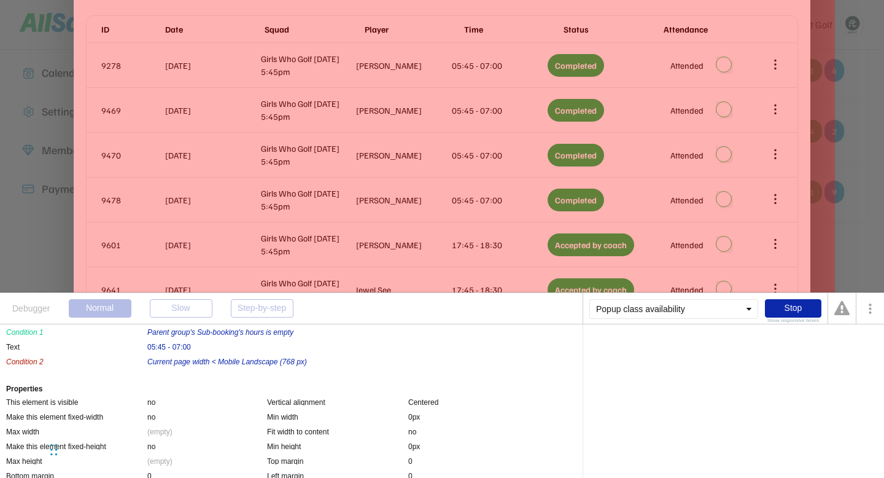
scroll to position [0, 0]
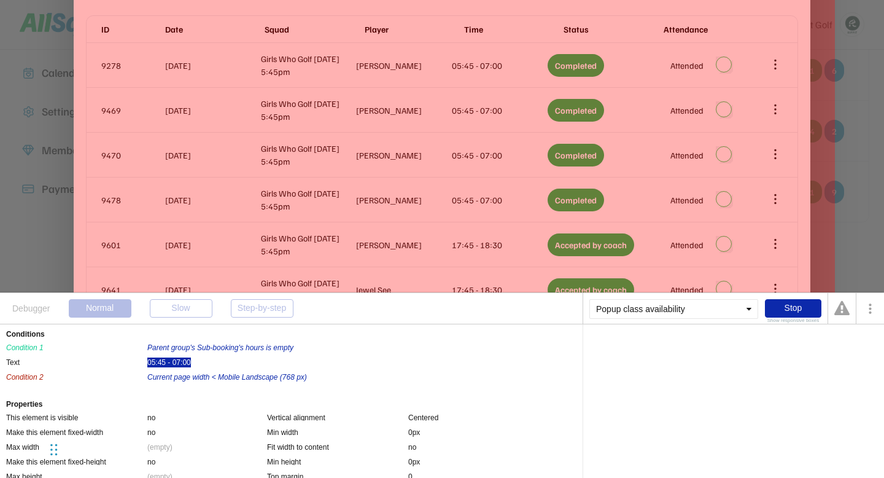
click at [175, 362] on div "05:45 - 07:00" at bounding box center [169, 362] width 44 height 10
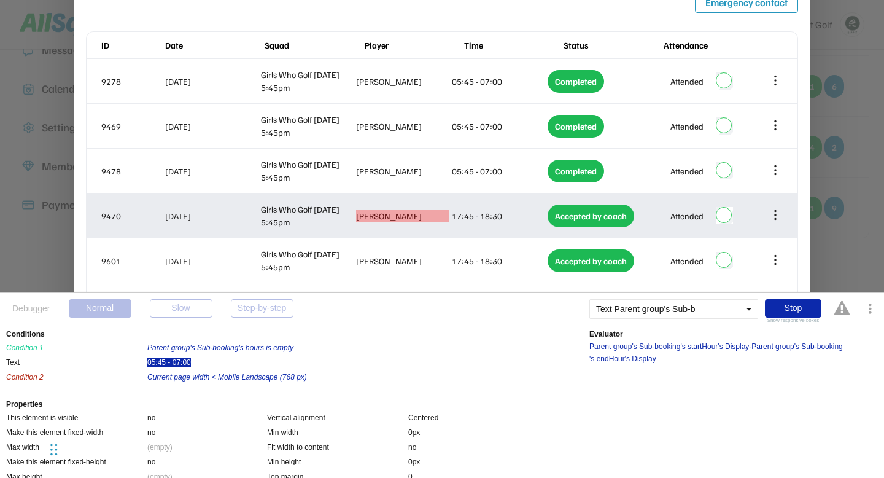
scroll to position [230, 0]
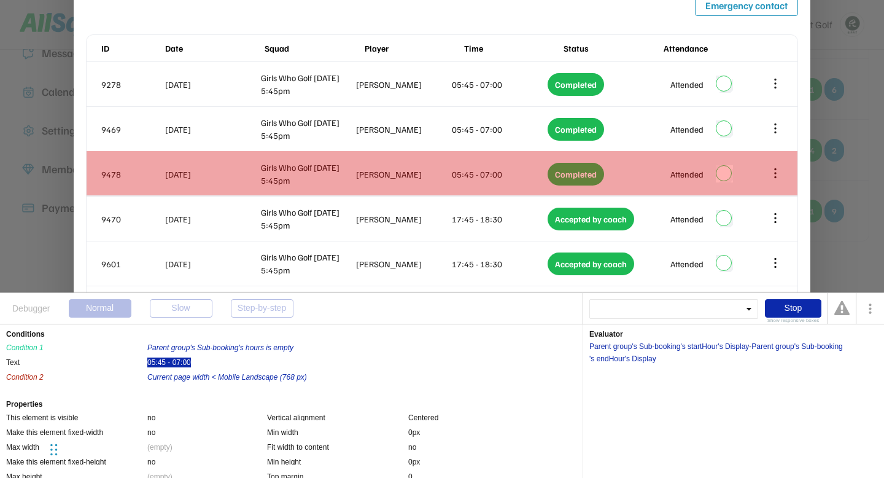
click at [425, 189] on div "9478 13 Oct 2025 Girls Who Golf Thursday 5:45pm Abby Saunders 05:45 - 07:00 Com…" at bounding box center [442, 174] width 711 height 44
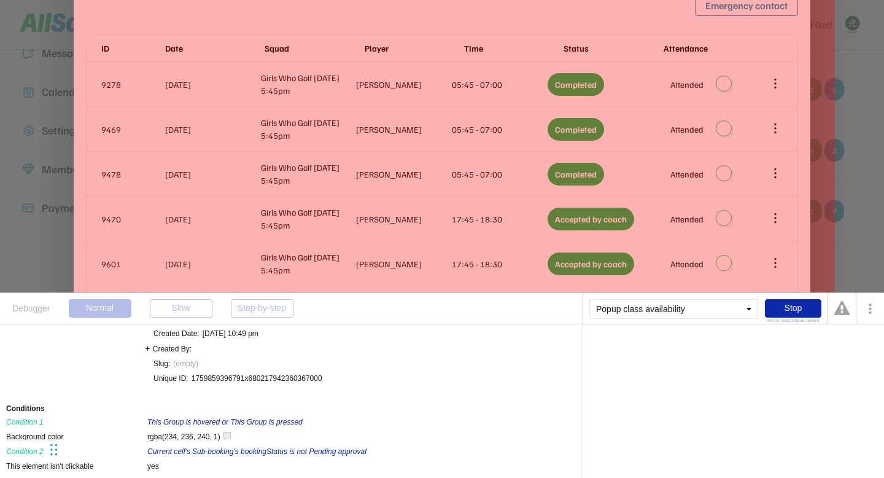
scroll to position [491, 0]
click at [265, 381] on div "1759859396791x680217942360367000" at bounding box center [257, 379] width 131 height 10
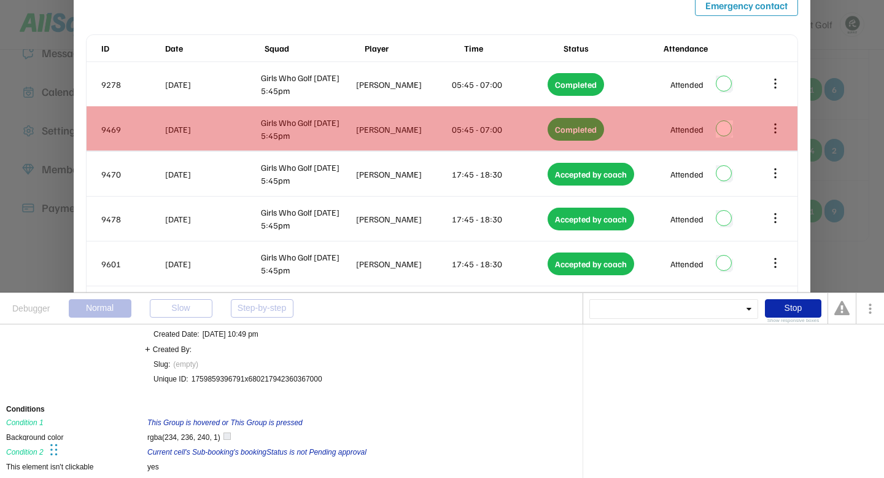
click at [332, 144] on div "9469 13 Oct 2025 Girls Who Golf Thursday 5:45pm Ellen Freedman 05:45 - 07:00 Co…" at bounding box center [442, 129] width 711 height 44
click at [330, 149] on div "9469 13 Oct 2025 Girls Who Golf Thursday 5:45pm Ellen Freedman 05:45 - 07:00 Co…" at bounding box center [442, 129] width 711 height 44
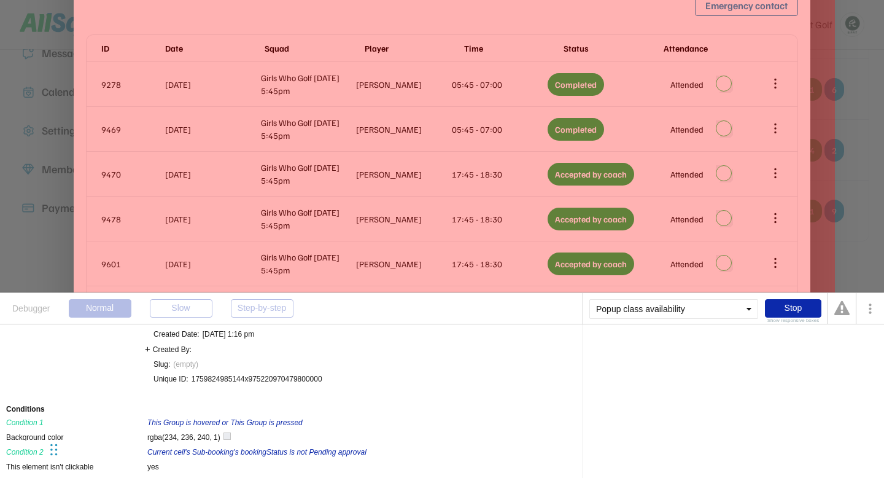
click at [254, 375] on div "1759824985144x975220970479800000" at bounding box center [257, 379] width 131 height 10
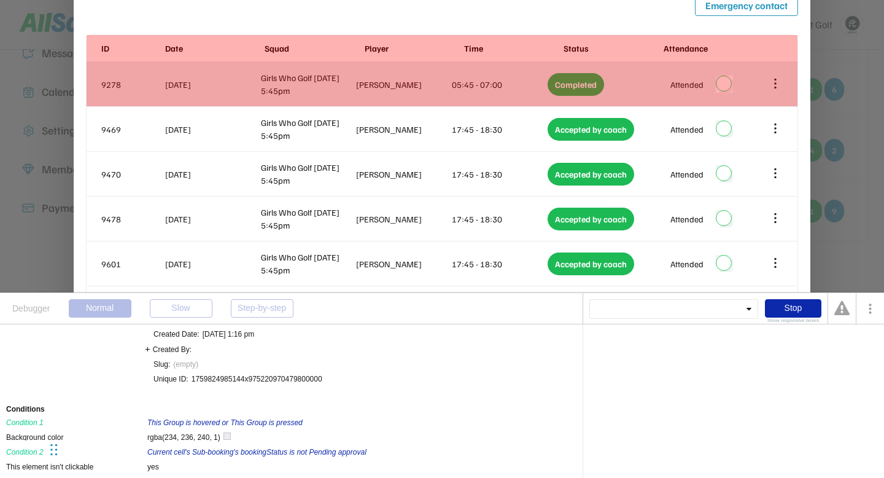
click at [205, 95] on div "9278 13 Oct 2025 Girls Who Golf Thursday 5:45pm Charlotte Hulme 05:45 - 07:00 C…" at bounding box center [442, 84] width 711 height 44
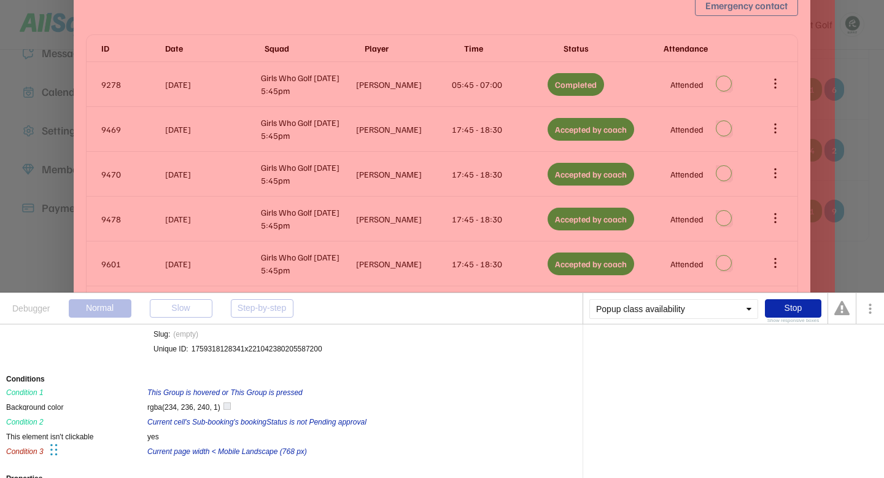
click at [274, 344] on div "1759318128341x221042380205587200" at bounding box center [257, 349] width 131 height 10
click at [786, 310] on div "Stop" at bounding box center [793, 308] width 57 height 18
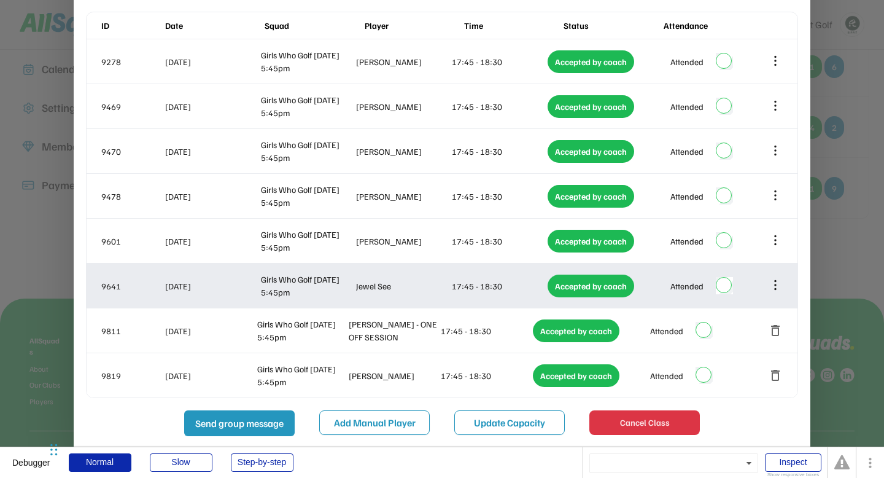
scroll to position [251, 0]
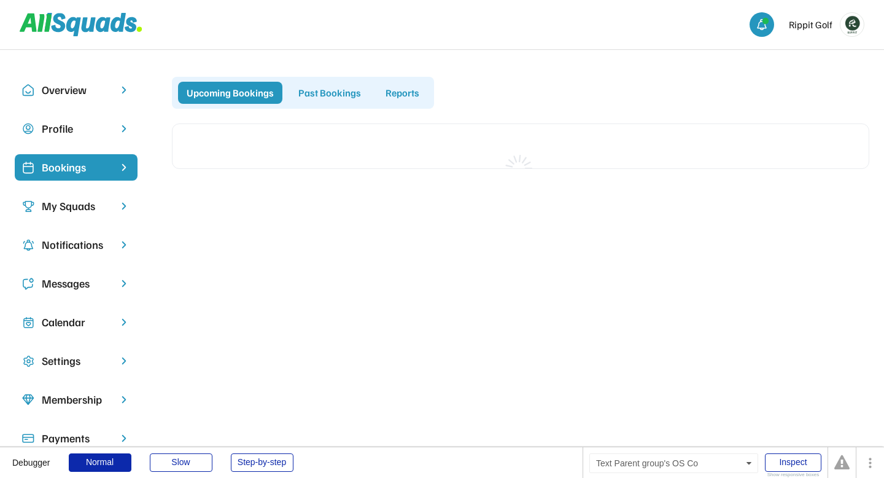
click at [55, 212] on div "My Squads" at bounding box center [76, 206] width 69 height 17
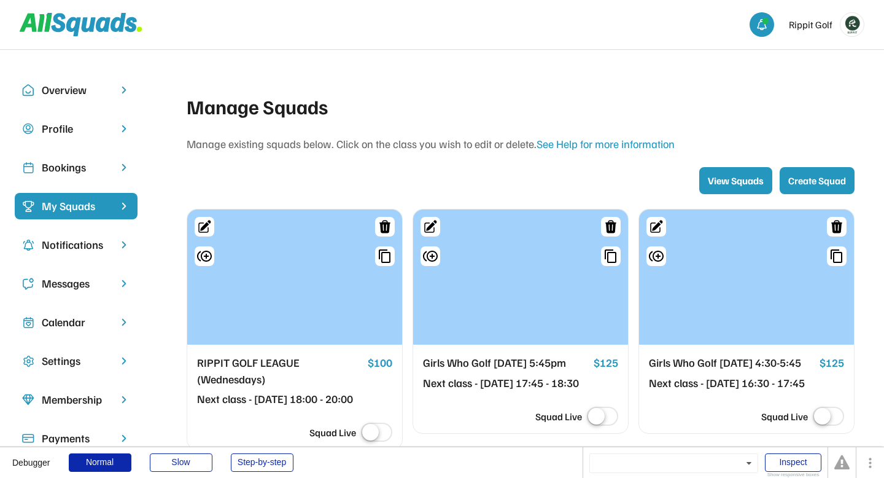
scroll to position [63, 0]
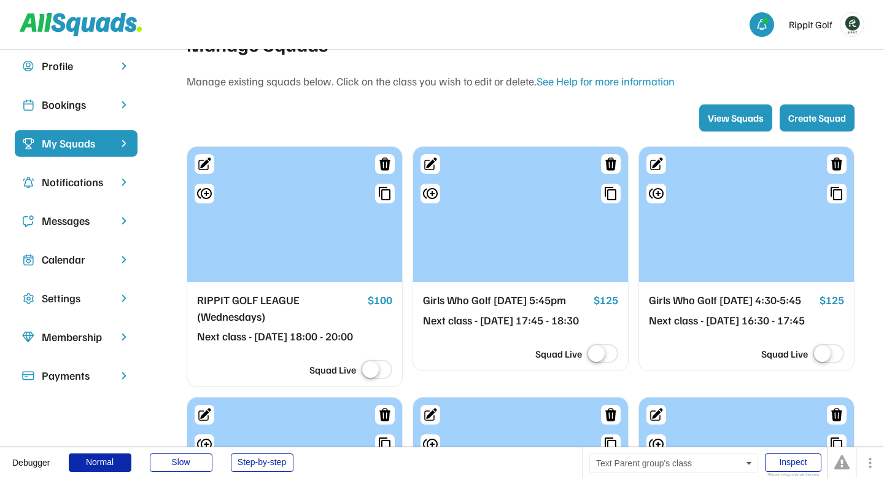
click at [467, 303] on div "Girls Who Golf [DATE] 5:45pm" at bounding box center [506, 300] width 166 height 17
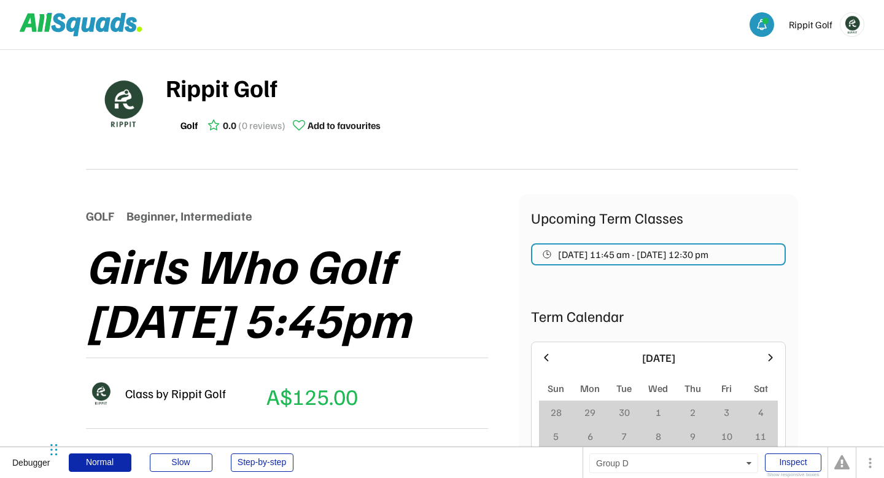
click at [485, 90] on div "Rippit Golf" at bounding box center [482, 87] width 633 height 37
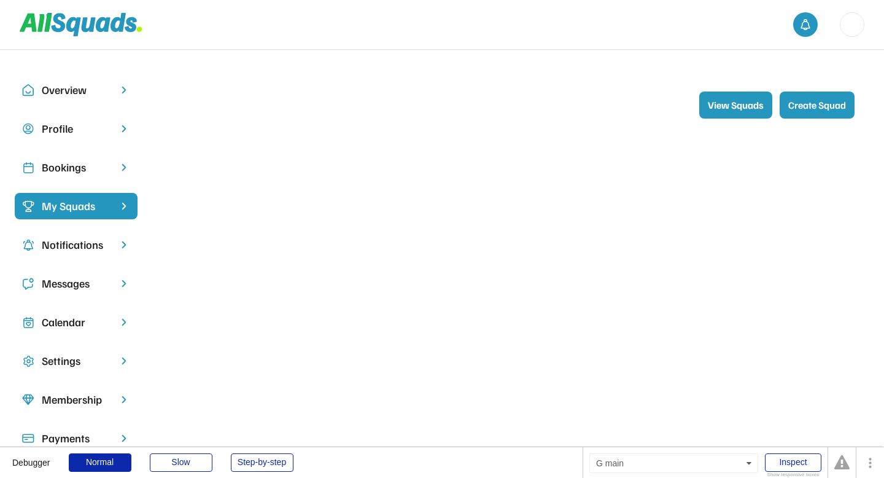
scroll to position [63, 0]
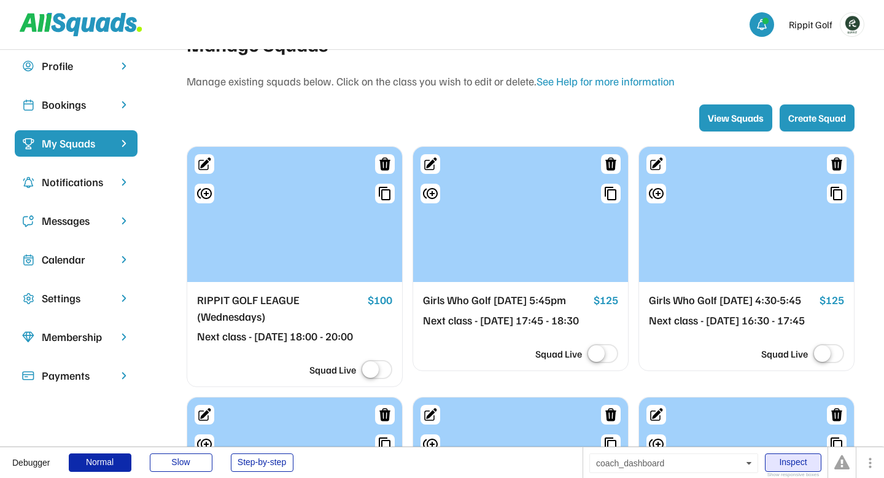
click at [795, 461] on div "Inspect" at bounding box center [793, 462] width 57 height 18
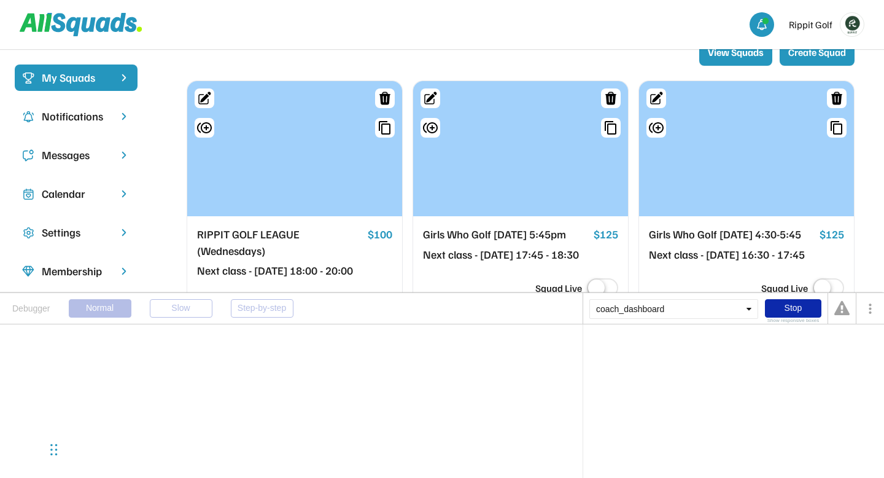
scroll to position [144, 0]
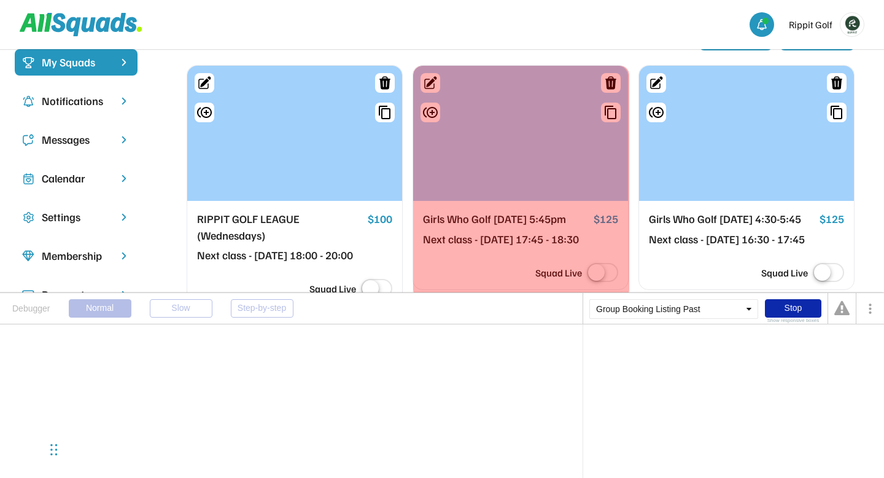
click at [423, 209] on div "Girls Who Golf Thursday 5:45pm Next class - Thu, Oct 16, 2025 17:45 - 18:30 $12…" at bounding box center [521, 177] width 216 height 225
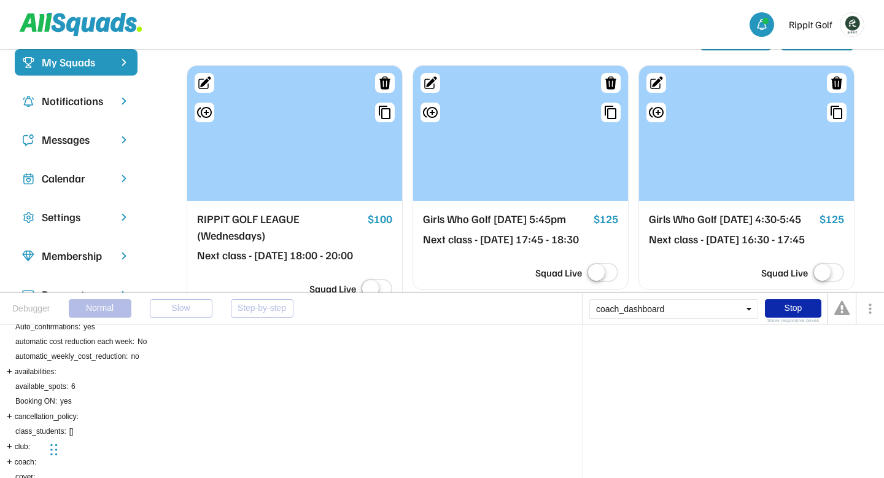
scroll to position [51, 0]
drag, startPoint x: 54, startPoint y: 451, endPoint x: 884, endPoint y: 42, distance: 925.2
click at [884, 42] on div "Chat Widget" at bounding box center [853, 39] width 61 height 59
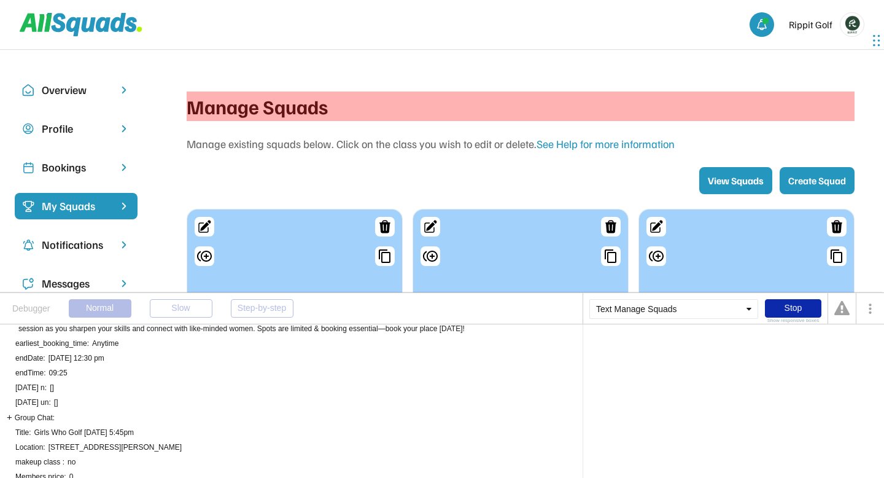
scroll to position [57, 0]
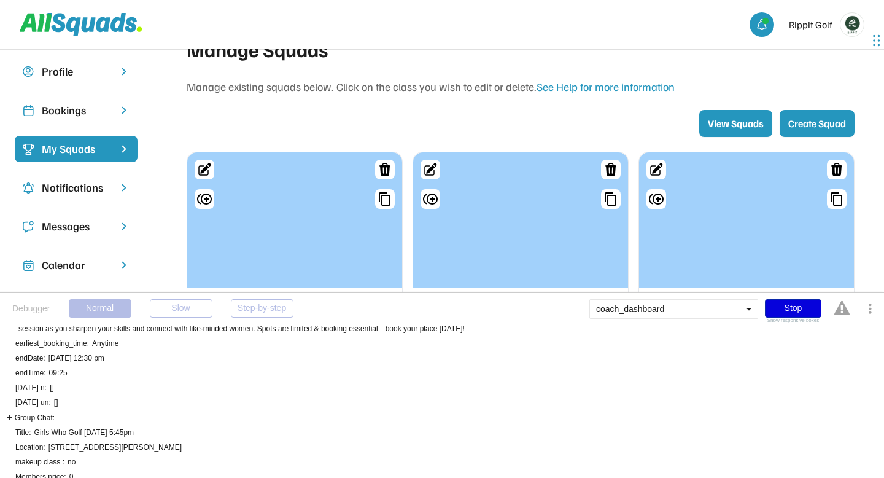
click at [788, 310] on div "Stop" at bounding box center [793, 308] width 57 height 18
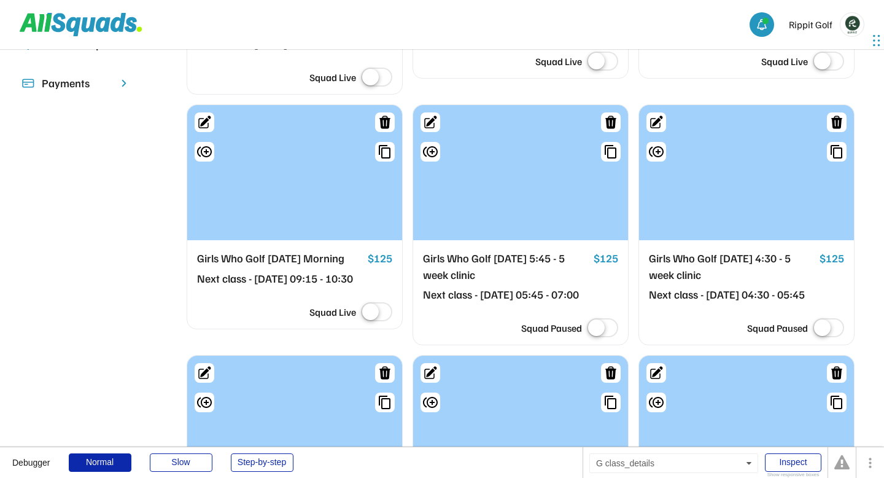
scroll to position [0, 0]
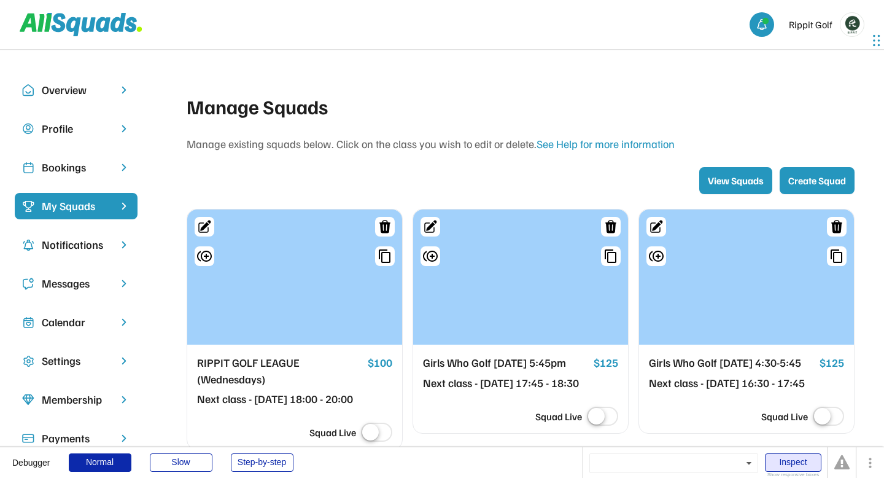
click at [785, 466] on div "Inspect" at bounding box center [793, 462] width 57 height 18
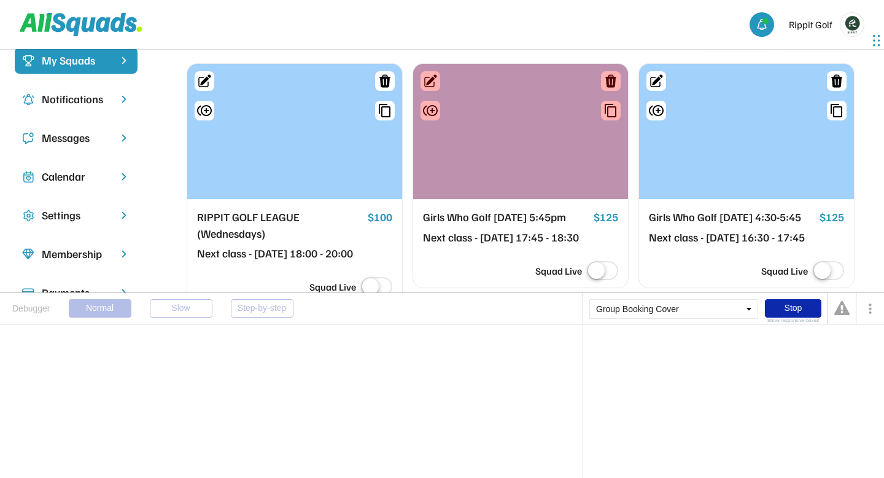
scroll to position [152, 0]
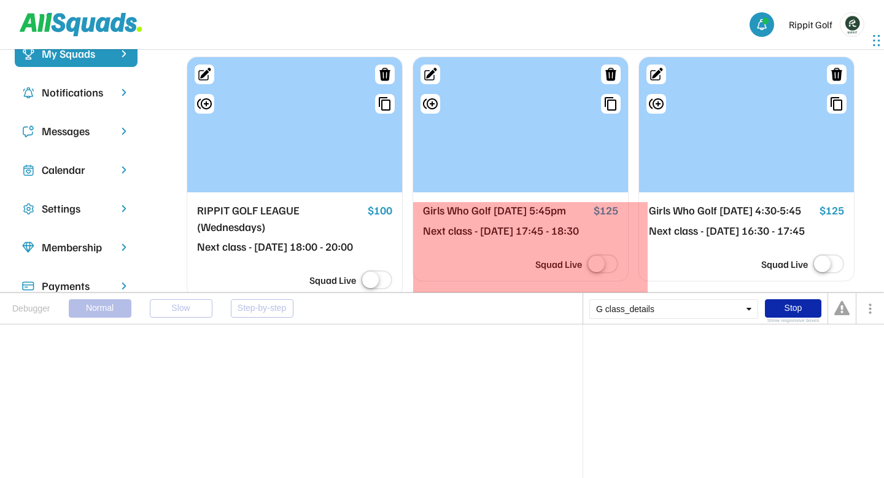
click at [461, 212] on div "Girls Who Golf [DATE] 5:45pm" at bounding box center [506, 210] width 166 height 17
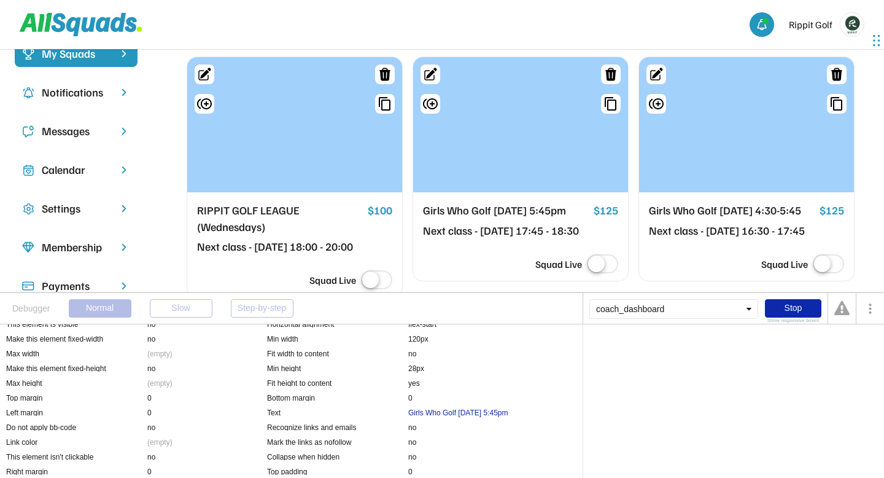
scroll to position [71, 0]
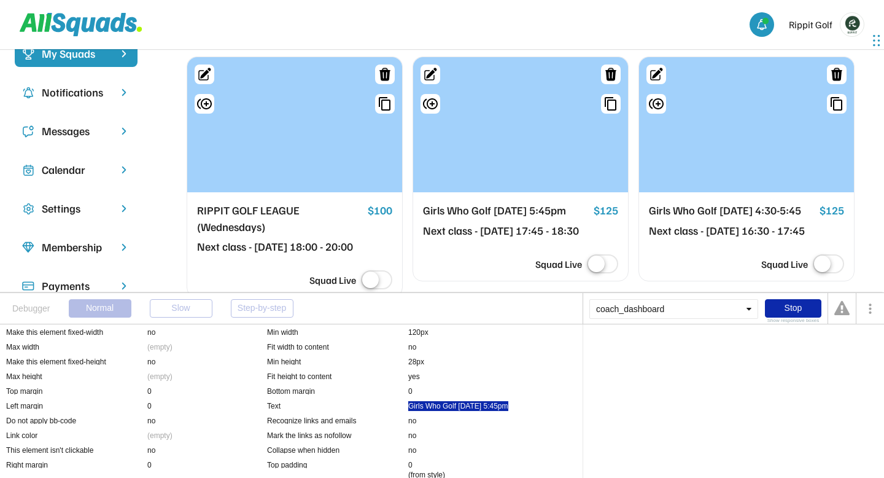
click at [438, 408] on div "Girls Who Golf Thursday 5:45pm" at bounding box center [458, 406] width 100 height 10
click at [617, 346] on div "Parent group's class" at bounding box center [623, 346] width 66 height 7
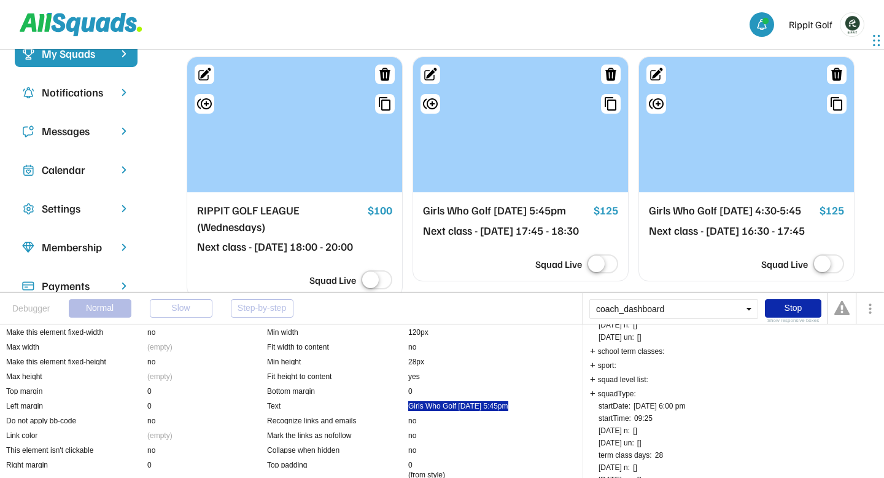
scroll to position [712, 0]
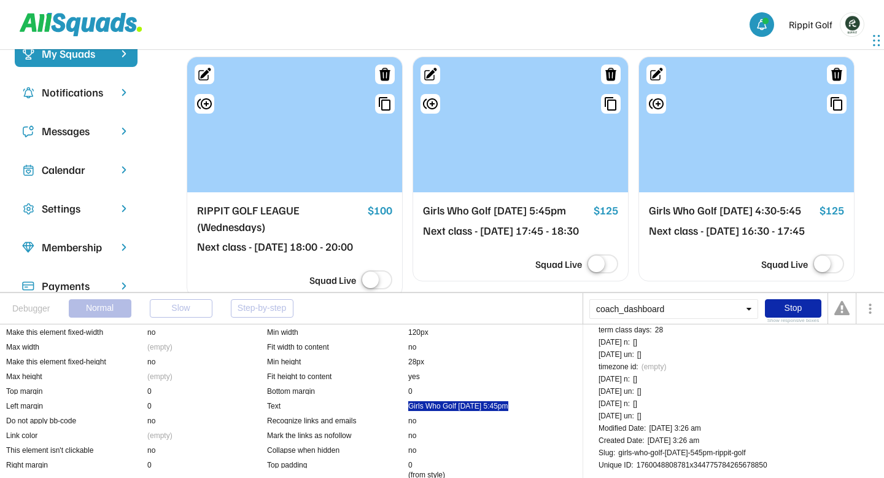
click at [674, 464] on div "1760048808781x344775784265678850" at bounding box center [702, 464] width 131 height 7
copy div "1760048808781x344775784265678850"
click at [789, 308] on div "Stop" at bounding box center [793, 308] width 57 height 18
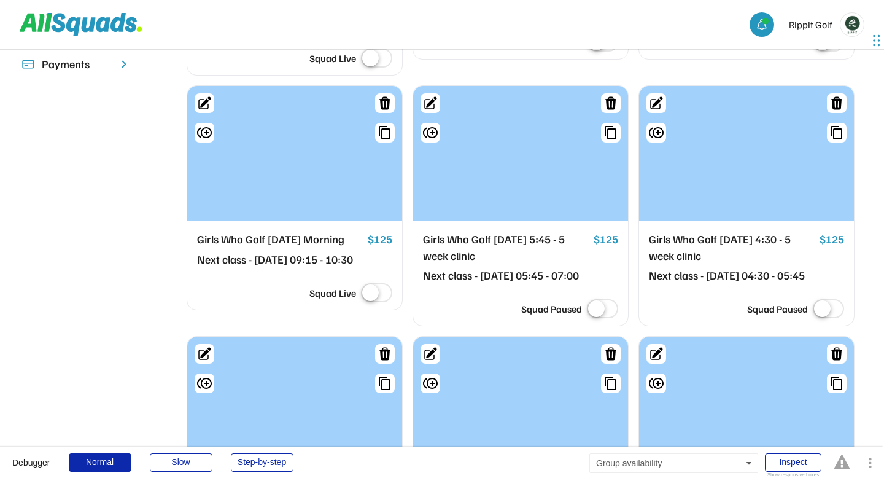
scroll to position [0, 0]
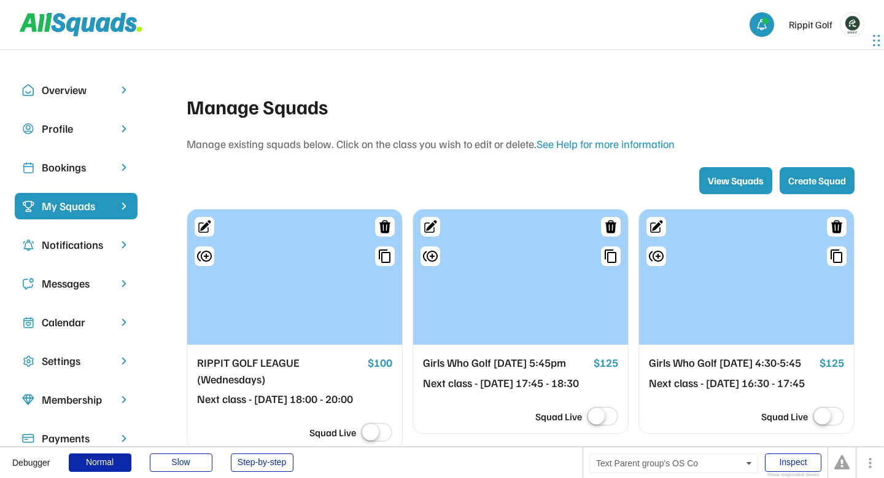
click at [71, 166] on div "Bookings" at bounding box center [76, 167] width 69 height 17
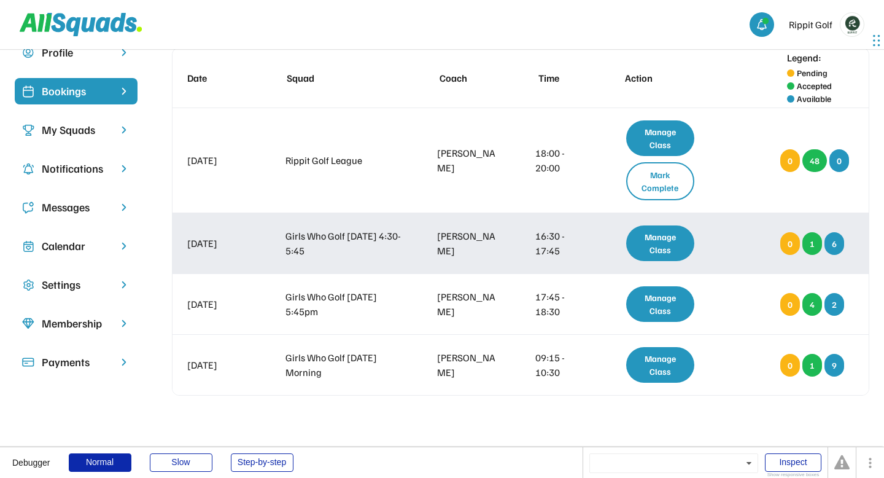
scroll to position [80, 0]
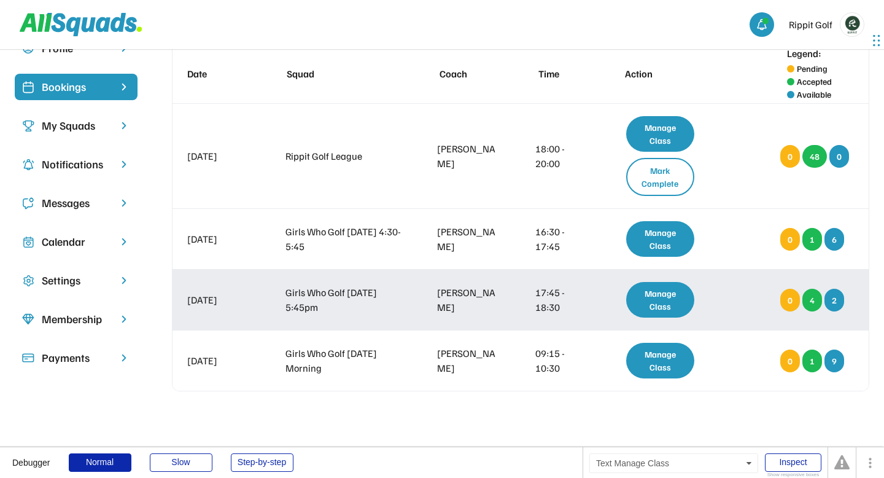
click at [645, 299] on div "Manage Class" at bounding box center [661, 300] width 68 height 36
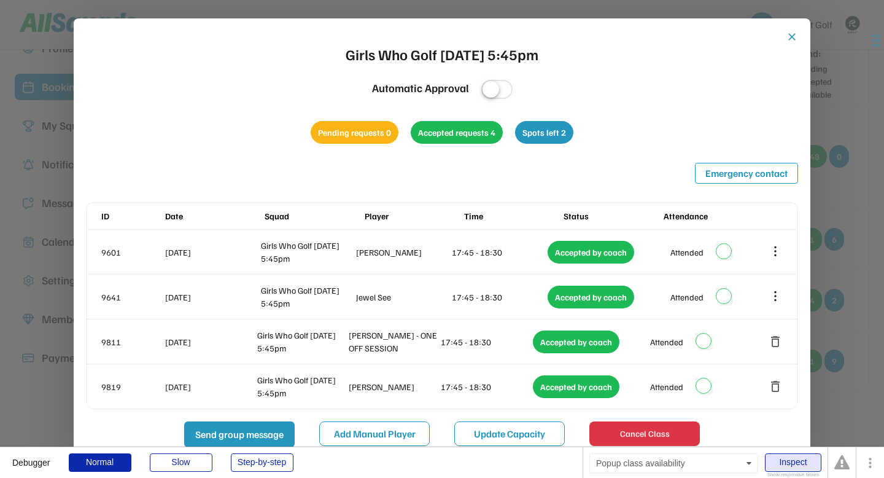
click at [785, 457] on div "Inspect" at bounding box center [793, 462] width 57 height 18
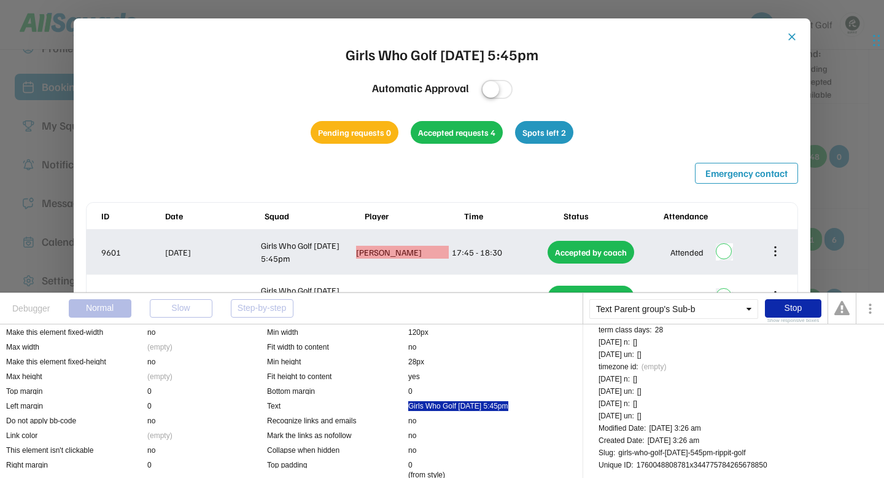
click at [401, 252] on div "Fiona Mackenzie" at bounding box center [402, 252] width 93 height 13
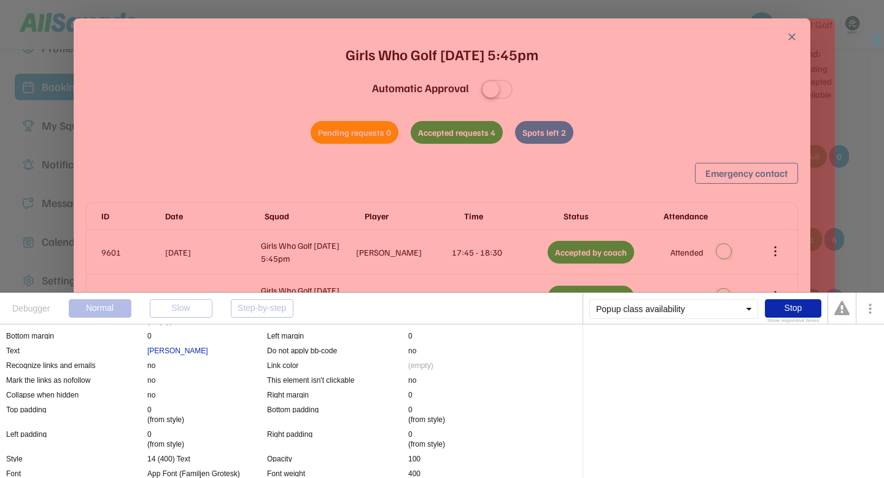
scroll to position [81, 0]
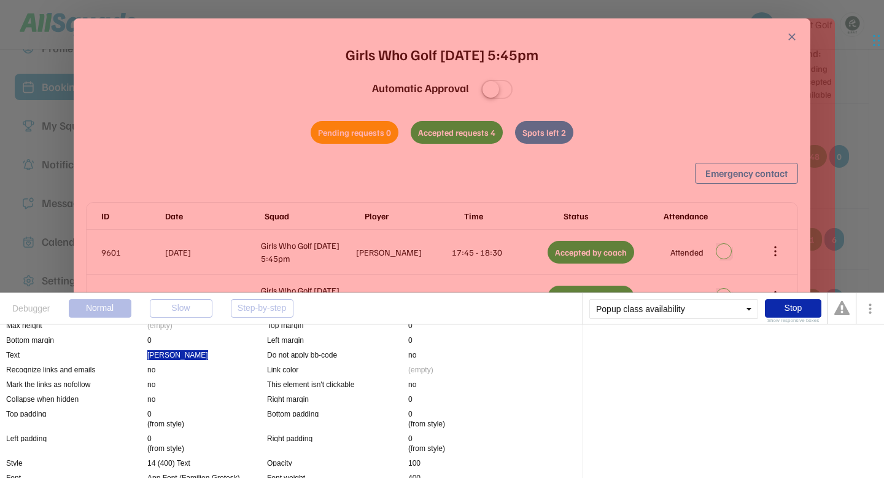
click at [189, 354] on div "Fiona Mackenzie" at bounding box center [177, 355] width 61 height 10
click at [778, 308] on div "Stop" at bounding box center [793, 308] width 57 height 18
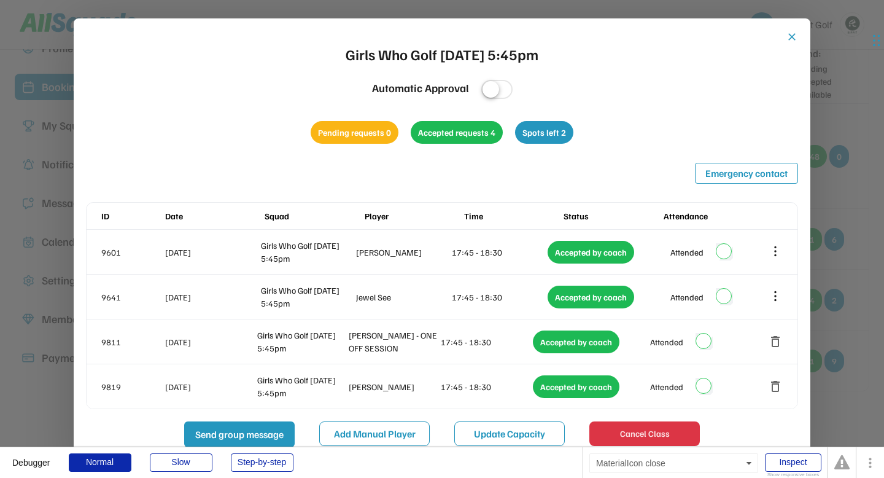
click at [789, 37] on button "close" at bounding box center [792, 37] width 12 height 12
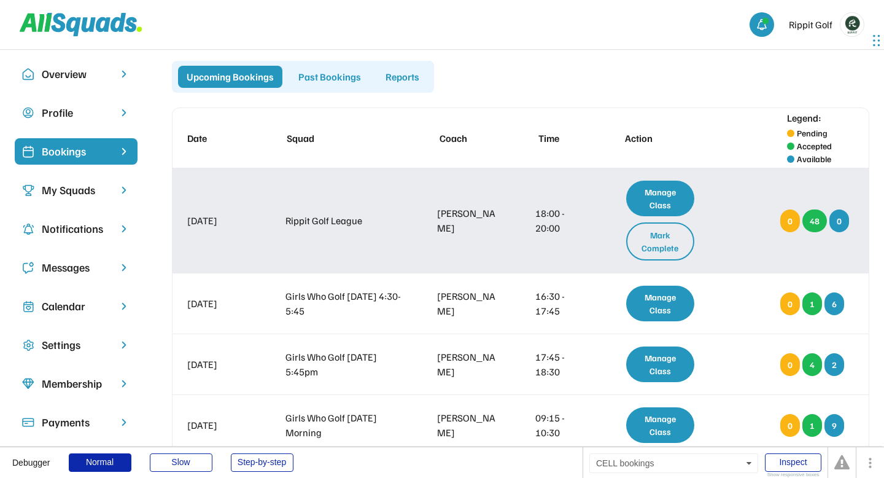
scroll to position [6, 0]
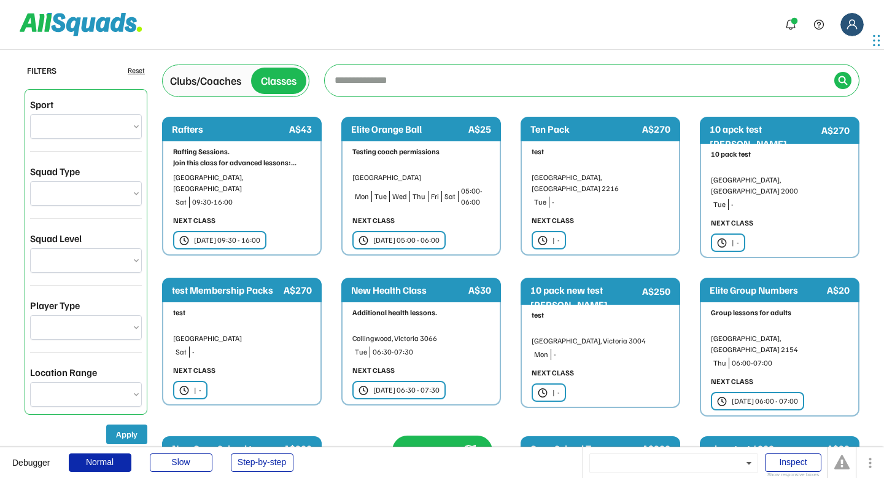
click at [253, 199] on div "Rafting Sessions. Join this class for advanced lessons:... [GEOGRAPHIC_DATA], […" at bounding box center [242, 198] width 160 height 114
click at [213, 86] on div "Clubs/Coaches" at bounding box center [205, 80] width 71 height 17
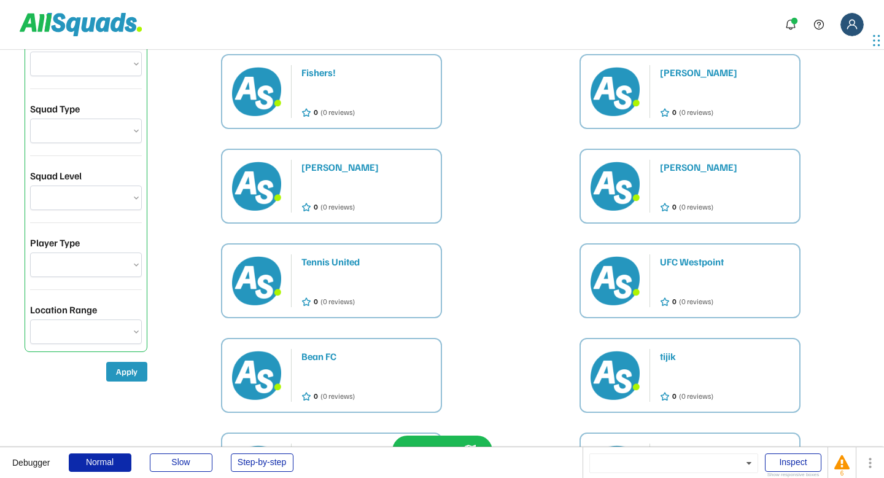
scroll to position [15, 0]
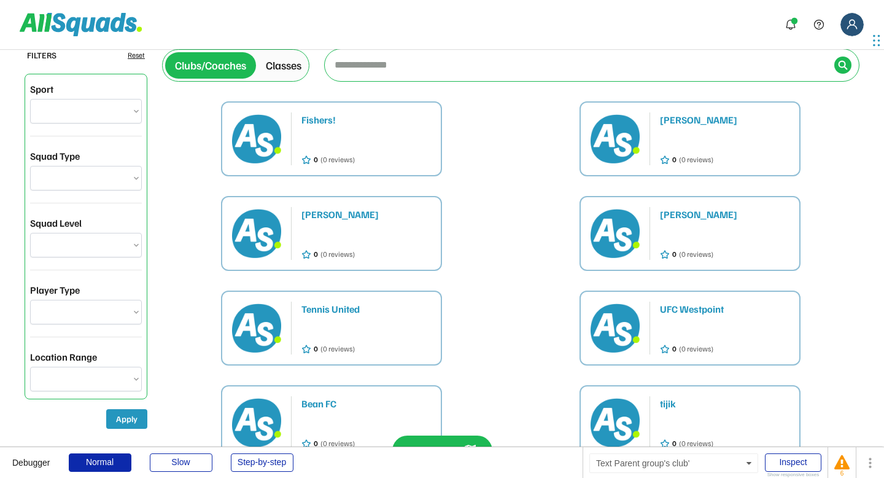
click at [380, 147] on div at bounding box center [367, 146] width 130 height 11
click at [296, 68] on div "Classes" at bounding box center [284, 65] width 36 height 17
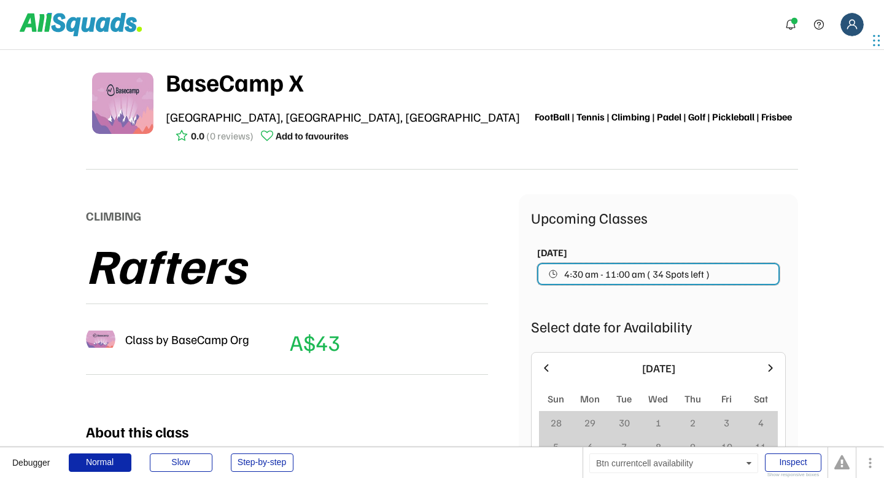
click at [607, 275] on span "4:30 am - 11:00 am ( 34 Spots left )" at bounding box center [637, 274] width 146 height 10
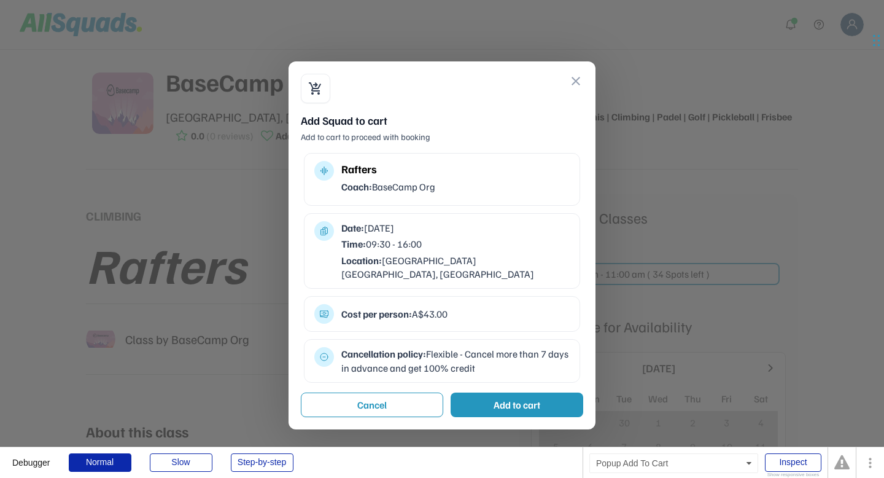
click at [252, 220] on div at bounding box center [442, 239] width 884 height 478
click at [573, 80] on button "close" at bounding box center [576, 81] width 15 height 15
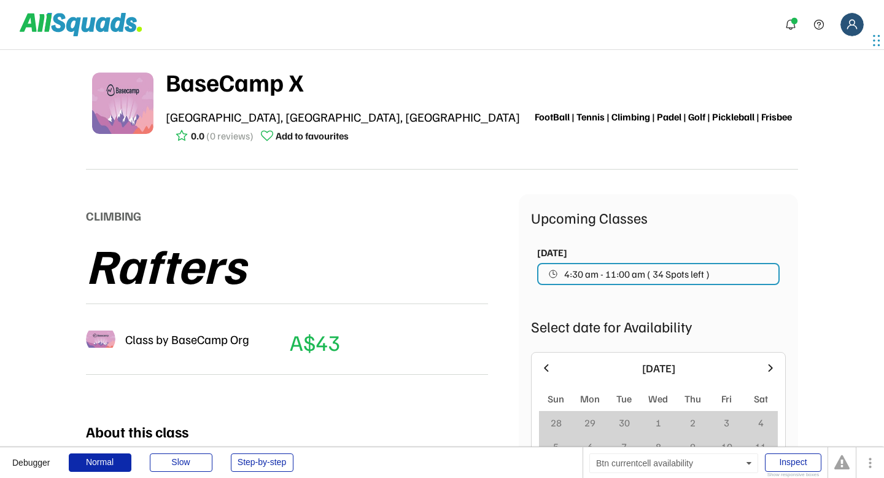
click at [562, 270] on button "4:30 am - 11:00 am ( 34 Spots left )" at bounding box center [658, 274] width 243 height 22
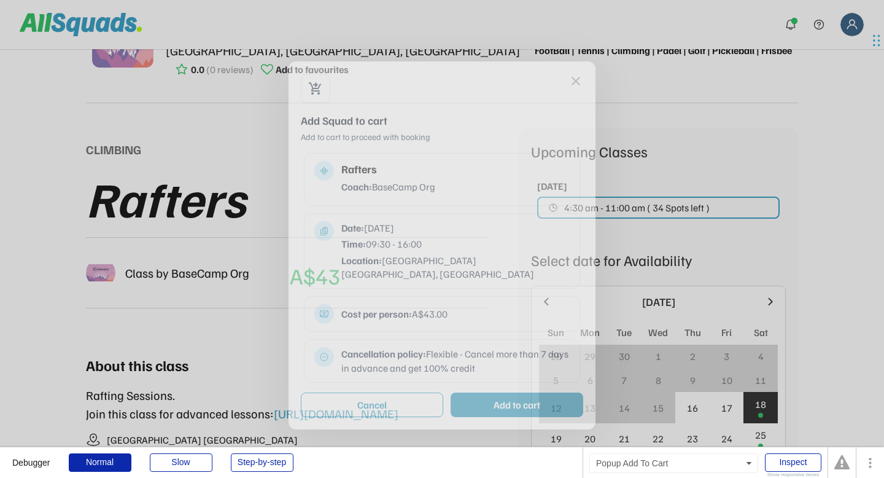
scroll to position [72, 0]
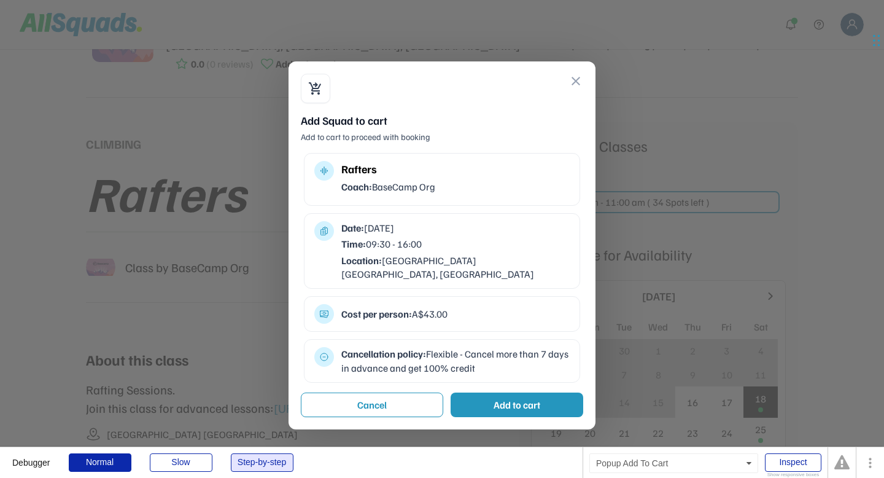
click at [269, 466] on div "Step-by-step" at bounding box center [262, 462] width 63 height 18
click at [110, 459] on div "Normal" at bounding box center [100, 462] width 63 height 18
click at [482, 392] on div "Add to cart" at bounding box center [517, 404] width 133 height 25
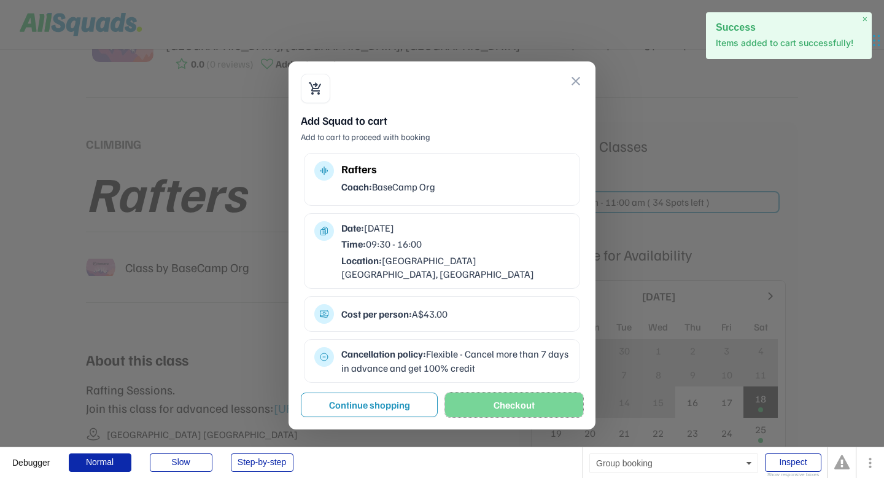
click at [485, 392] on button "Checkout" at bounding box center [514, 404] width 138 height 25
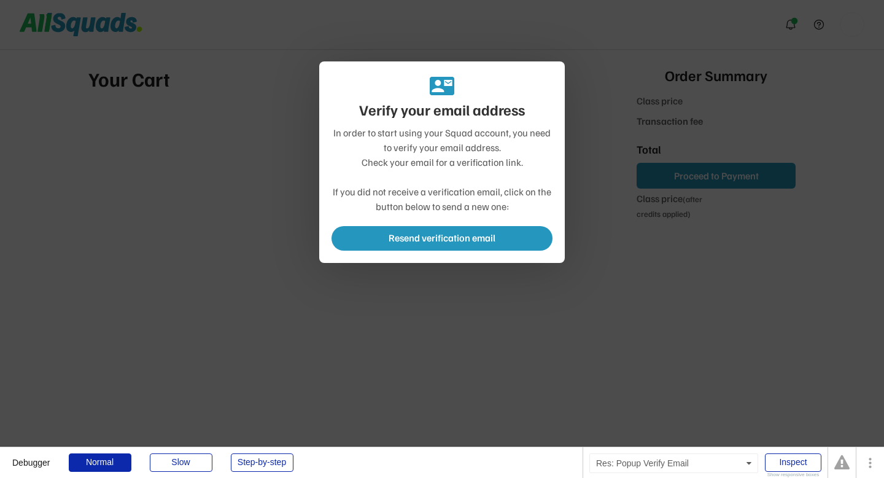
type input "***"
type input "******"
type input "*******"
type input "******"
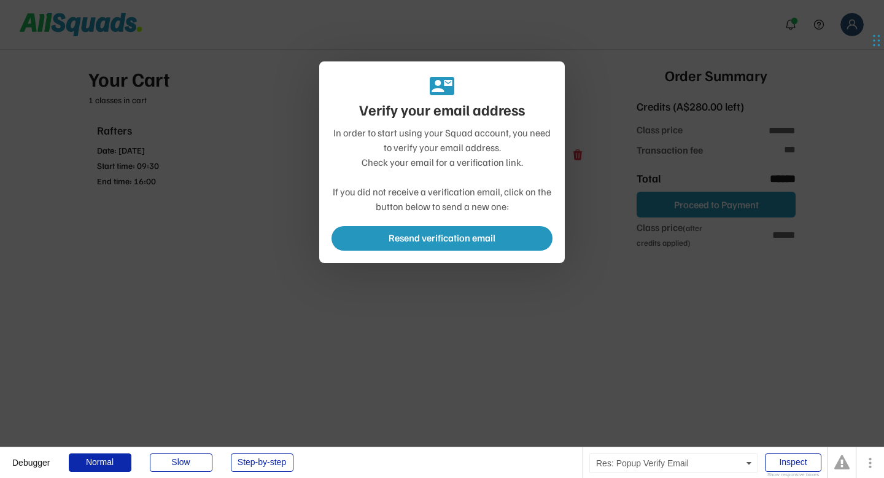
type input "**********"
click at [258, 270] on div at bounding box center [442, 239] width 884 height 478
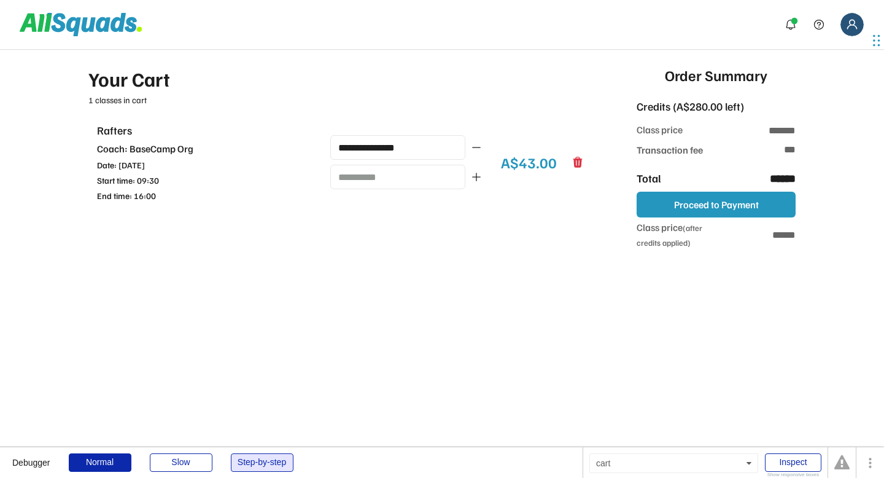
click at [278, 459] on div "Step-by-step" at bounding box center [262, 462] width 63 height 18
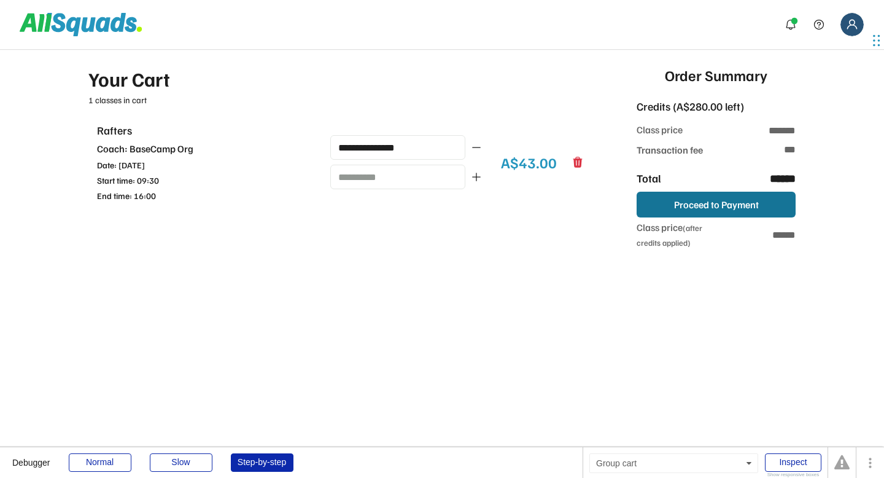
click at [720, 210] on button "Proceed to Payment" at bounding box center [716, 205] width 159 height 26
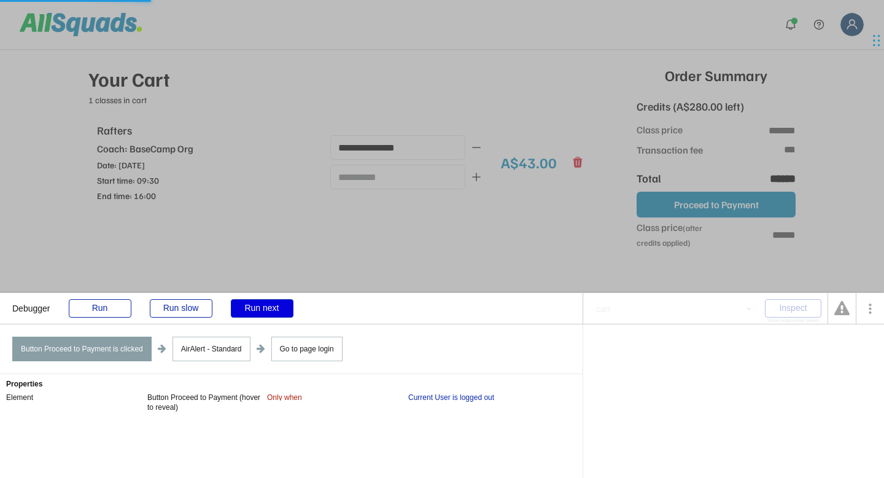
click at [271, 306] on div "Run next" at bounding box center [262, 308] width 63 height 18
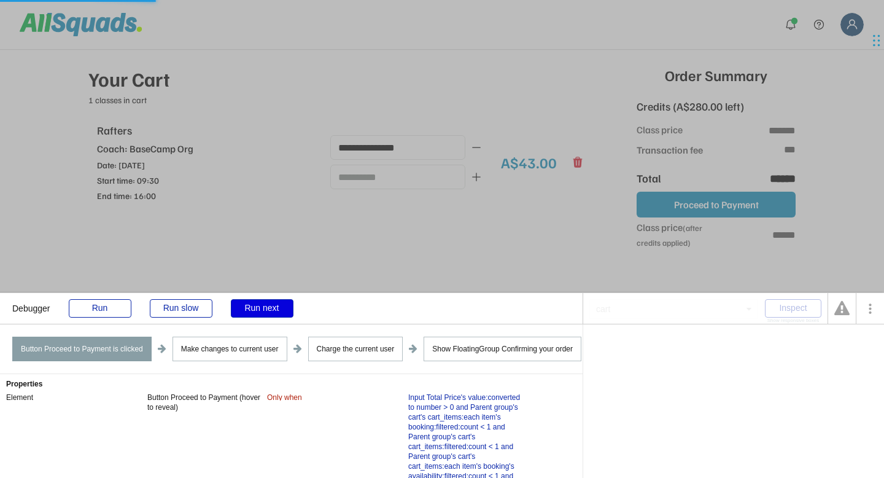
click at [271, 306] on div "Run next" at bounding box center [262, 308] width 63 height 18
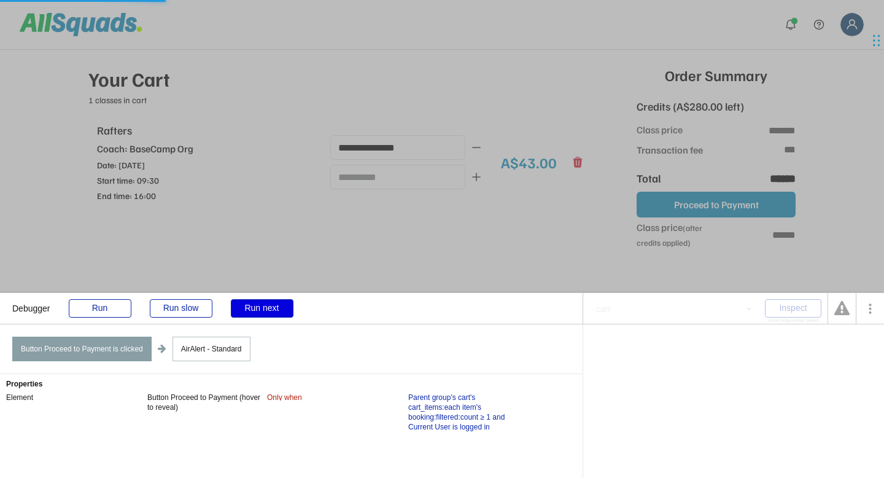
click at [271, 306] on div "Run next" at bounding box center [262, 308] width 63 height 18
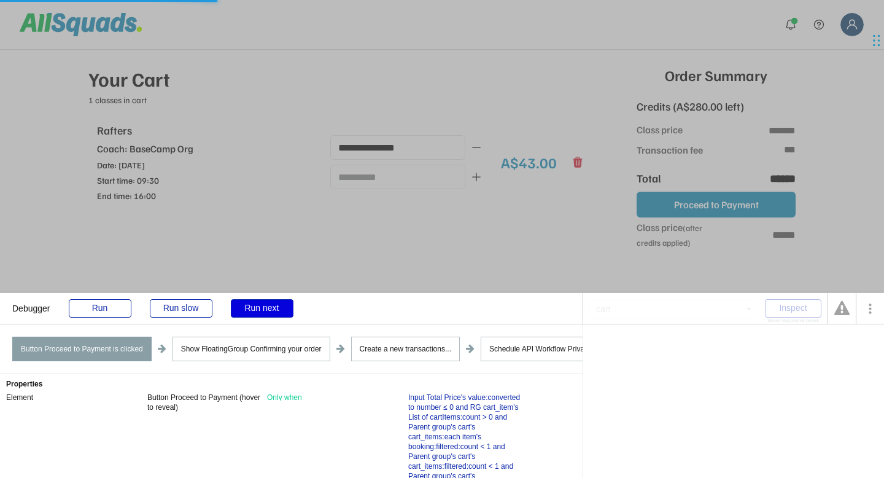
type input "**"
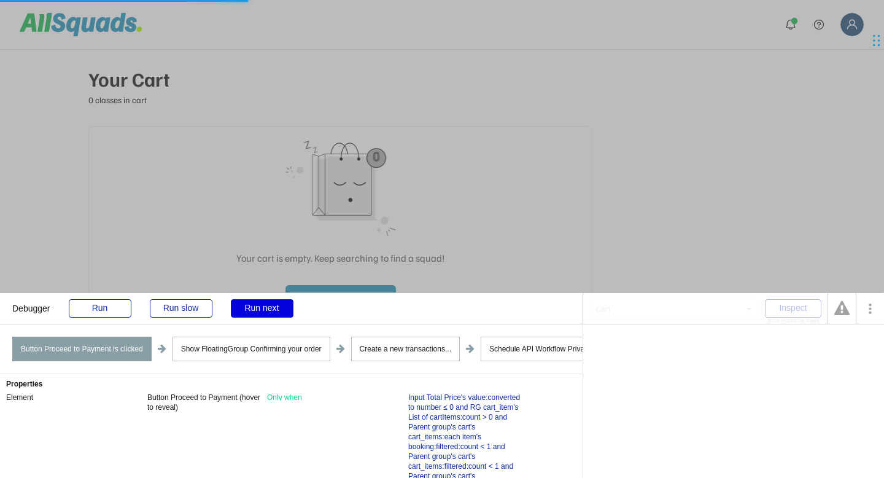
click at [271, 306] on div "Run next" at bounding box center [262, 308] width 63 height 18
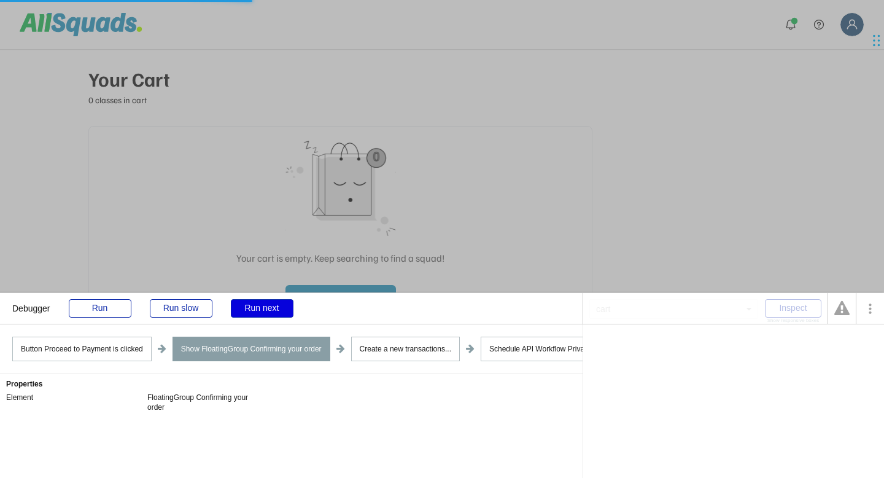
click at [271, 306] on div "Run next" at bounding box center [262, 308] width 63 height 18
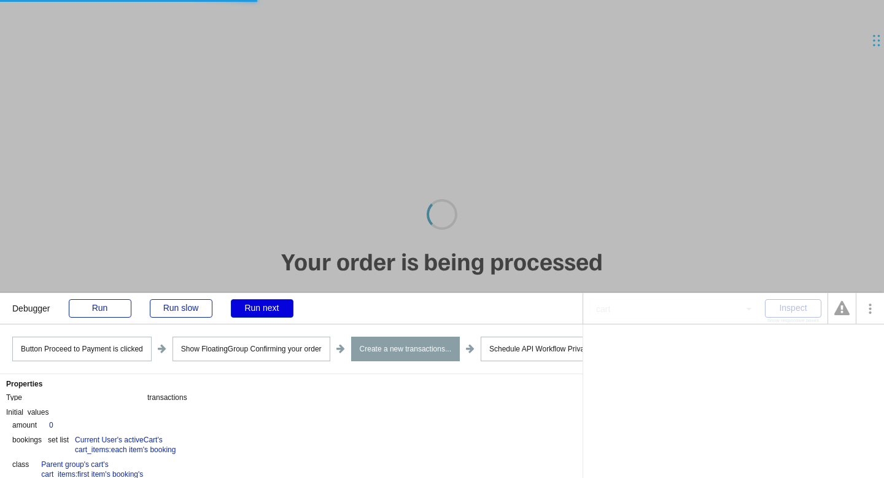
click at [271, 306] on div "Run next" at bounding box center [262, 308] width 63 height 18
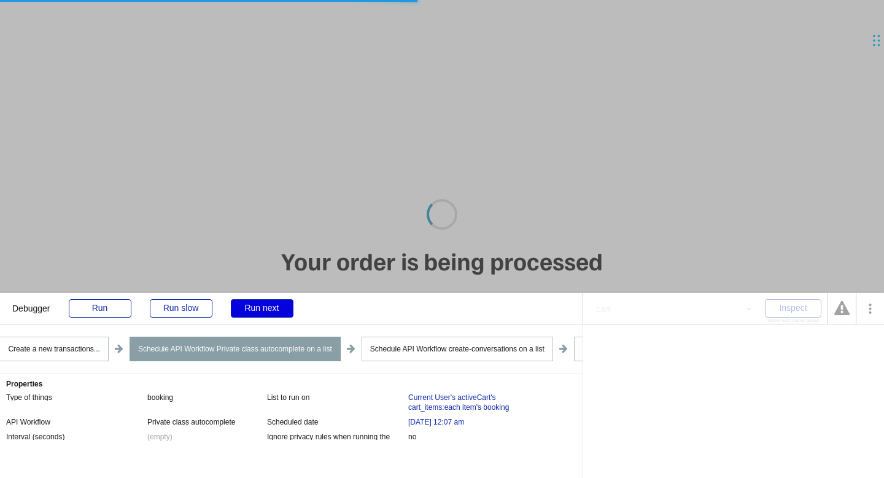
click at [253, 306] on div "Run next" at bounding box center [262, 308] width 63 height 18
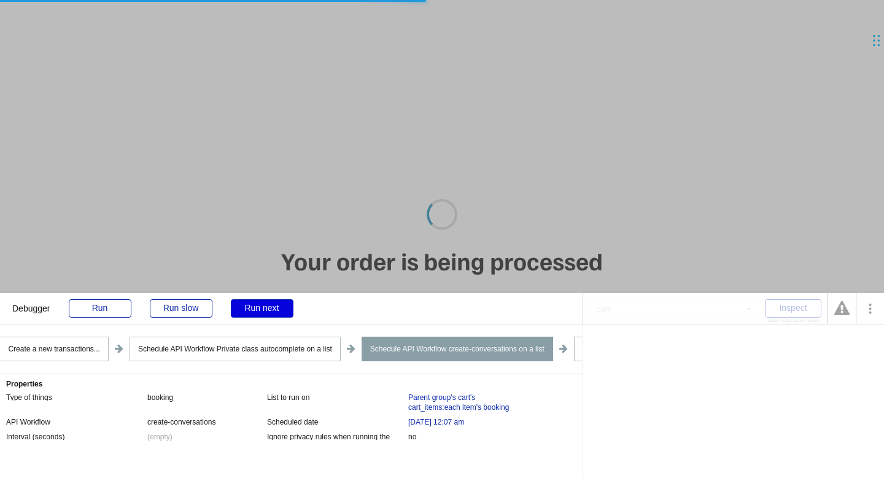
click at [253, 306] on div "Run next" at bounding box center [262, 308] width 63 height 18
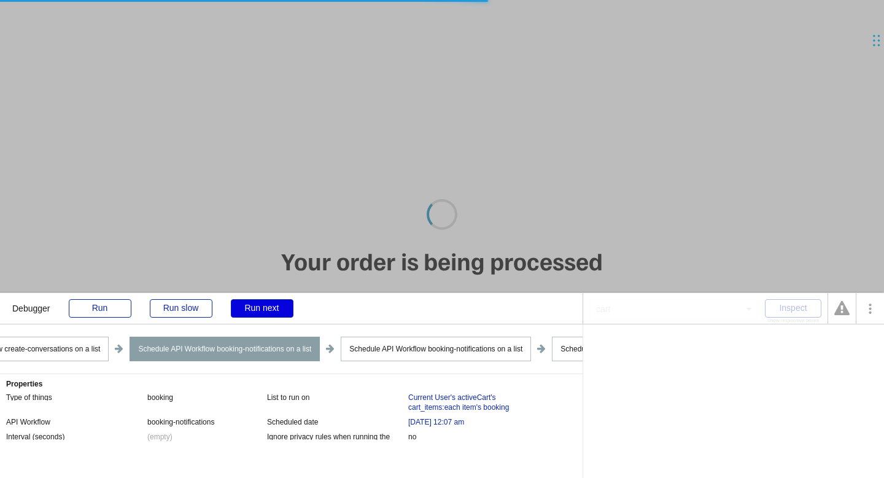
click at [253, 306] on div "Run next" at bounding box center [262, 308] width 63 height 18
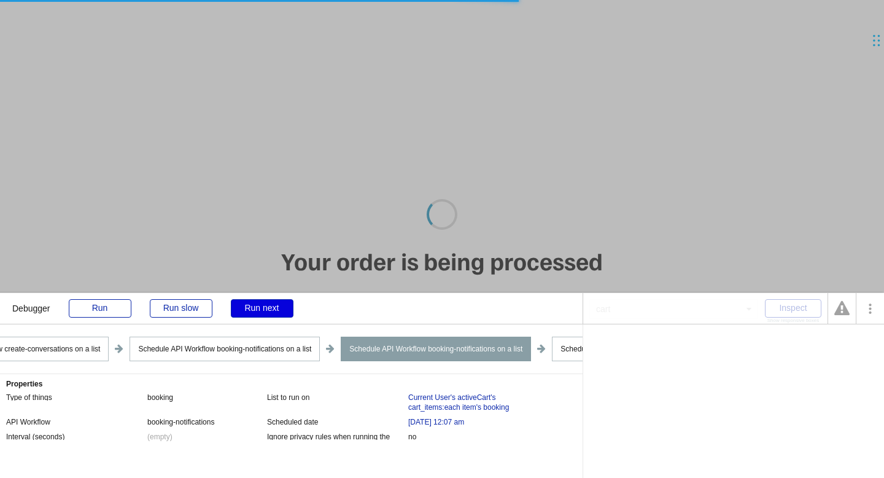
click at [253, 306] on div "Run next" at bounding box center [262, 308] width 63 height 18
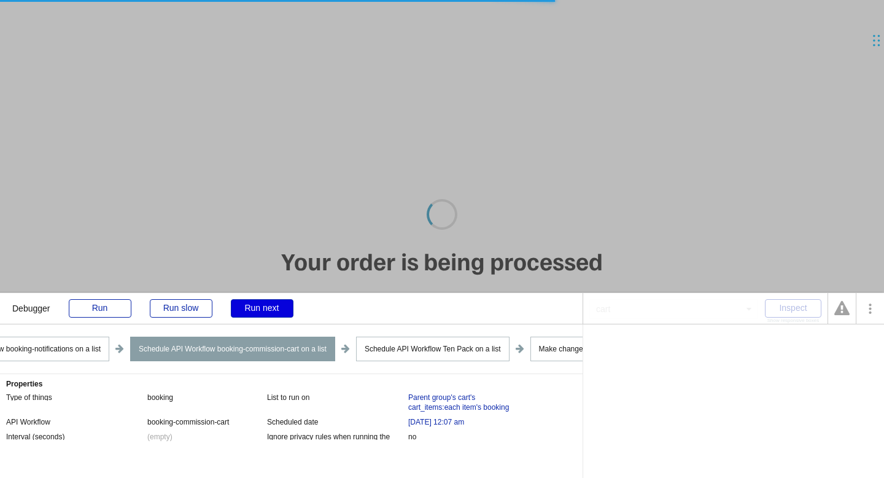
click at [253, 306] on div "Run next" at bounding box center [262, 308] width 63 height 18
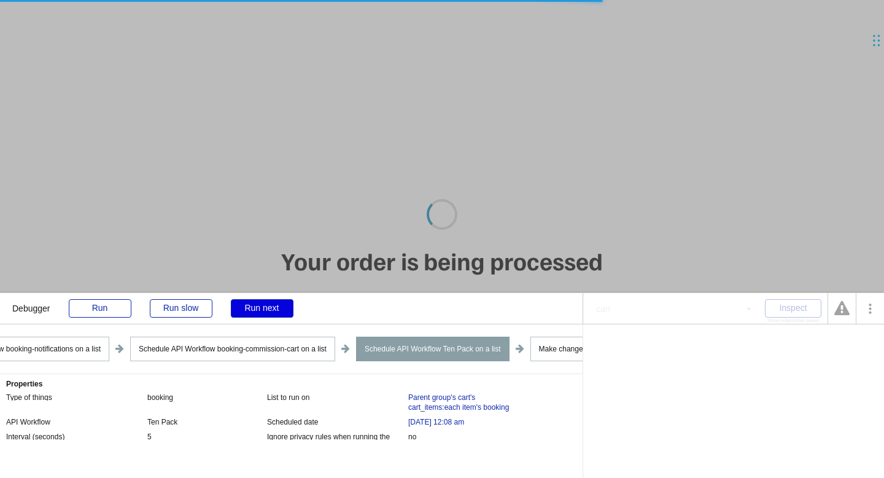
click at [253, 306] on div "Run next" at bounding box center [262, 308] width 63 height 18
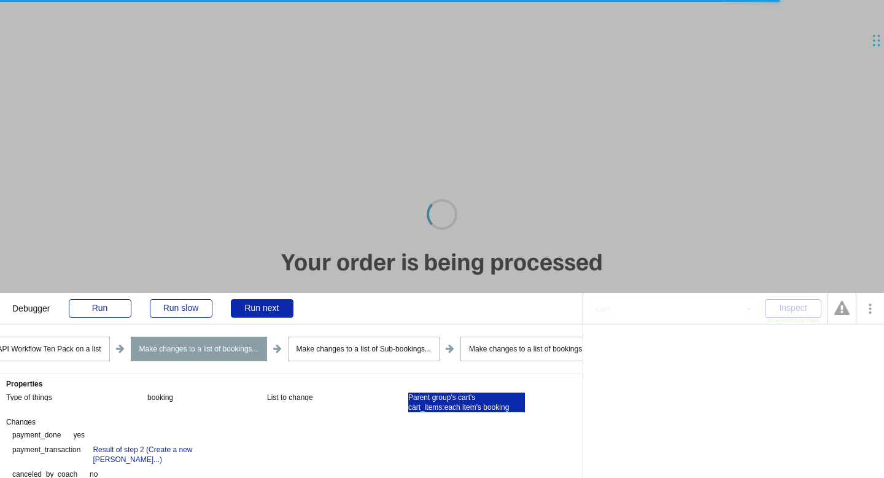
click at [439, 407] on div "Parent group's cart's cart_items:each item's booking" at bounding box center [466, 402] width 117 height 20
click at [252, 316] on div "Run next" at bounding box center [262, 308] width 63 height 18
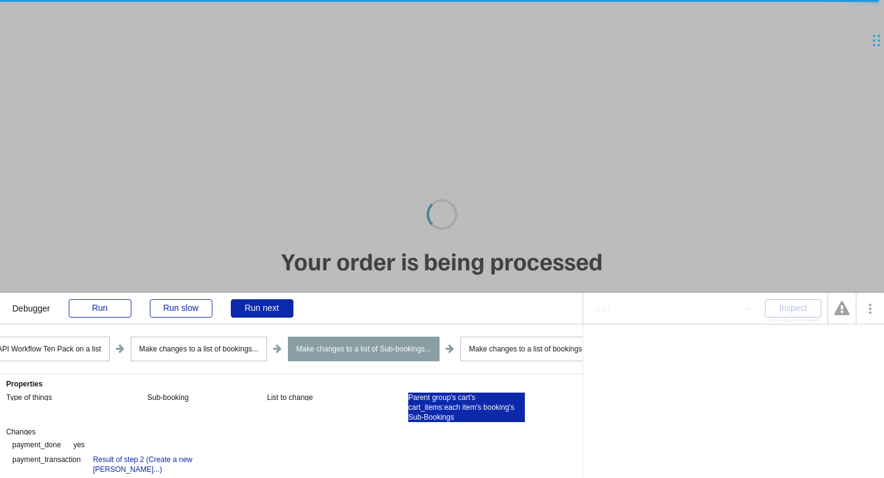
click at [440, 412] on div "Parent group's cart's cart_items:each item's booking's Sub-Bookings" at bounding box center [466, 406] width 117 height 29
click at [447, 413] on div "Parent group's cart's cart_items:each item's booking's Sub-Bookings" at bounding box center [466, 406] width 117 height 29
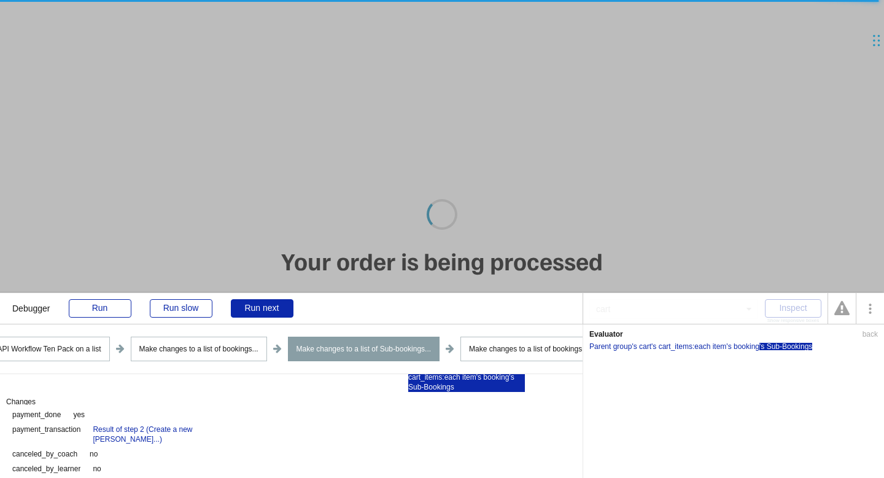
click at [800, 348] on div "'s Sub-Bookings" at bounding box center [786, 346] width 53 height 7
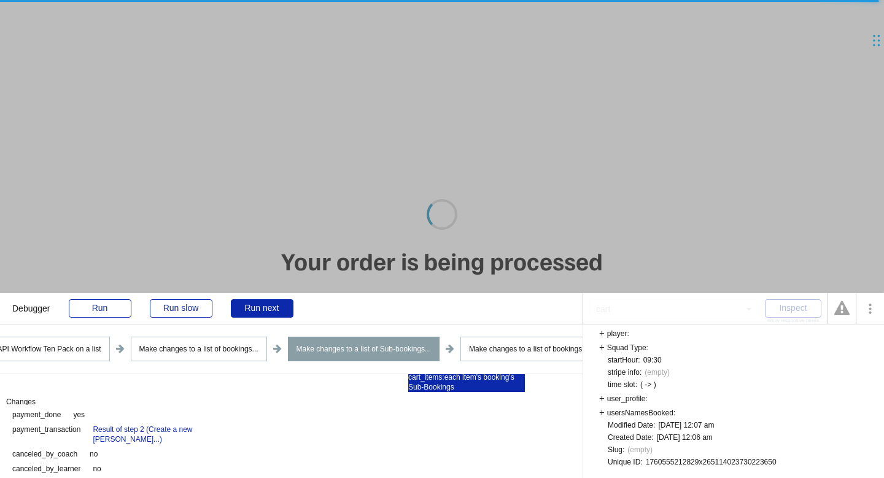
scroll to position [349, 0]
click at [602, 398] on div "user_profile:" at bounding box center [623, 398] width 49 height 9
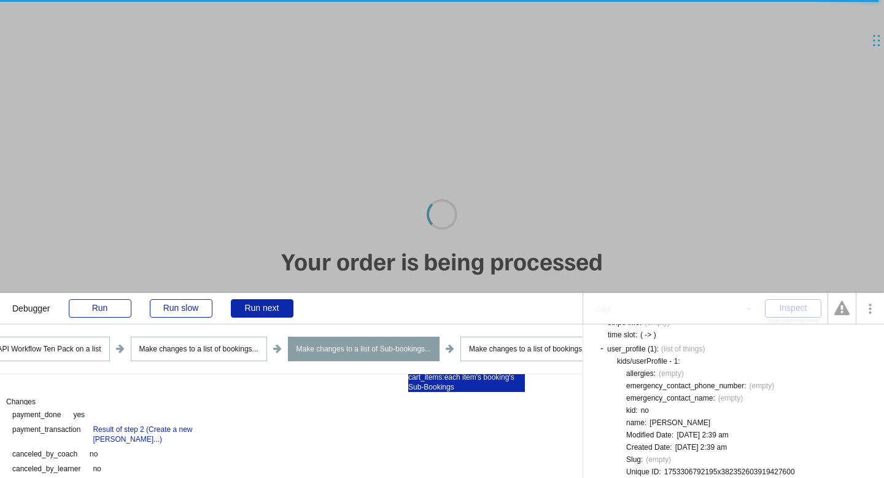
scroll to position [0, 0]
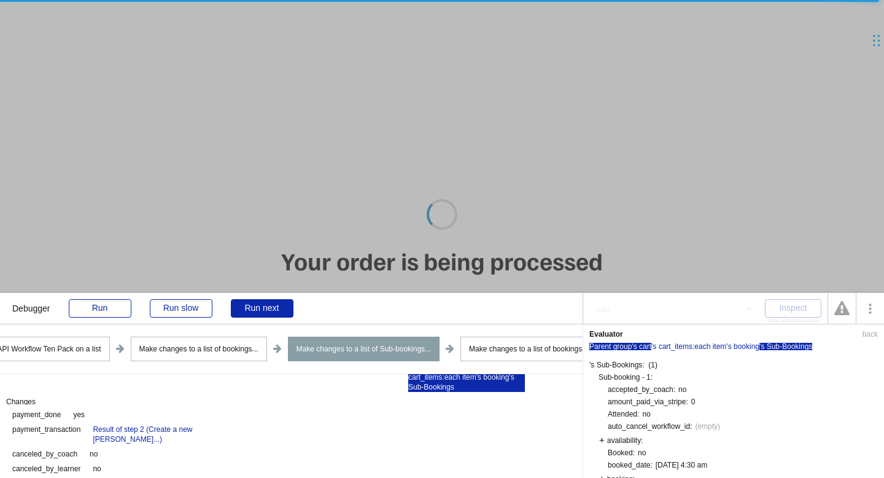
click at [624, 348] on div "Parent group's cart" at bounding box center [621, 346] width 62 height 7
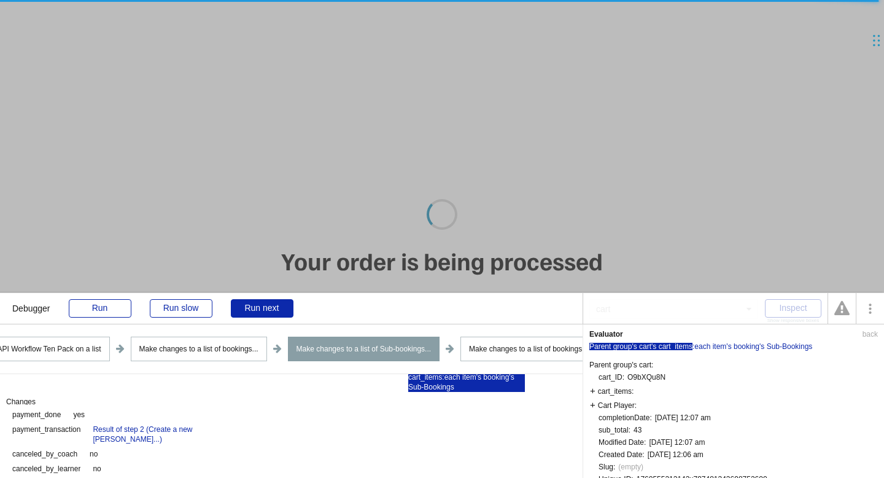
click at [665, 348] on div "'s cart_items" at bounding box center [672, 346] width 41 height 7
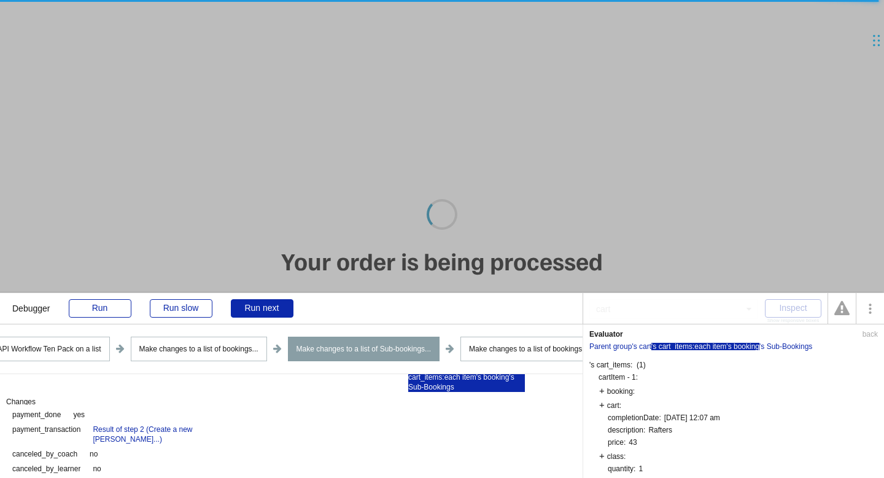
click at [719, 348] on div ":each item's booking" at bounding box center [726, 346] width 67 height 7
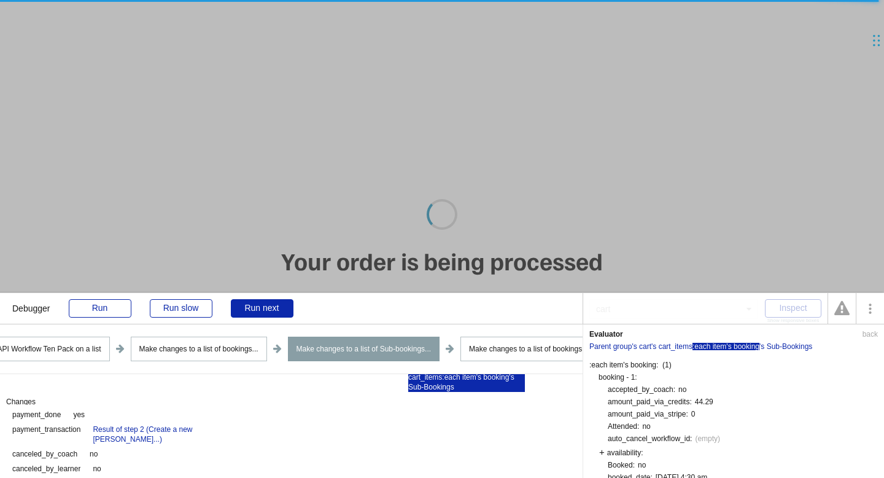
click at [738, 348] on div ":each item's booking" at bounding box center [726, 346] width 67 height 7
click at [779, 345] on div "'s Sub-Bookings" at bounding box center [786, 346] width 53 height 7
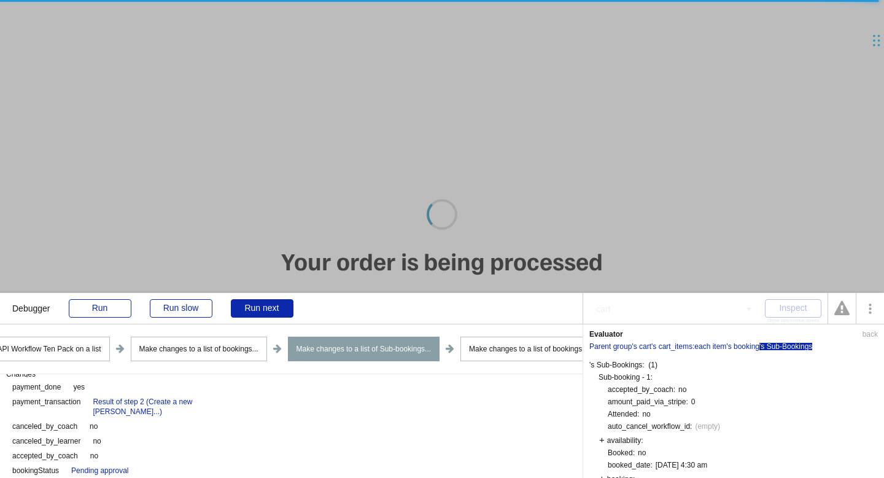
scroll to position [61, 0]
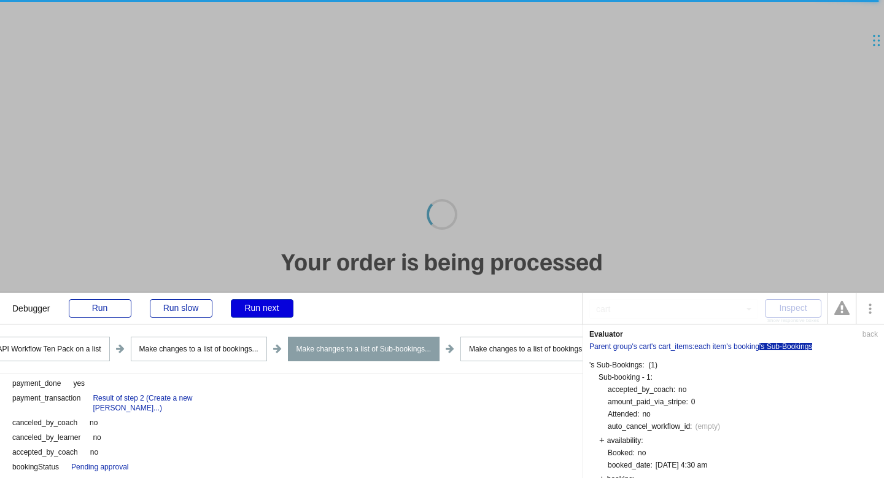
click at [273, 310] on div "Run next" at bounding box center [262, 308] width 63 height 18
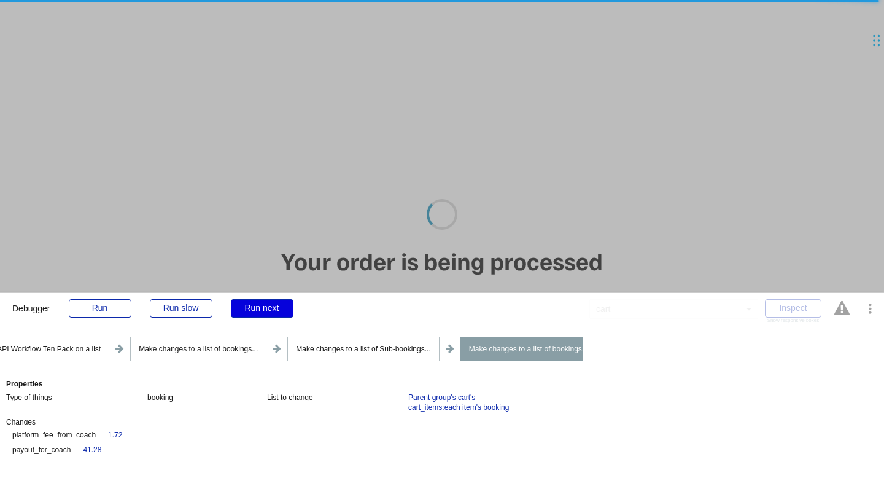
scroll to position [0, 0]
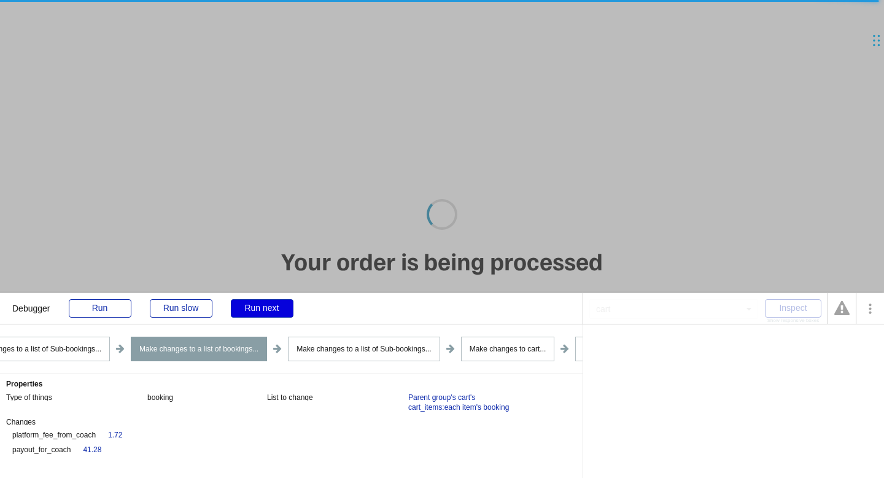
click at [262, 310] on div "Run next" at bounding box center [262, 308] width 63 height 18
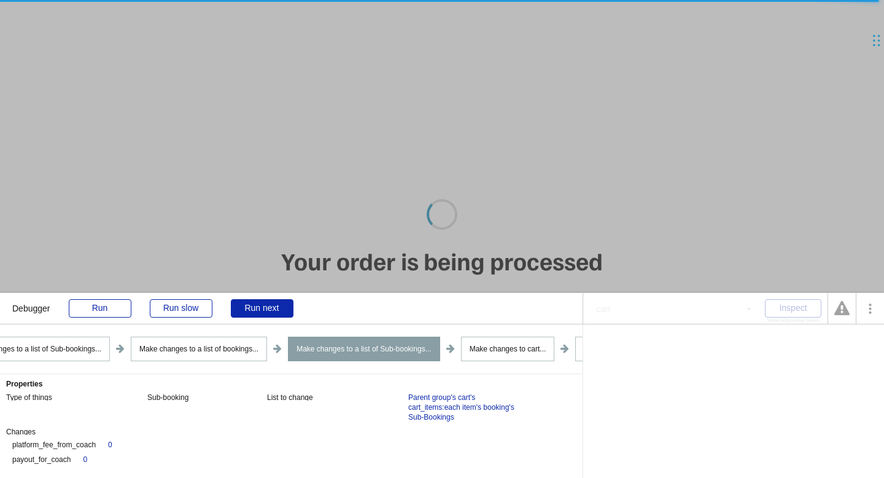
scroll to position [44, 0]
click at [110, 441] on div "0" at bounding box center [110, 445] width 4 height 10
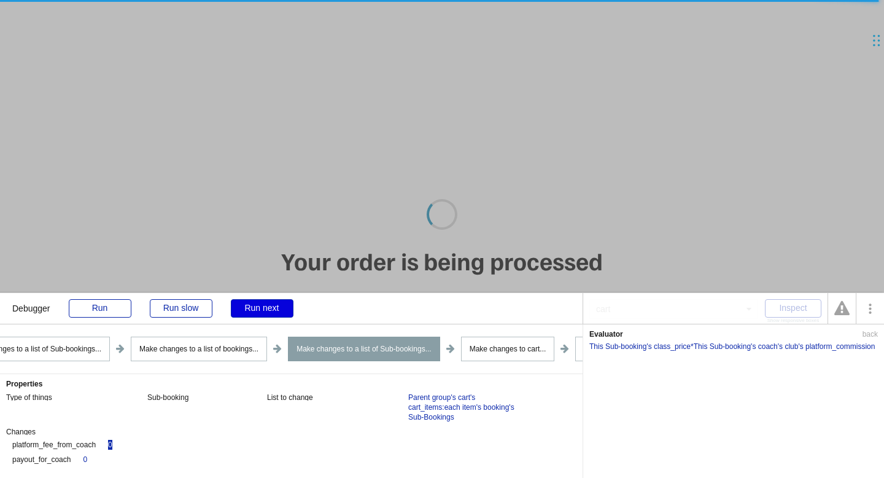
click at [270, 307] on div "Run next" at bounding box center [262, 308] width 63 height 18
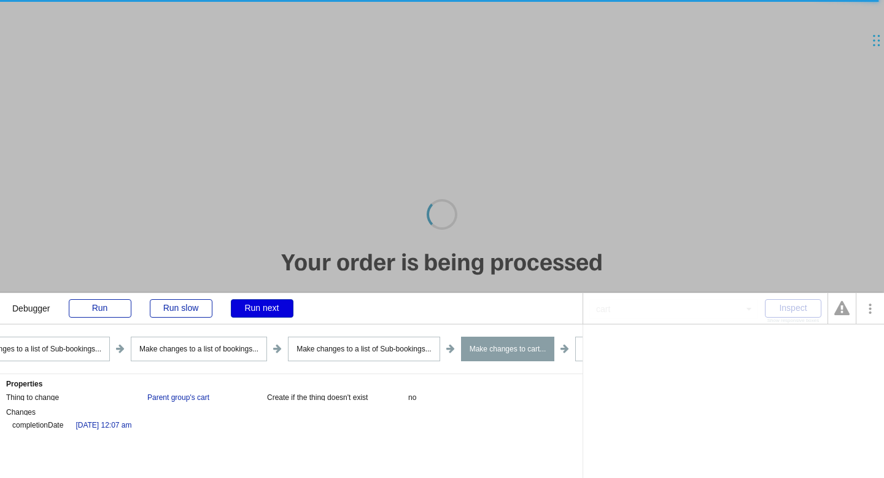
click at [270, 307] on div "Run next" at bounding box center [262, 308] width 63 height 18
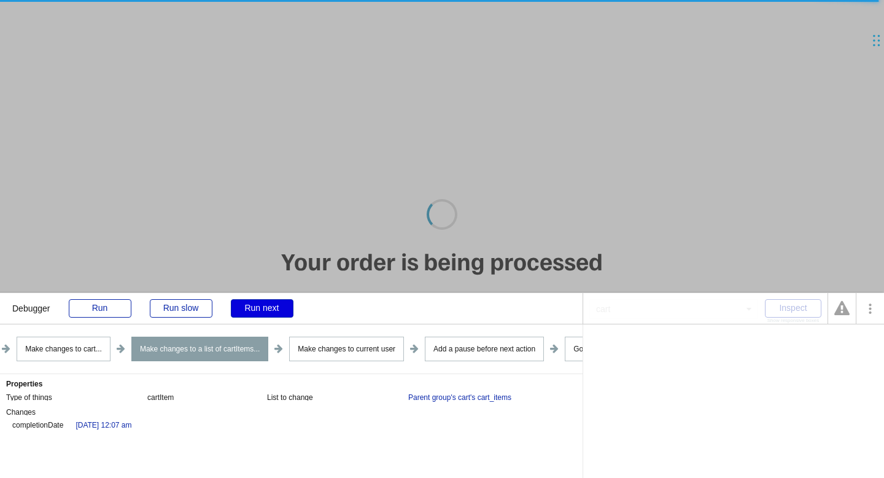
click at [270, 307] on div "Run next" at bounding box center [262, 308] width 63 height 18
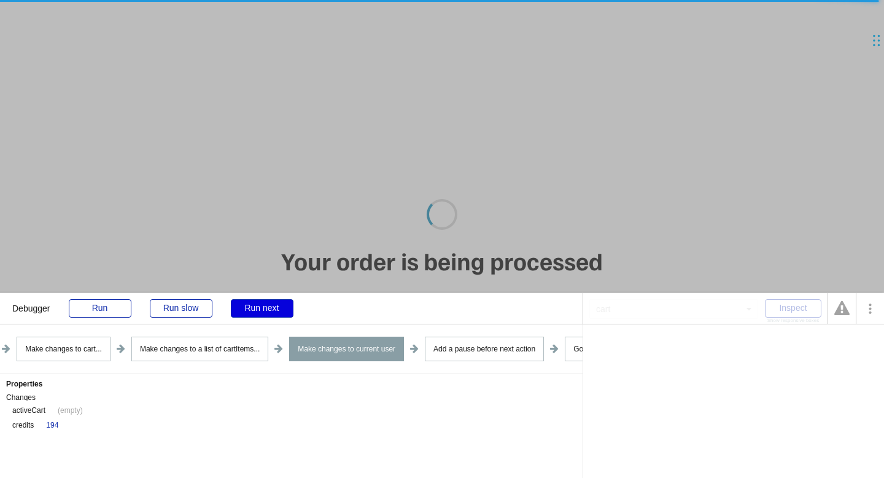
click at [270, 307] on div "Run next" at bounding box center [262, 308] width 63 height 18
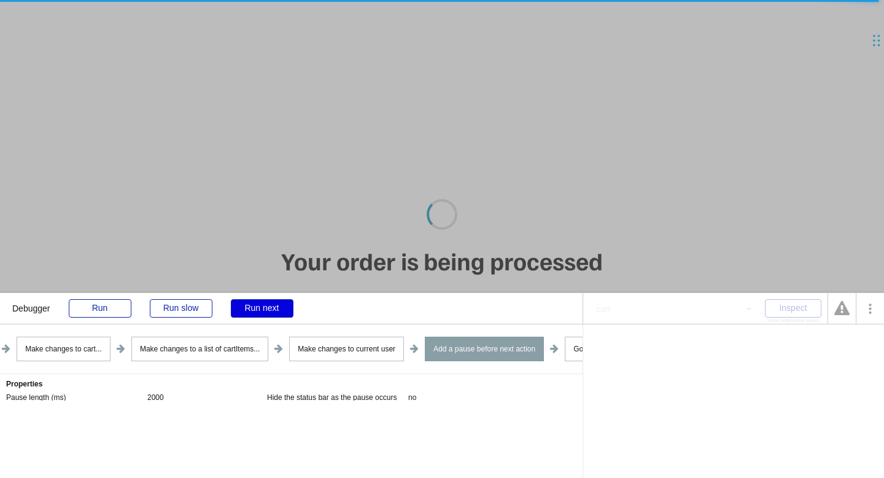
click at [270, 307] on div "Run next" at bounding box center [262, 308] width 63 height 18
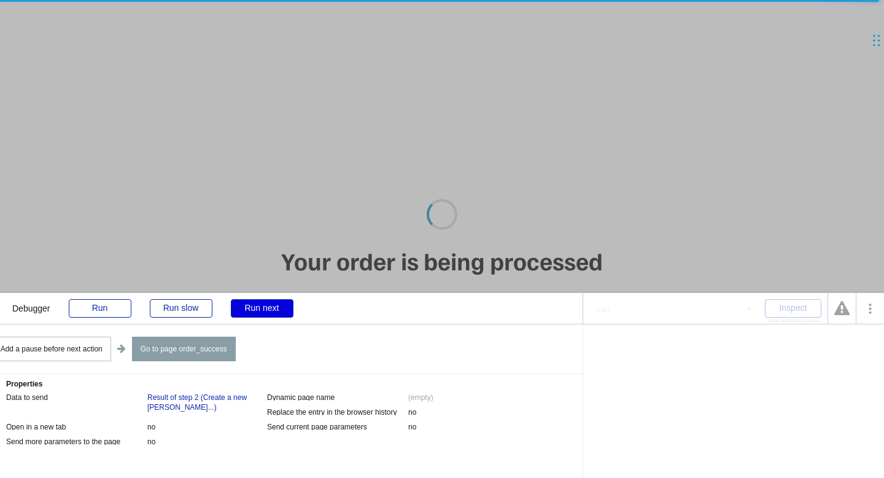
click at [270, 307] on div "Run next" at bounding box center [262, 308] width 63 height 18
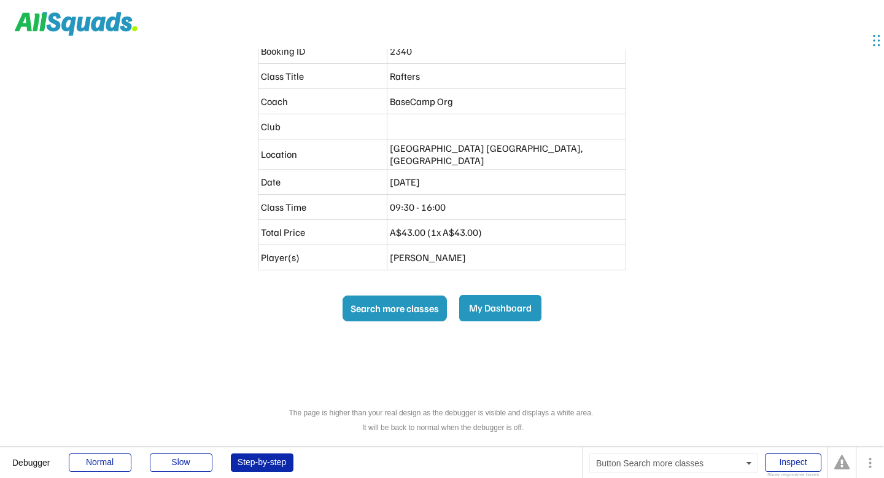
click at [396, 306] on button "Search more classes" at bounding box center [395, 308] width 104 height 26
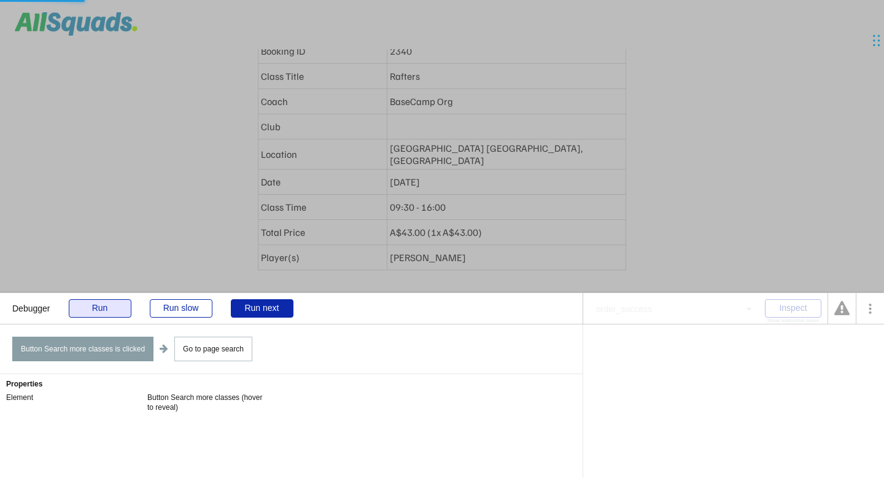
click at [103, 308] on div "Run" at bounding box center [100, 308] width 63 height 18
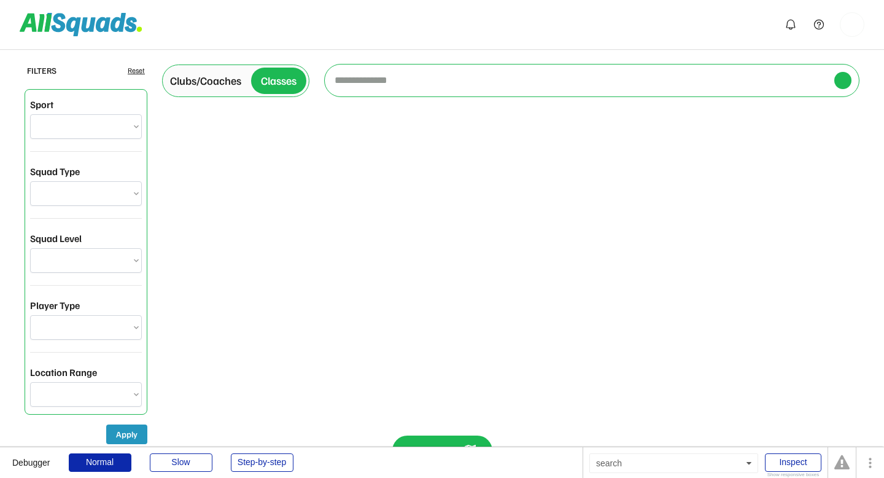
select select "**********"
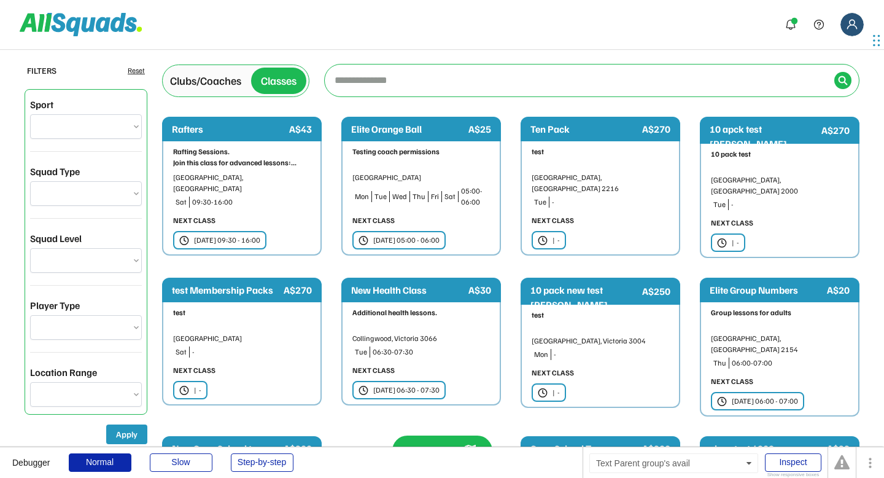
click at [440, 244] on div "[DATE] 05:00 - 06:00" at bounding box center [406, 240] width 66 height 11
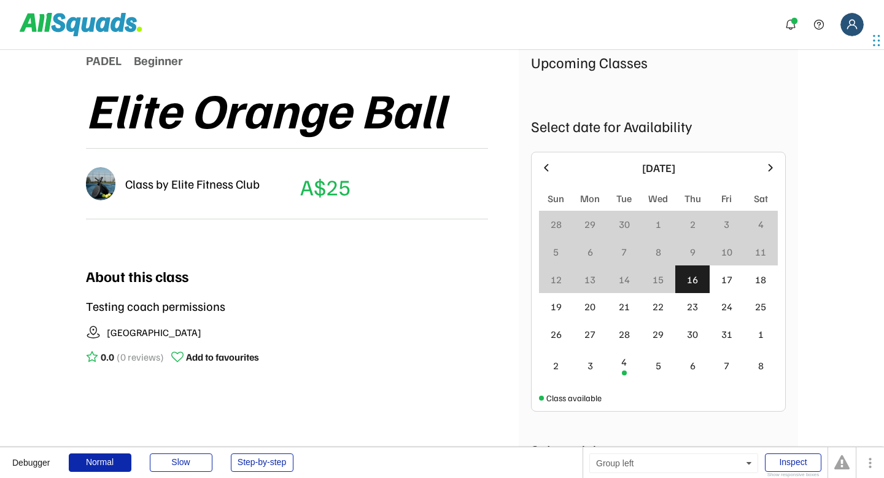
scroll to position [152, 0]
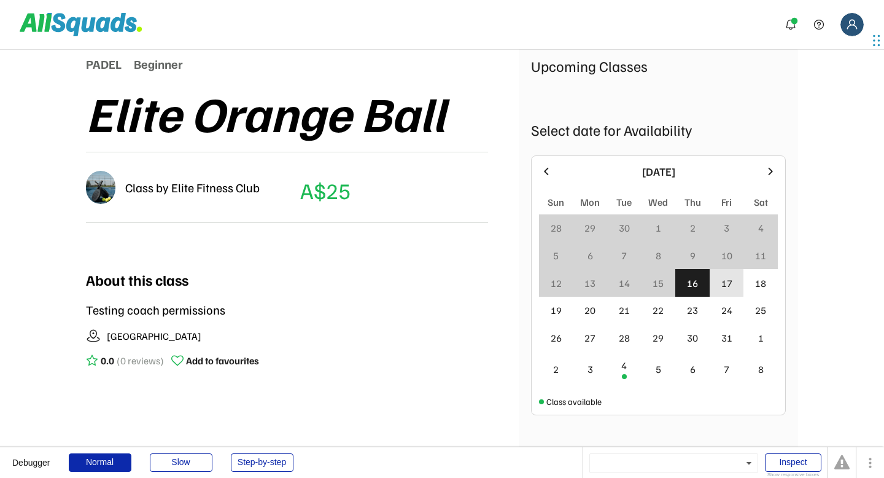
click at [742, 284] on div "17" at bounding box center [727, 283] width 34 height 28
click at [619, 374] on div "4" at bounding box center [624, 368] width 34 height 35
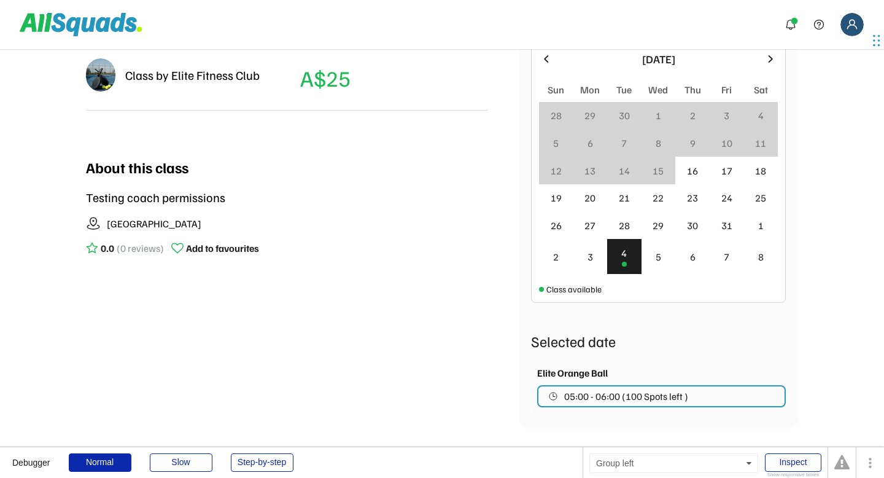
scroll to position [328, 0]
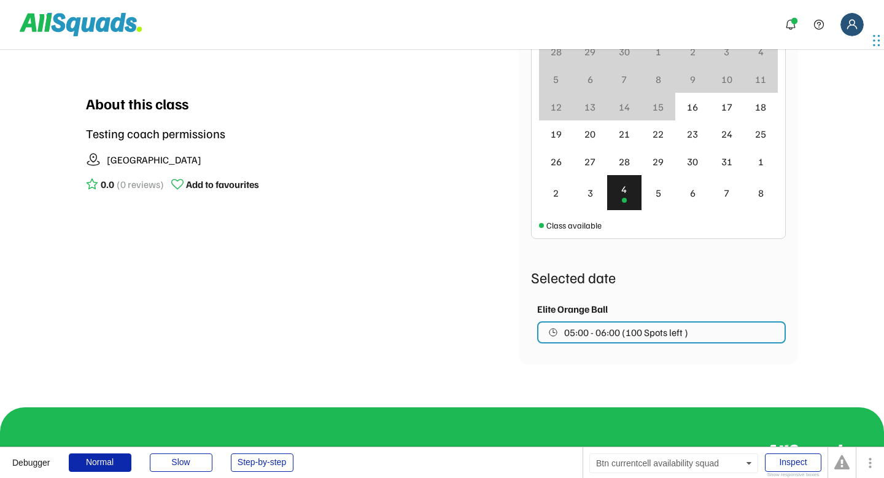
click at [605, 335] on span "05:00 - 06:00 (100 Spots left )" at bounding box center [626, 332] width 124 height 10
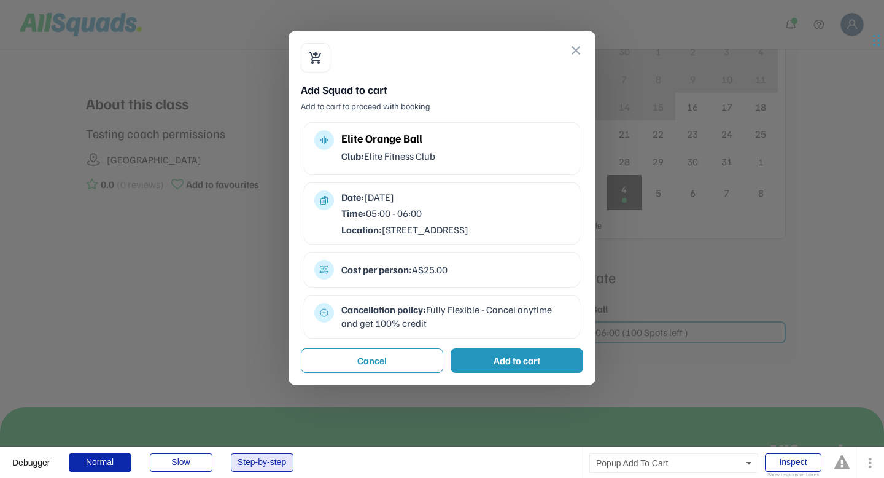
click at [270, 461] on div "Step-by-step" at bounding box center [262, 462] width 63 height 18
click at [490, 369] on div "Add to cart" at bounding box center [517, 360] width 133 height 25
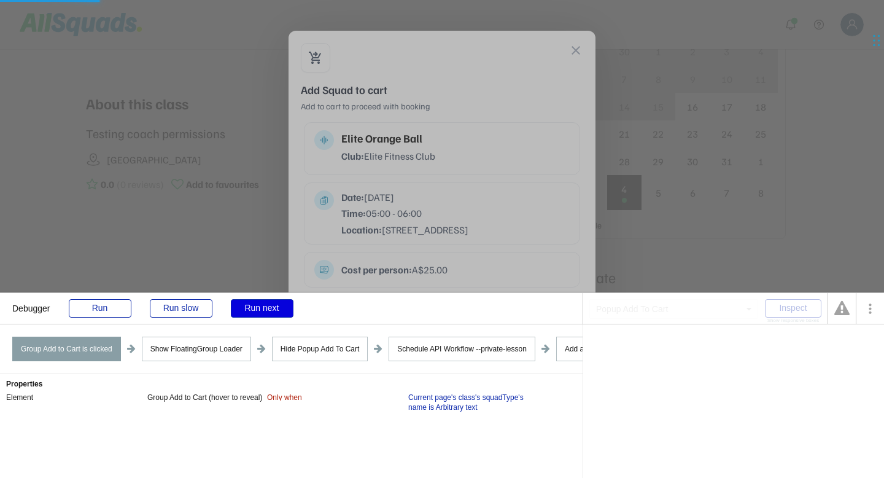
click at [271, 301] on div "Run next" at bounding box center [262, 308] width 63 height 18
click at [270, 303] on div "Run next" at bounding box center [262, 308] width 63 height 18
click at [273, 311] on div "Run next" at bounding box center [262, 308] width 63 height 18
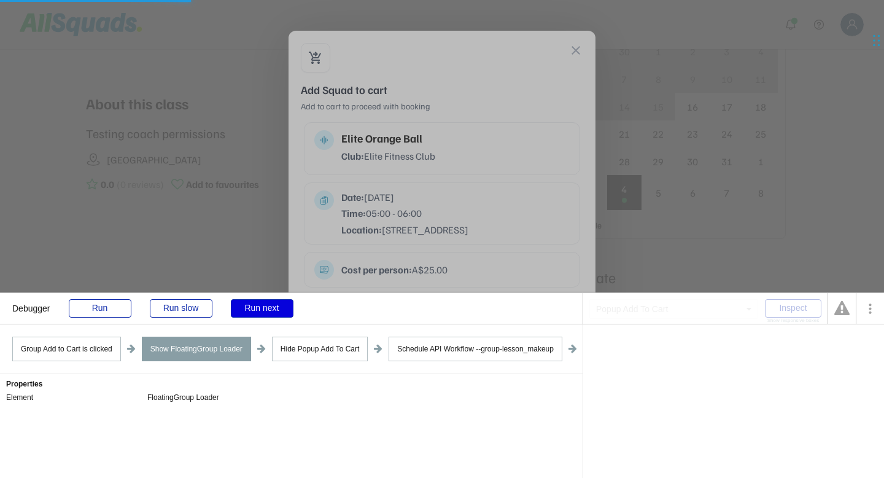
click at [273, 311] on div "Run next" at bounding box center [262, 308] width 63 height 18
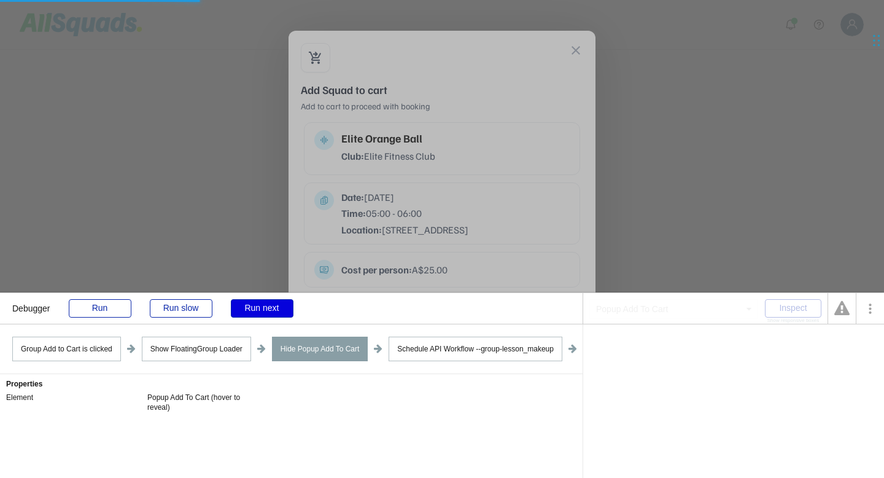
click at [273, 311] on div "Run next" at bounding box center [262, 308] width 63 height 18
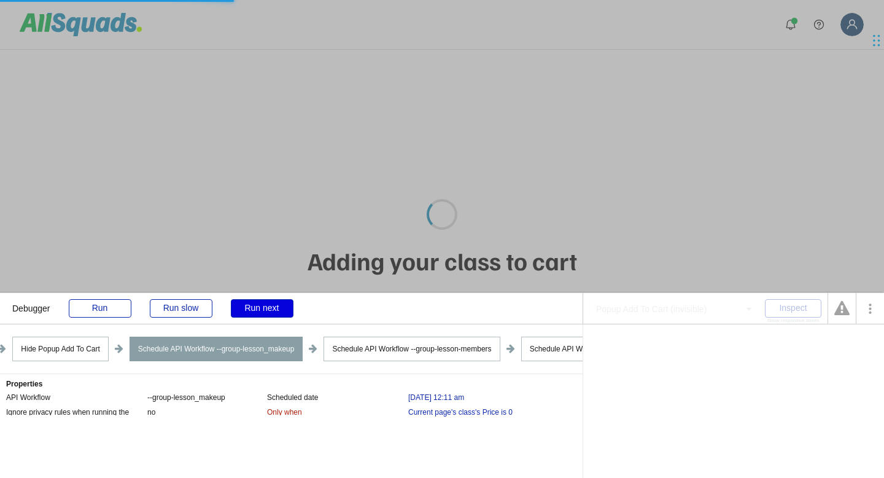
click at [273, 311] on div "Run next" at bounding box center [262, 308] width 63 height 18
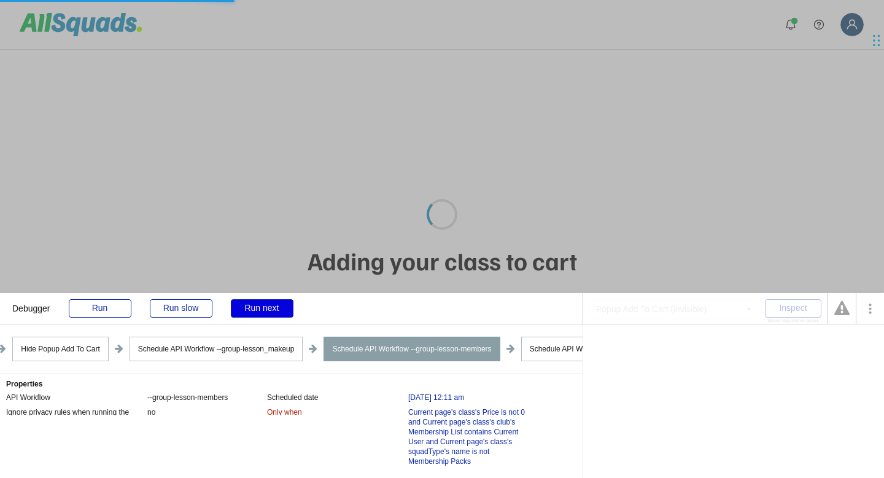
click at [273, 311] on div "Run next" at bounding box center [262, 308] width 63 height 18
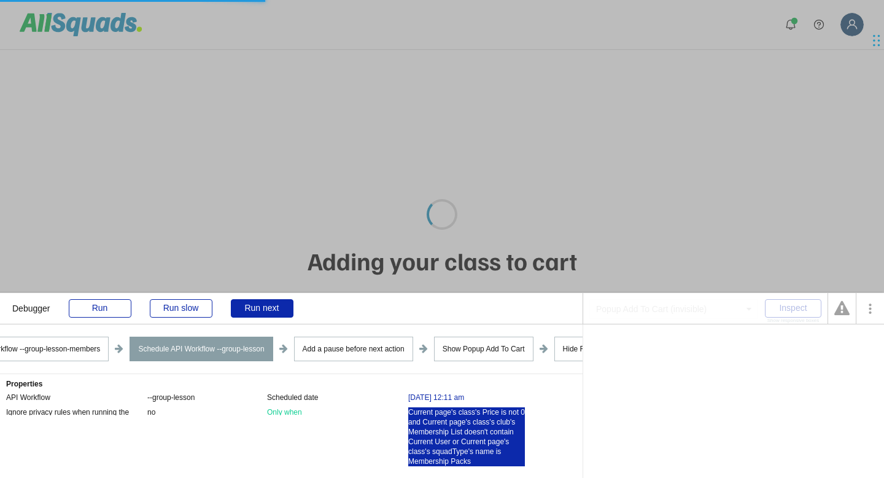
click at [432, 428] on div "Current page's class's Price is not 0 and Current page's class's club's Members…" at bounding box center [466, 436] width 117 height 59
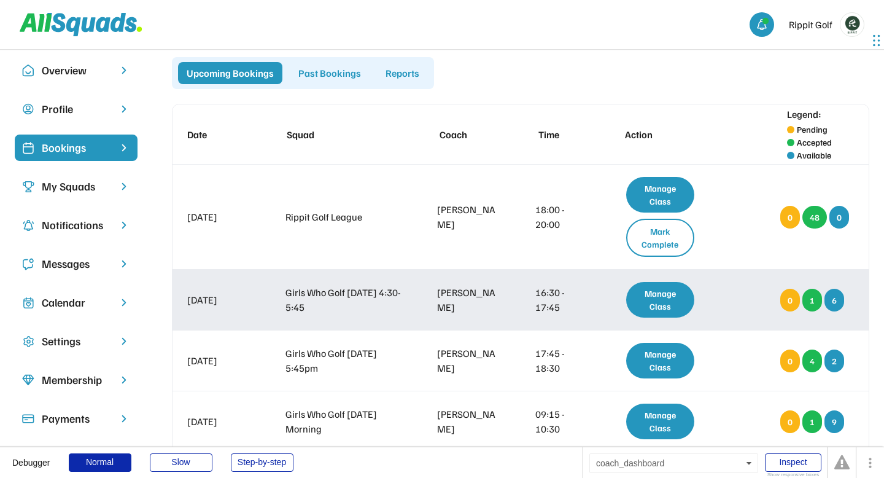
scroll to position [23, 0]
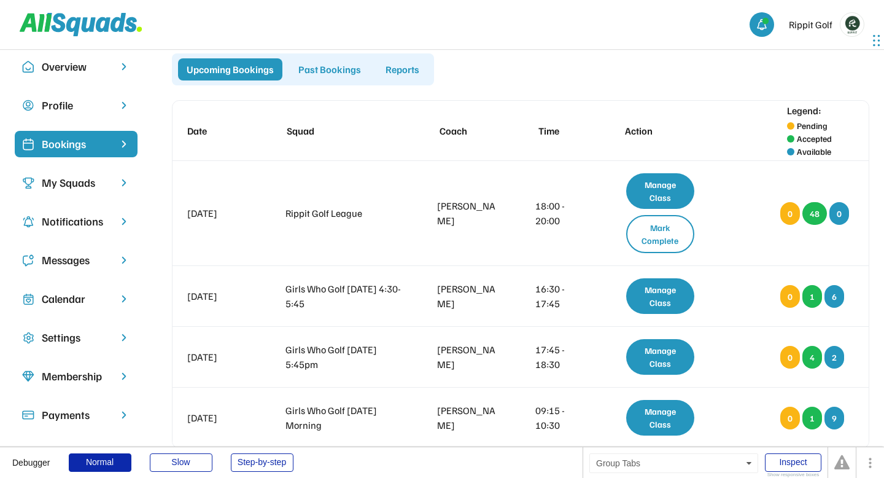
click at [347, 71] on div "Past Bookings" at bounding box center [330, 69] width 80 height 22
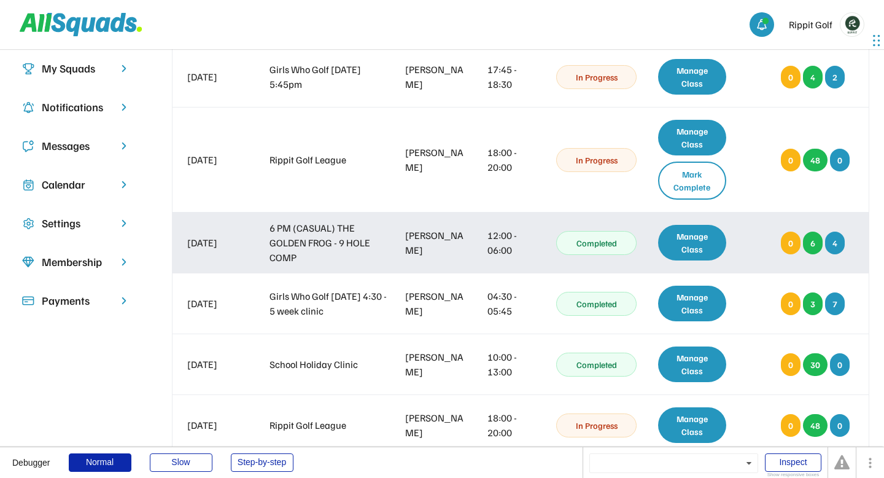
scroll to position [146, 0]
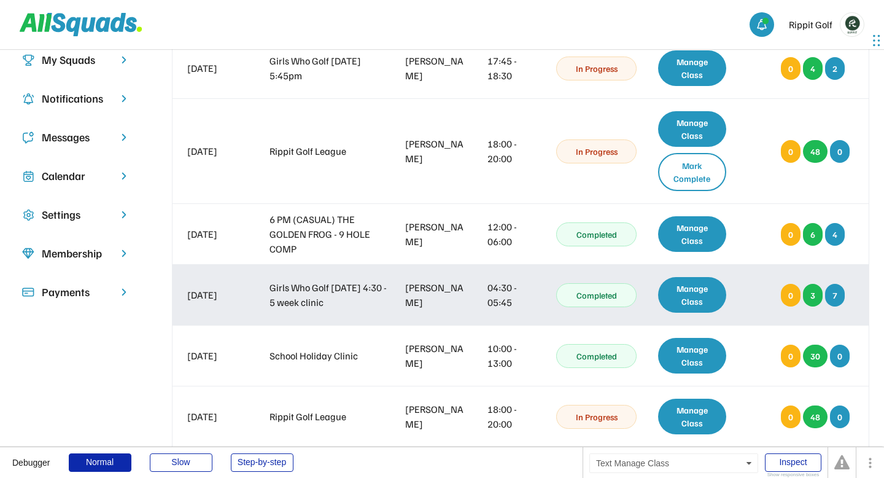
click at [684, 299] on div "Manage Class" at bounding box center [692, 295] width 68 height 36
